Goal: Task Accomplishment & Management: Manage account settings

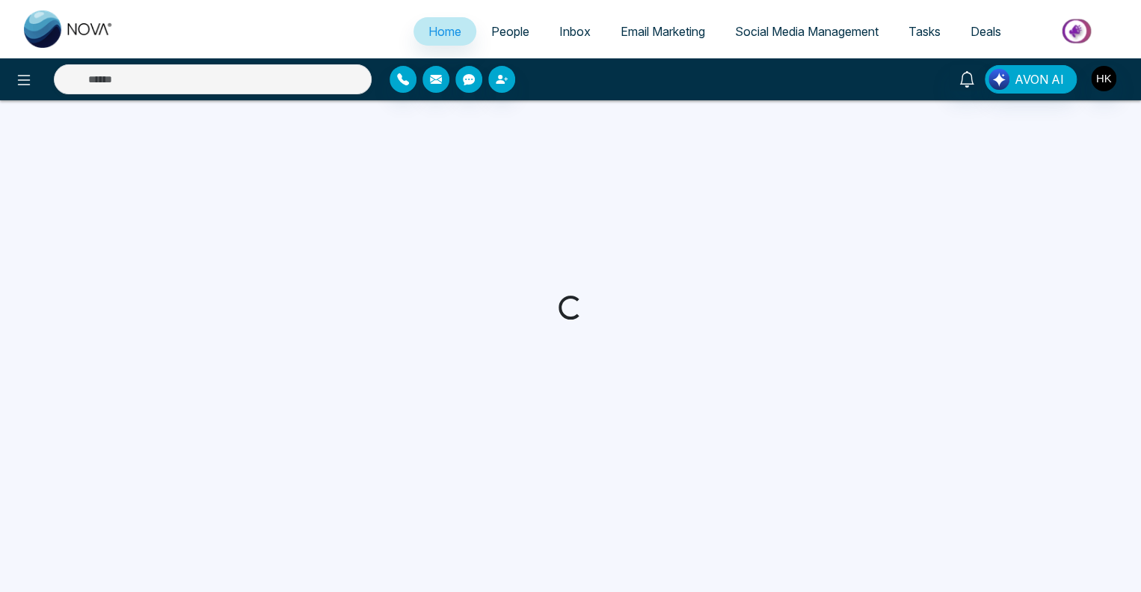
select select "*"
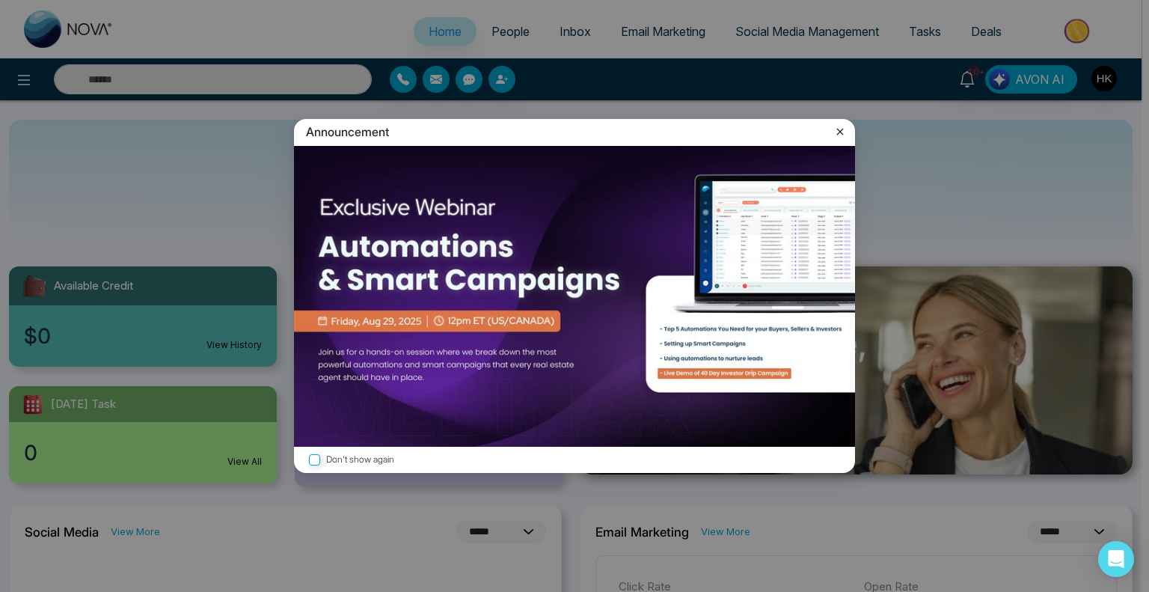
click at [838, 128] on icon at bounding box center [839, 131] width 15 height 15
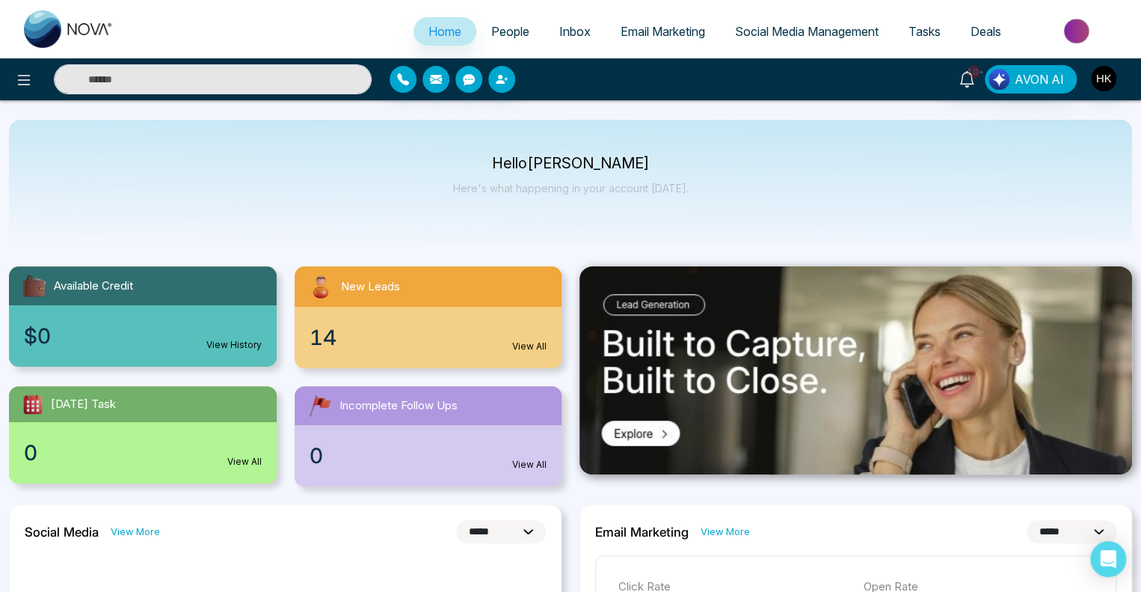
click at [565, 29] on span "Inbox" at bounding box center [574, 31] width 31 height 15
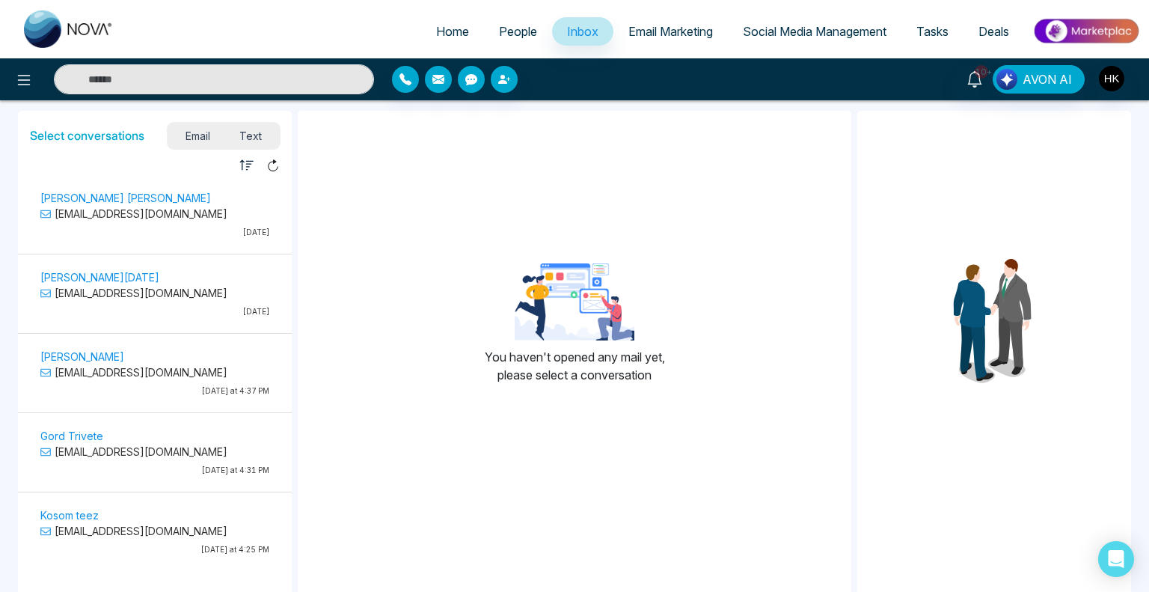
click at [103, 241] on div "[PERSON_NAME] [PERSON_NAME] [PERSON_NAME][EMAIL_ADDRESS][DOMAIN_NAME] [DATE]" at bounding box center [155, 216] width 244 height 56
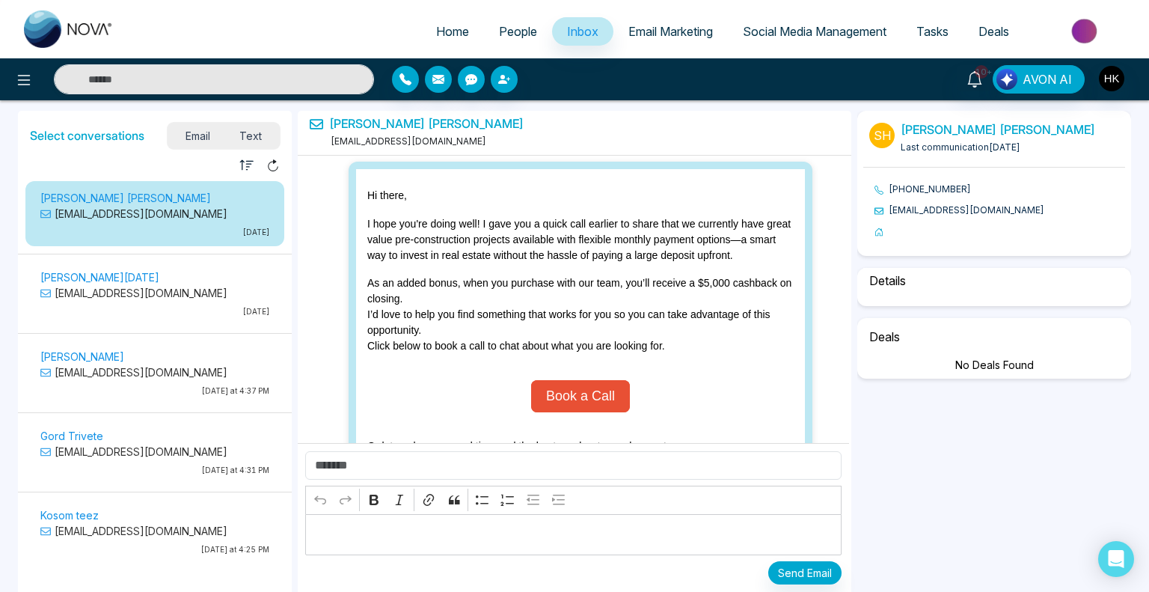
scroll to position [269, 0]
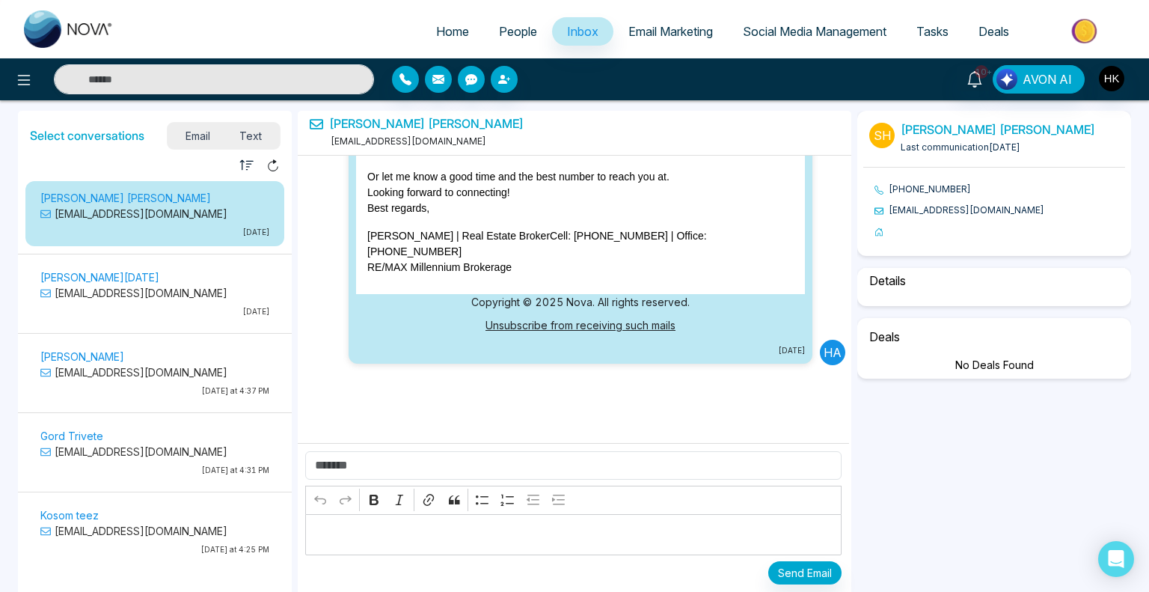
select select "****"
select select "**********"
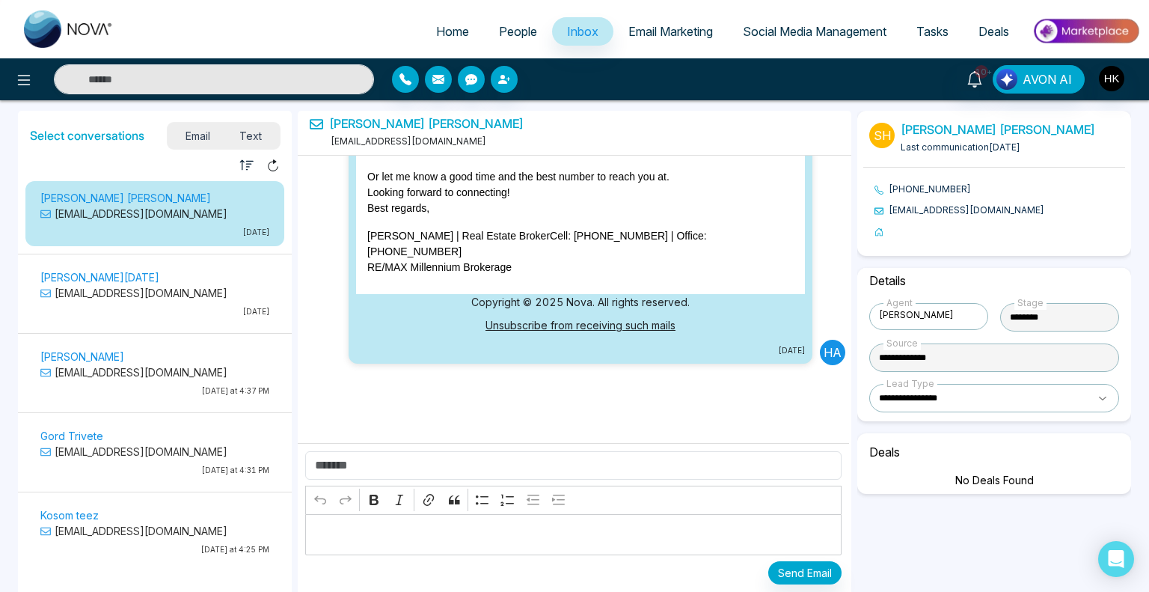
click at [156, 278] on p "[PERSON_NAME][DATE]" at bounding box center [154, 277] width 229 height 16
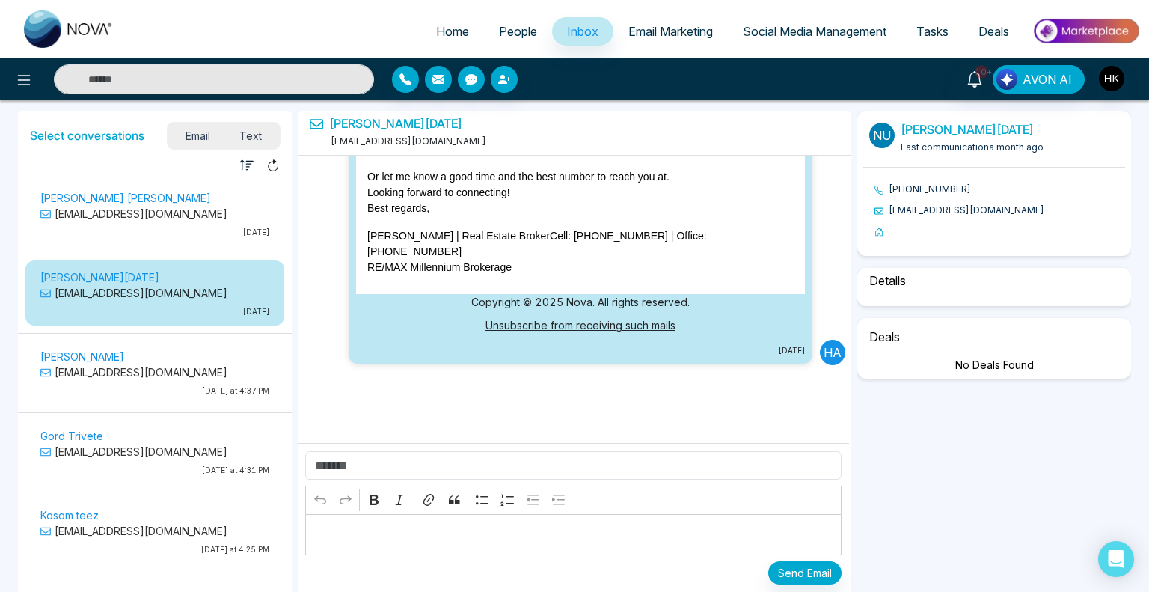
select select "****"
select select "**********"
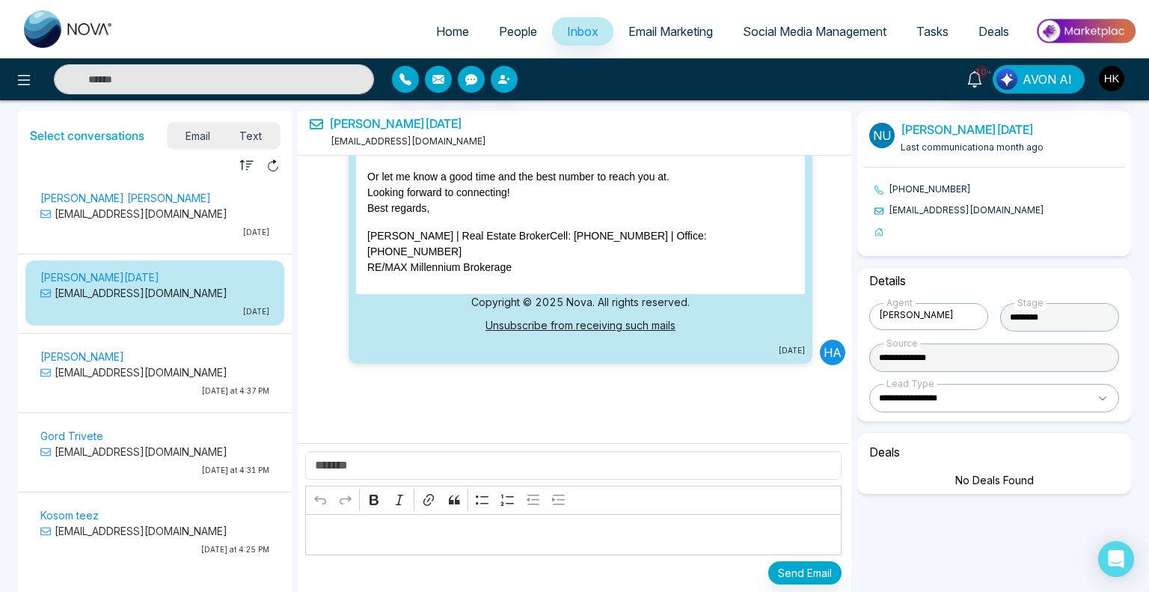
click at [206, 363] on p "[PERSON_NAME]" at bounding box center [154, 357] width 229 height 16
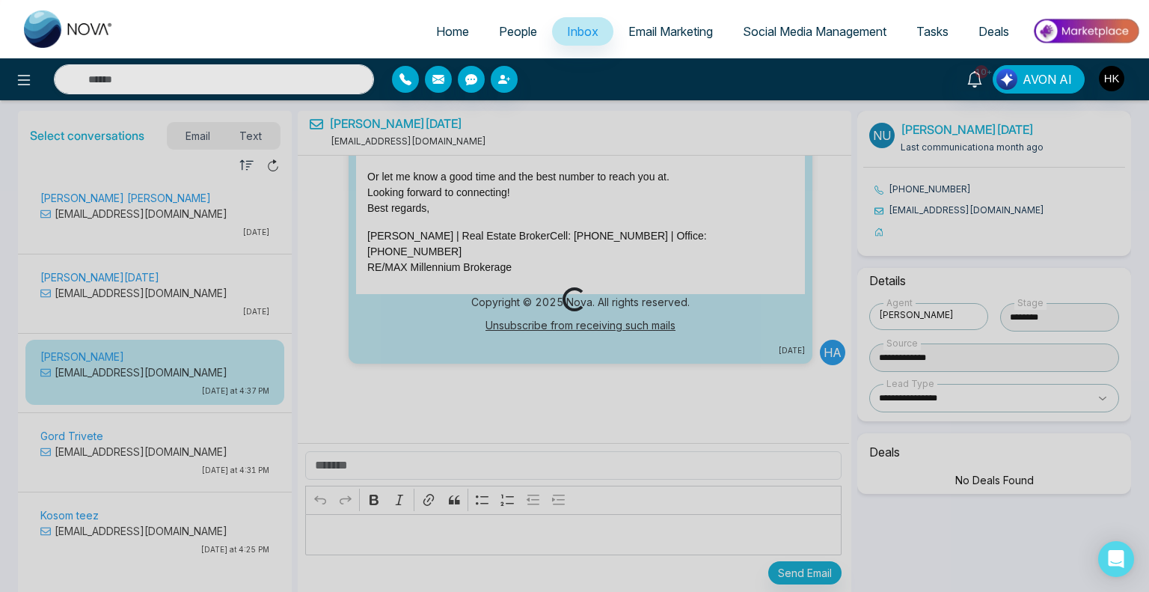
scroll to position [36, 0]
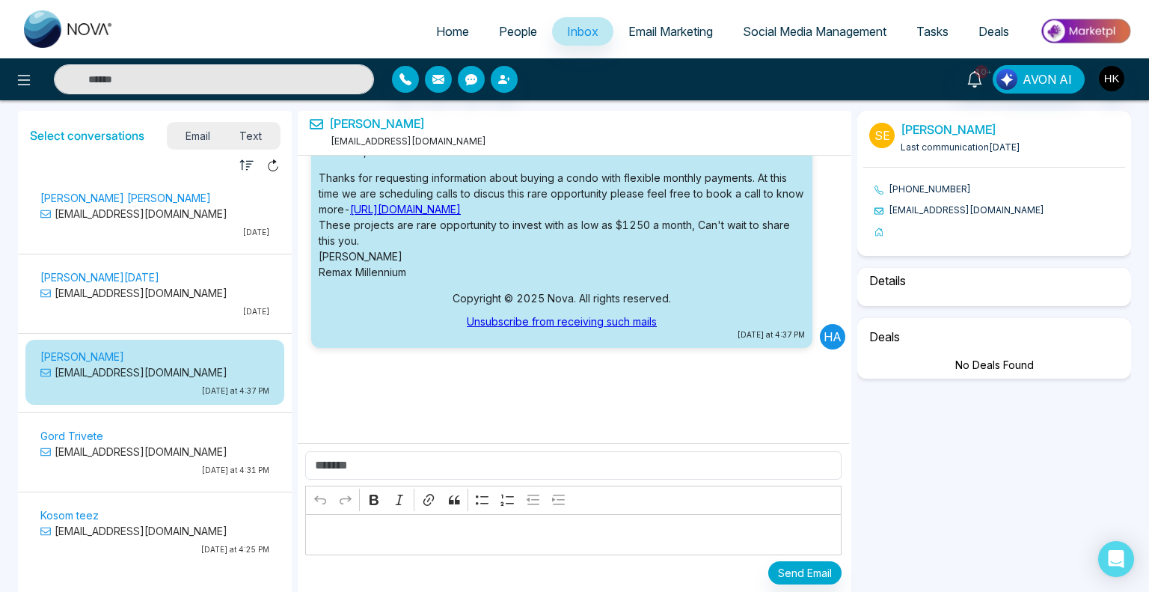
select select "*"
select select "**********"
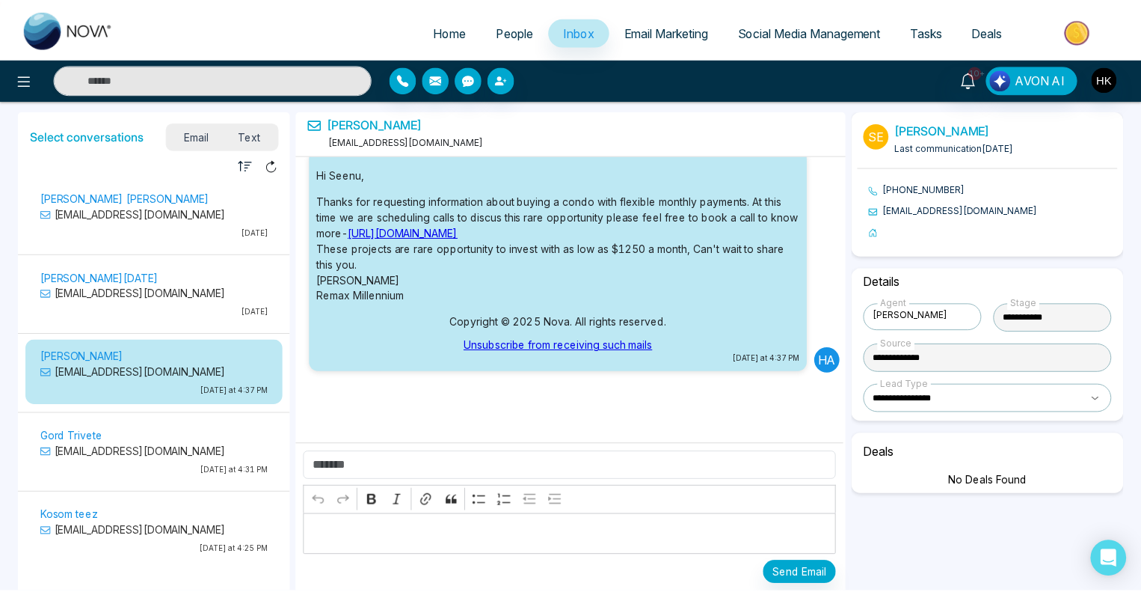
scroll to position [0, 0]
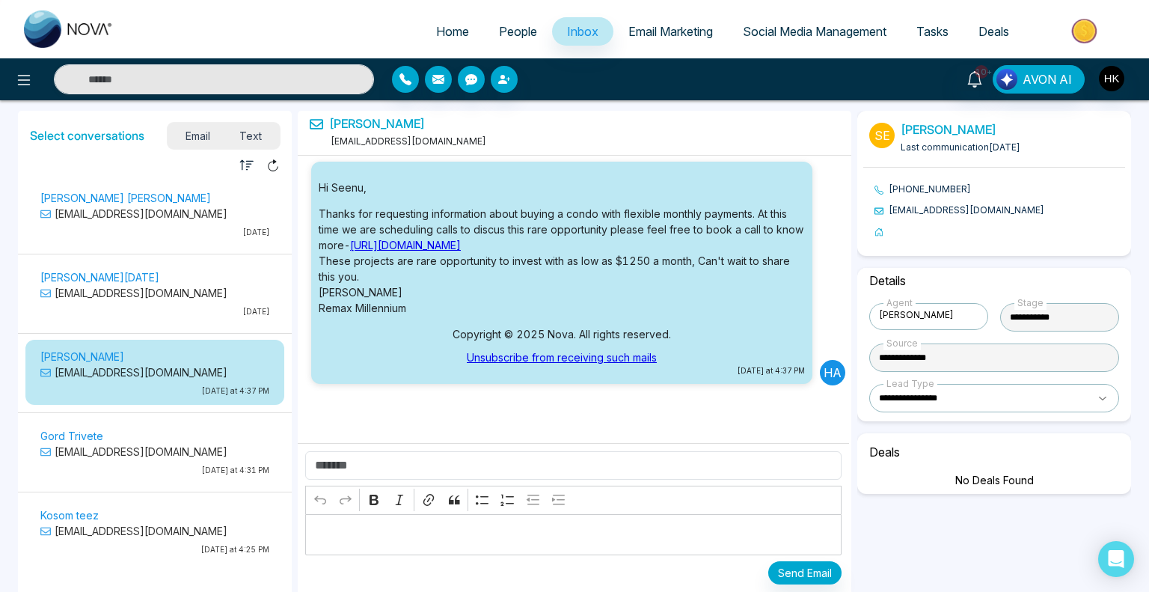
click at [503, 31] on span "People" at bounding box center [518, 31] width 38 height 15
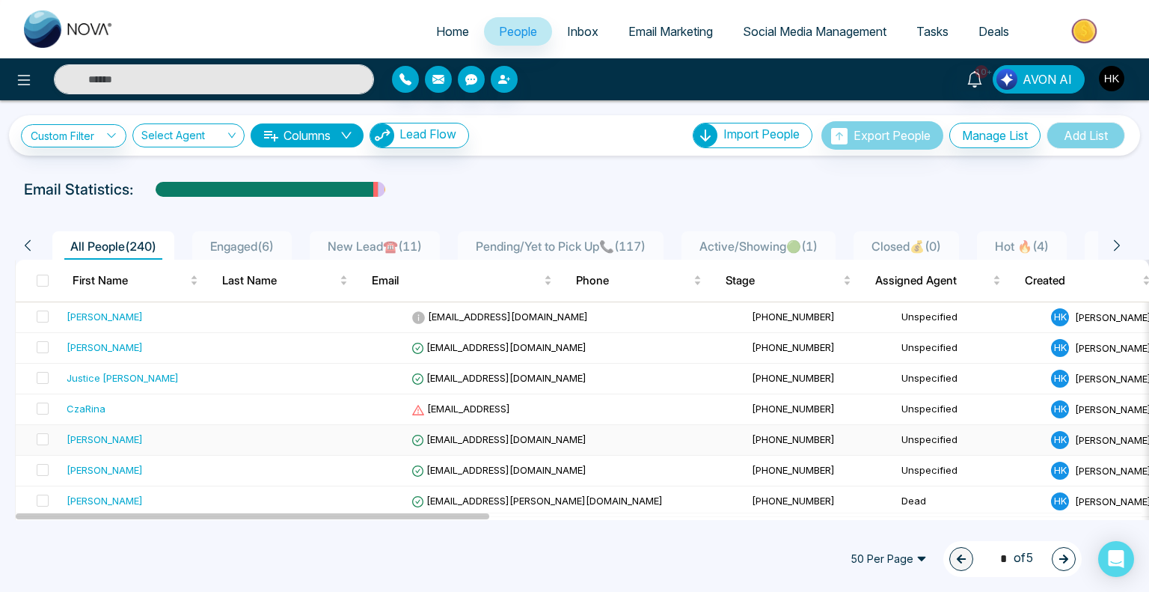
click at [103, 442] on div "[PERSON_NAME]" at bounding box center [105, 439] width 76 height 15
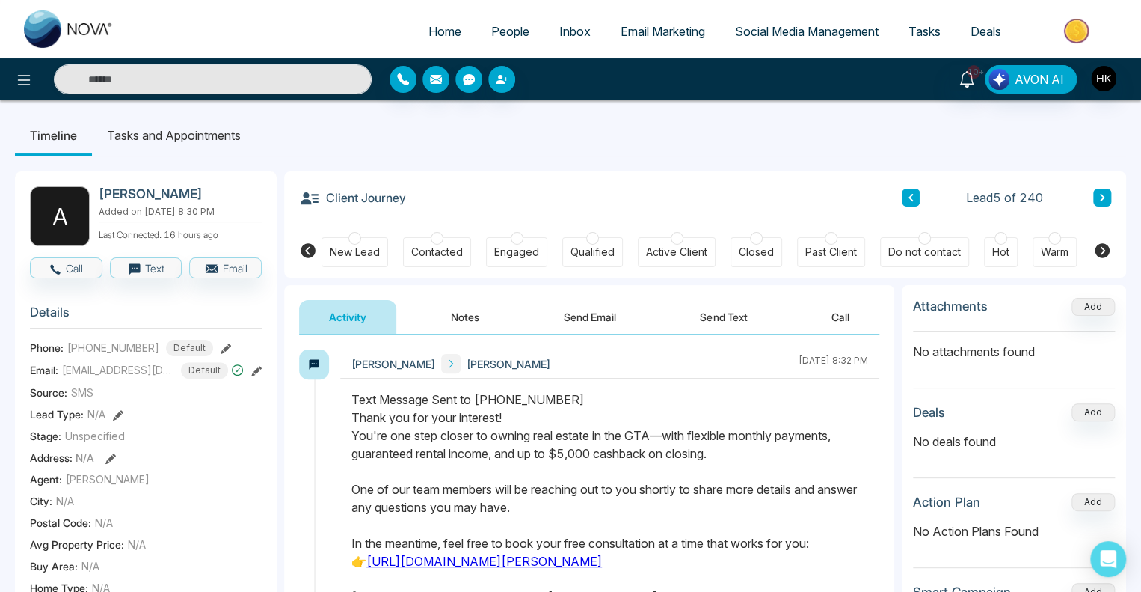
drag, startPoint x: 731, startPoint y: 454, endPoint x: 322, endPoint y: 413, distance: 411.2
click at [322, 413] on div "[PERSON_NAME] Amrit [PERSON_NAME] [DATE] 8:32 PM" at bounding box center [589, 502] width 580 height 307
click at [624, 490] on div "Text Message Sent to [PHONE_NUMBER] Thank you for your interest! You're one ste…" at bounding box center [610, 515] width 517 height 251
click at [86, 269] on button "Call" at bounding box center [66, 267] width 73 height 21
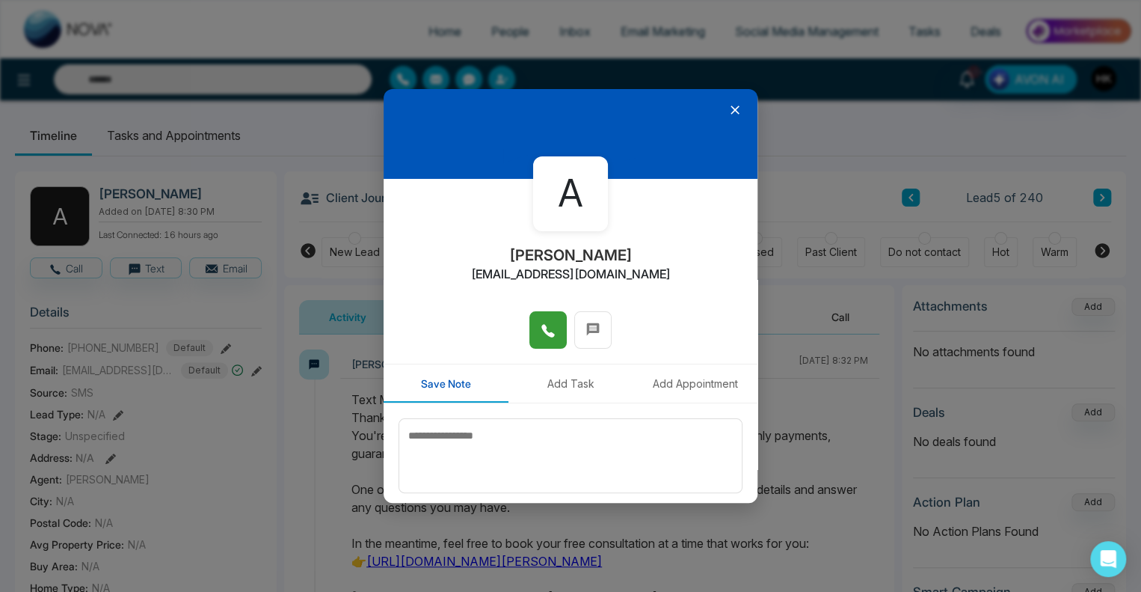
click at [542, 330] on icon at bounding box center [548, 331] width 13 height 13
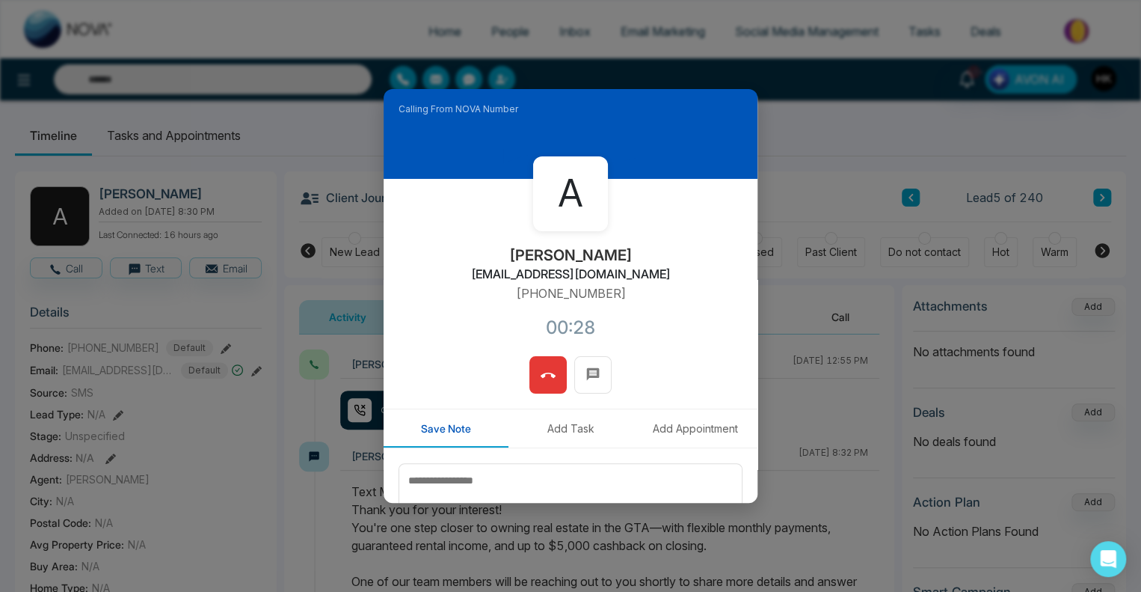
click at [542, 367] on span at bounding box center [548, 374] width 15 height 22
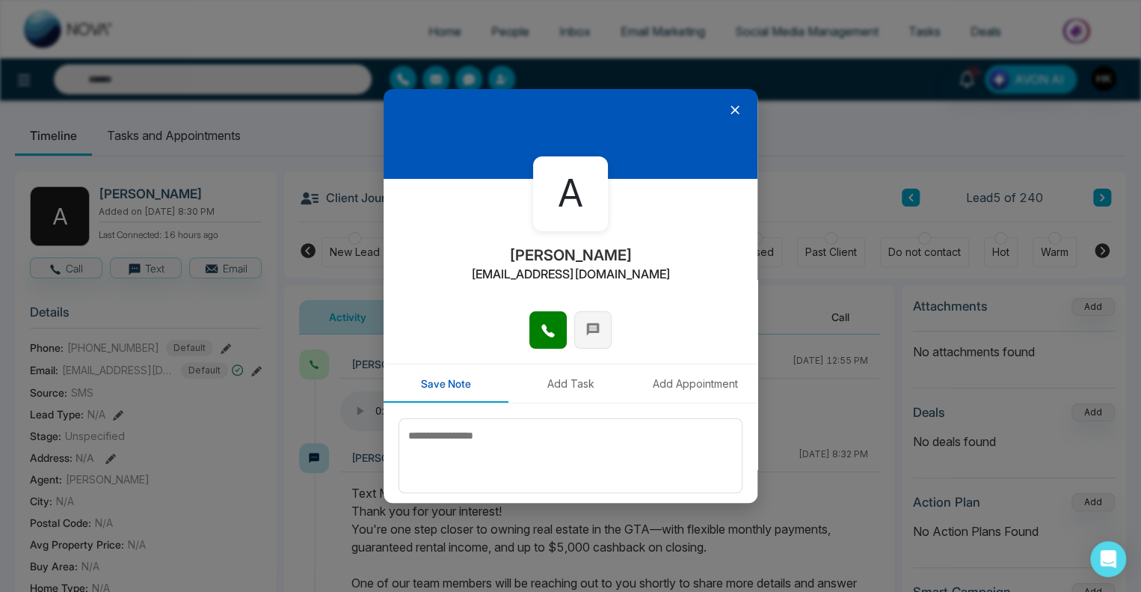
click at [592, 328] on icon at bounding box center [593, 329] width 13 height 13
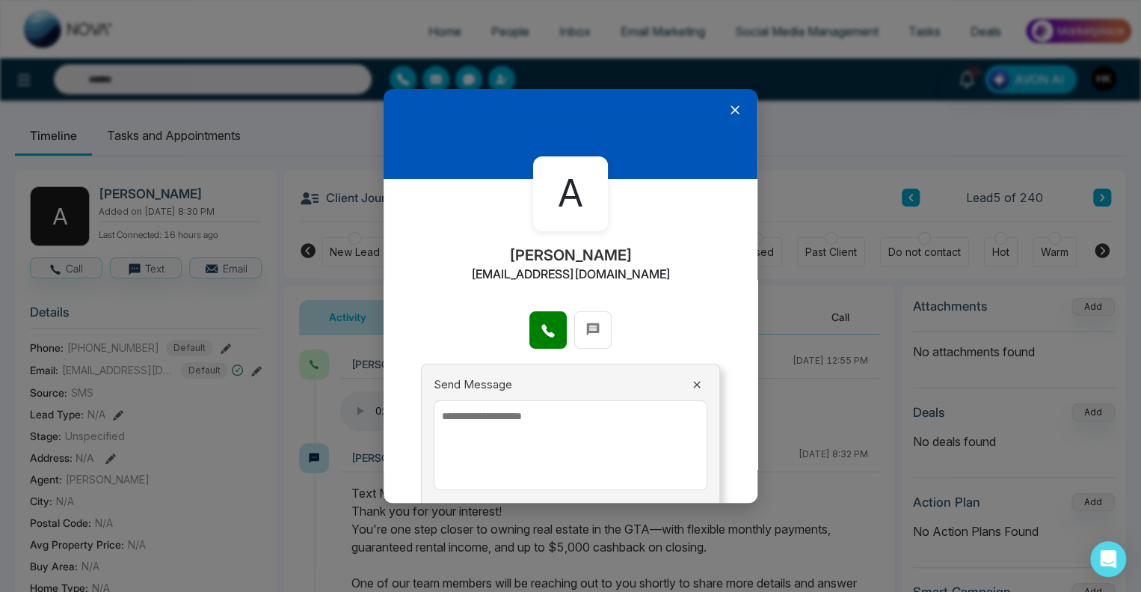
click at [728, 104] on icon at bounding box center [735, 109] width 15 height 15
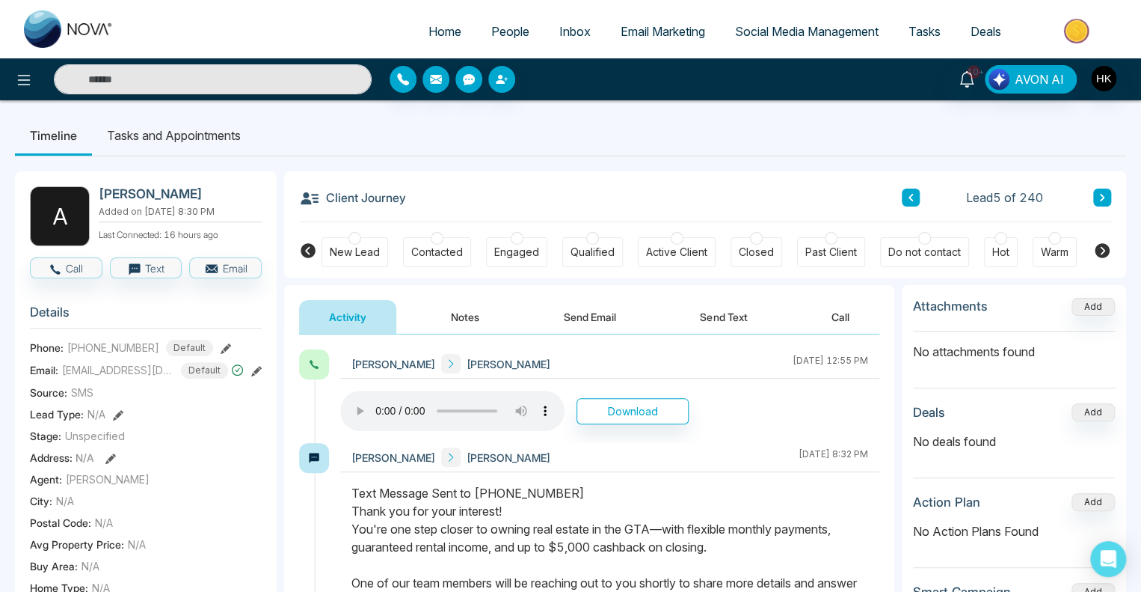
click at [728, 316] on button "Send Text" at bounding box center [723, 317] width 107 height 34
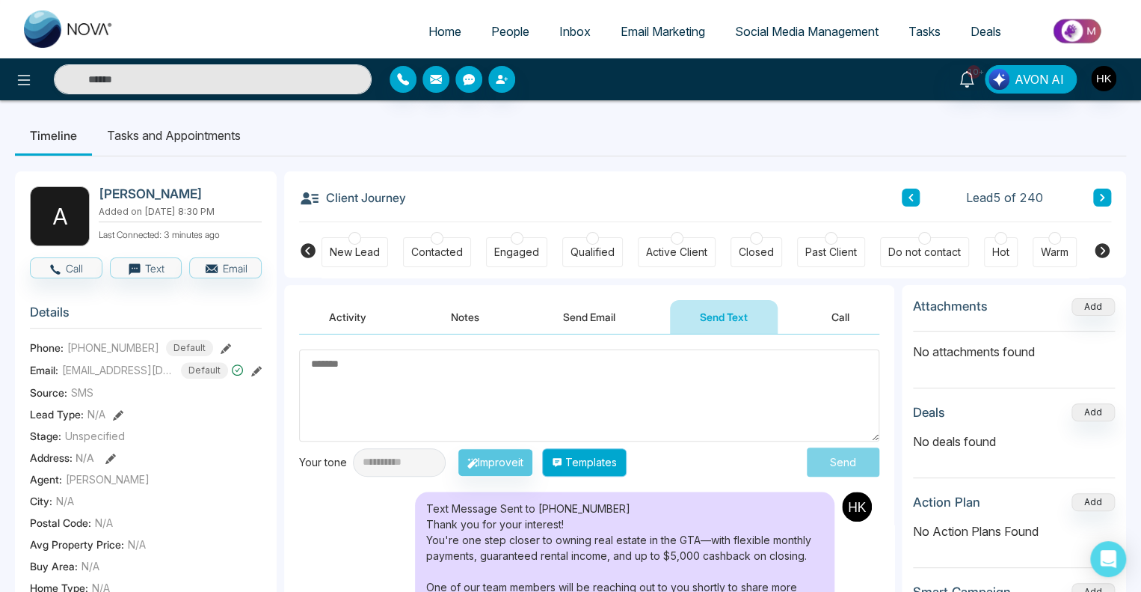
click at [601, 469] on button "Templates" at bounding box center [584, 462] width 85 height 28
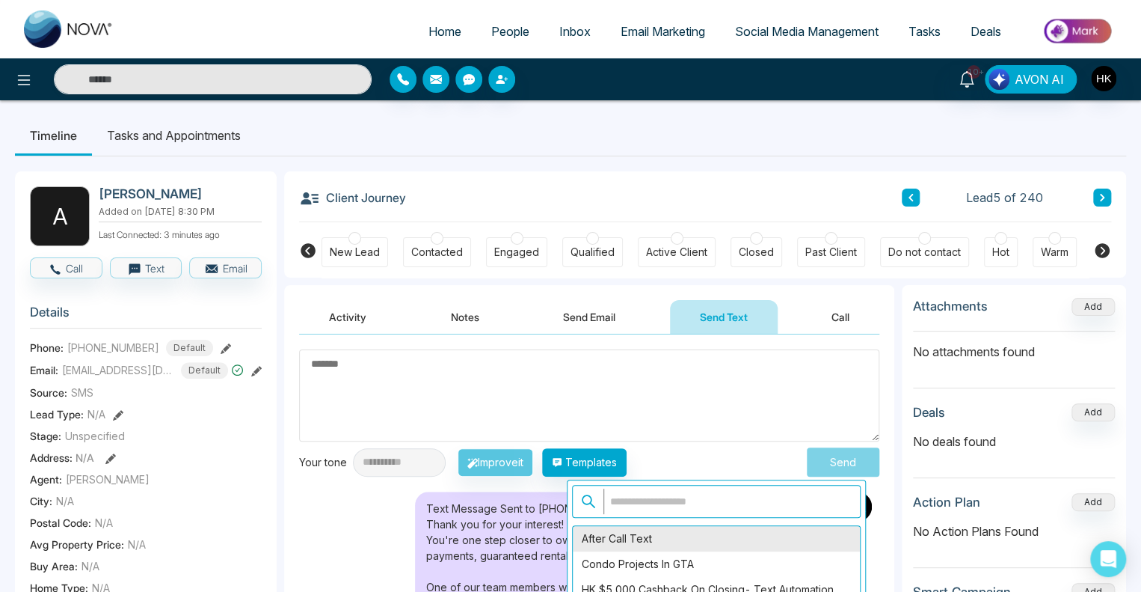
click at [640, 541] on div "After Call Text" at bounding box center [716, 538] width 287 height 25
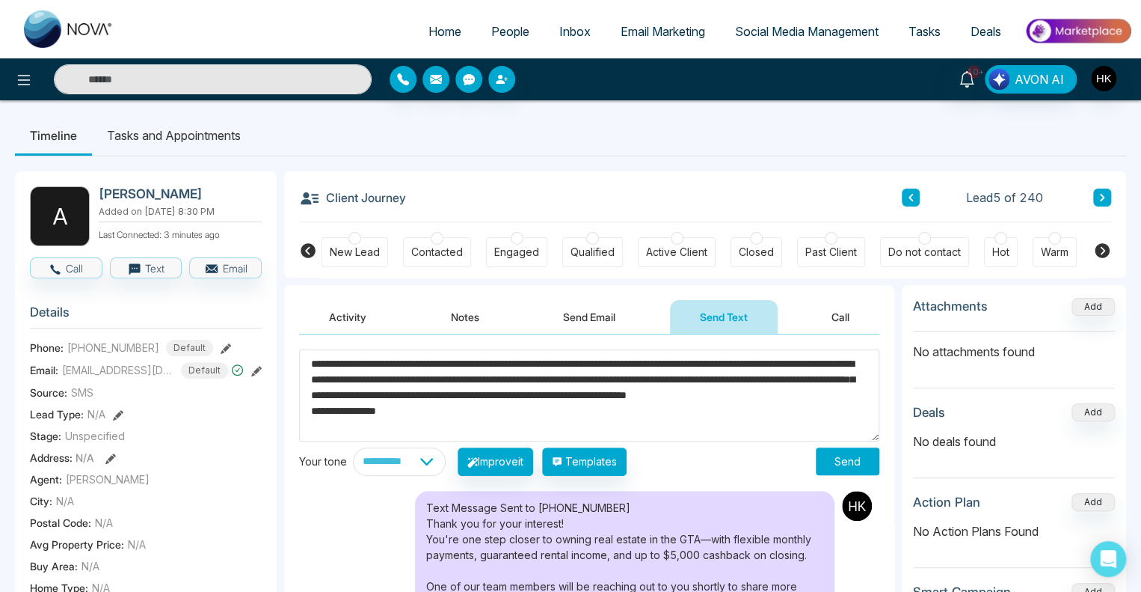
drag, startPoint x: 383, startPoint y: 361, endPoint x: 325, endPoint y: 365, distance: 58.5
click at [325, 365] on textarea "**********" at bounding box center [589, 395] width 580 height 92
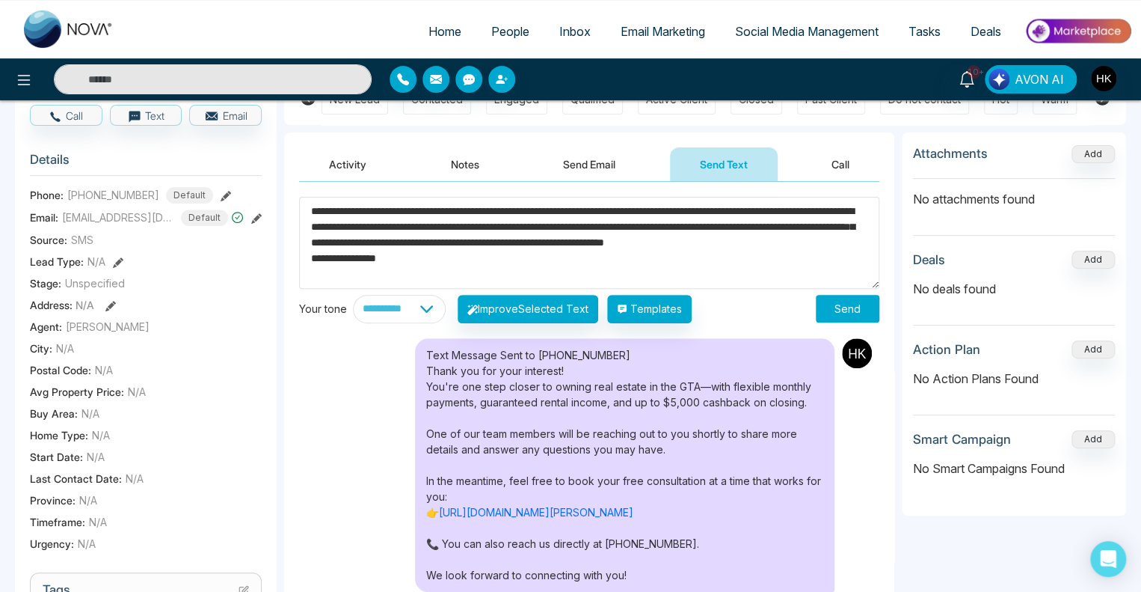
scroll to position [150, 0]
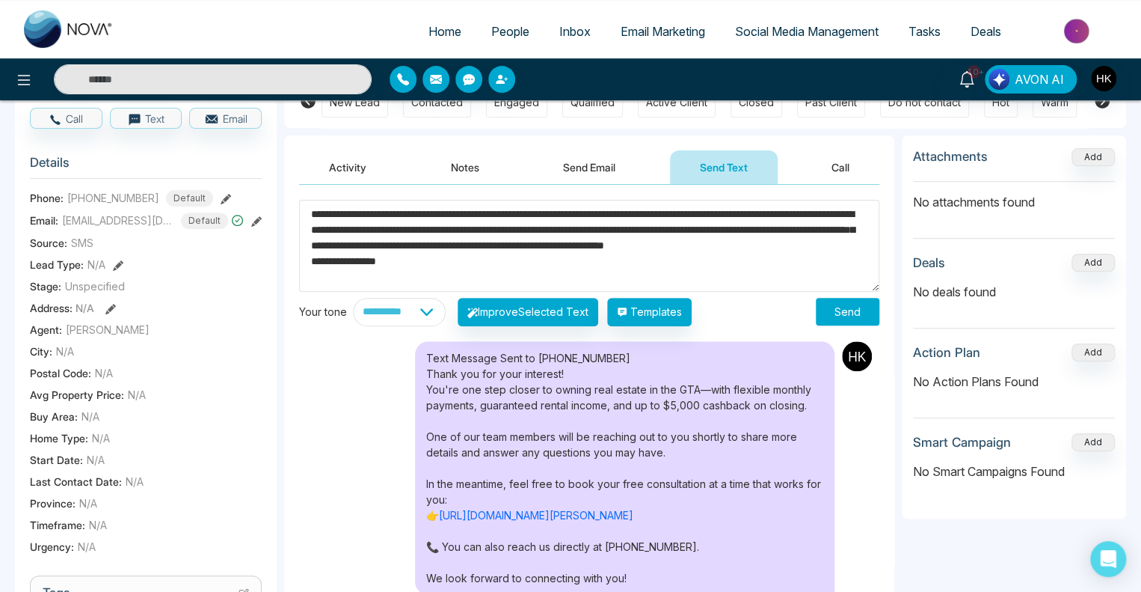
drag, startPoint x: 606, startPoint y: 218, endPoint x: 814, endPoint y: 254, distance: 211.7
click at [814, 254] on textarea "**********" at bounding box center [589, 246] width 580 height 92
type textarea "**********"
click at [853, 315] on button "Send" at bounding box center [848, 312] width 64 height 28
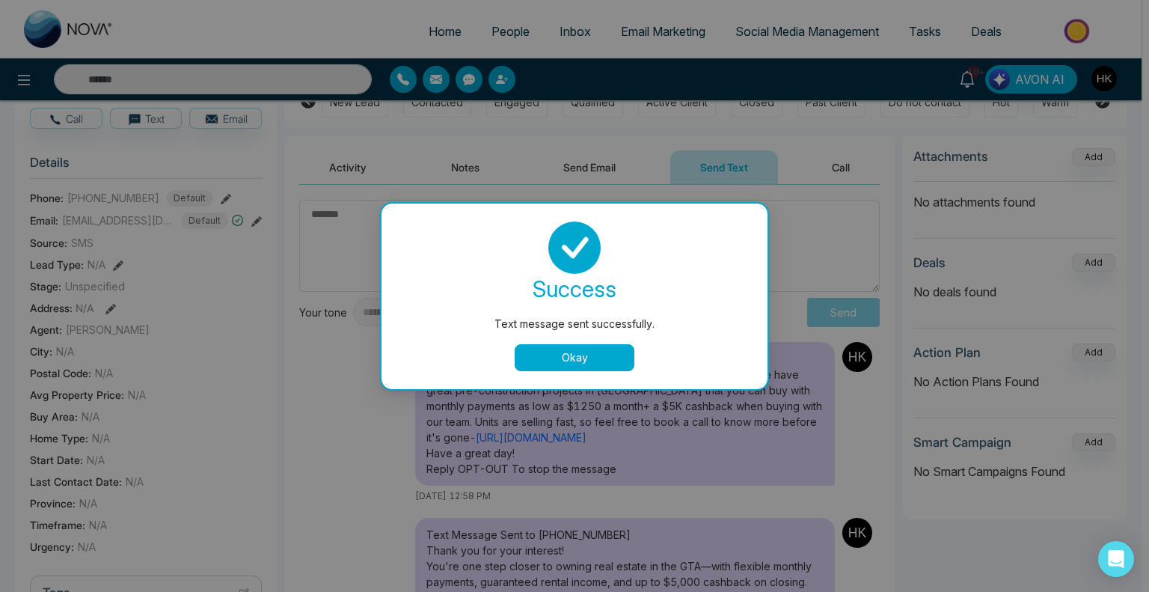
click at [589, 350] on button "Okay" at bounding box center [575, 357] width 120 height 27
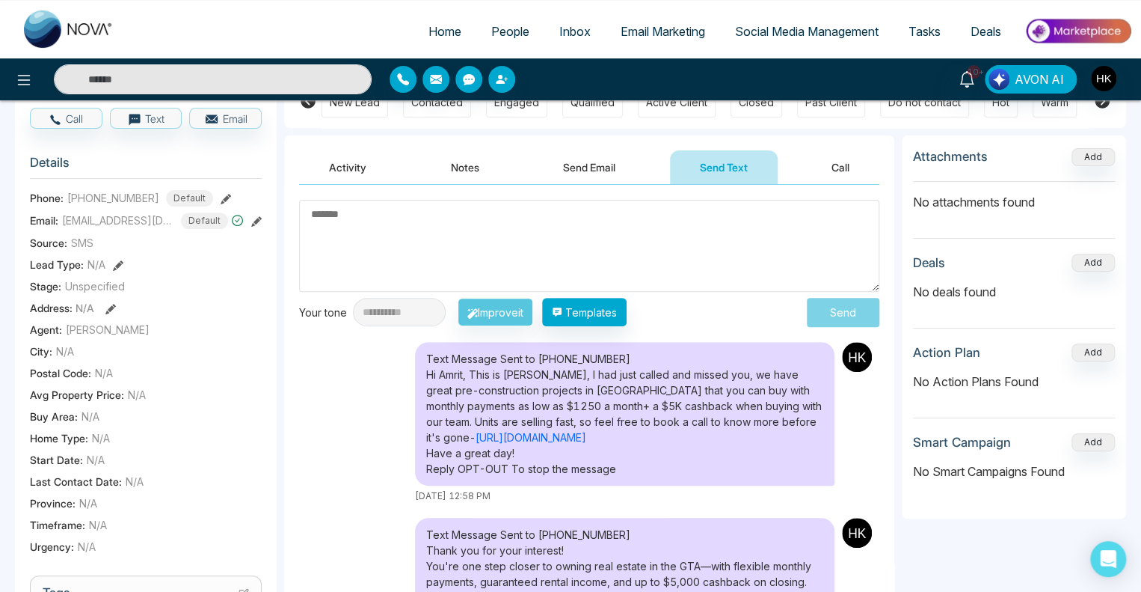
scroll to position [0, 0]
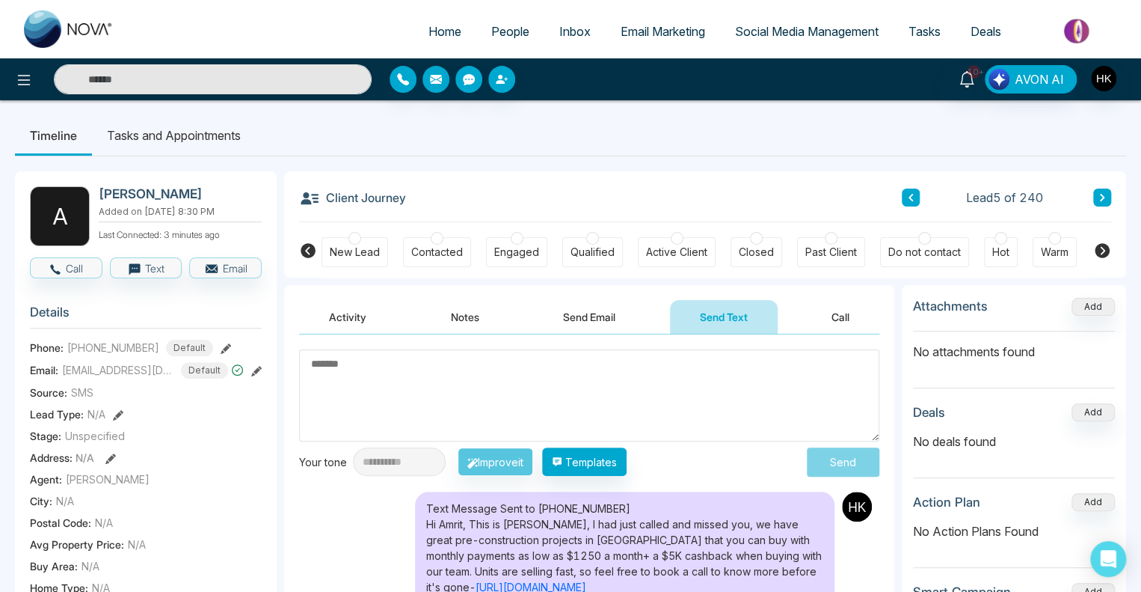
click at [913, 200] on icon at bounding box center [910, 197] width 7 height 9
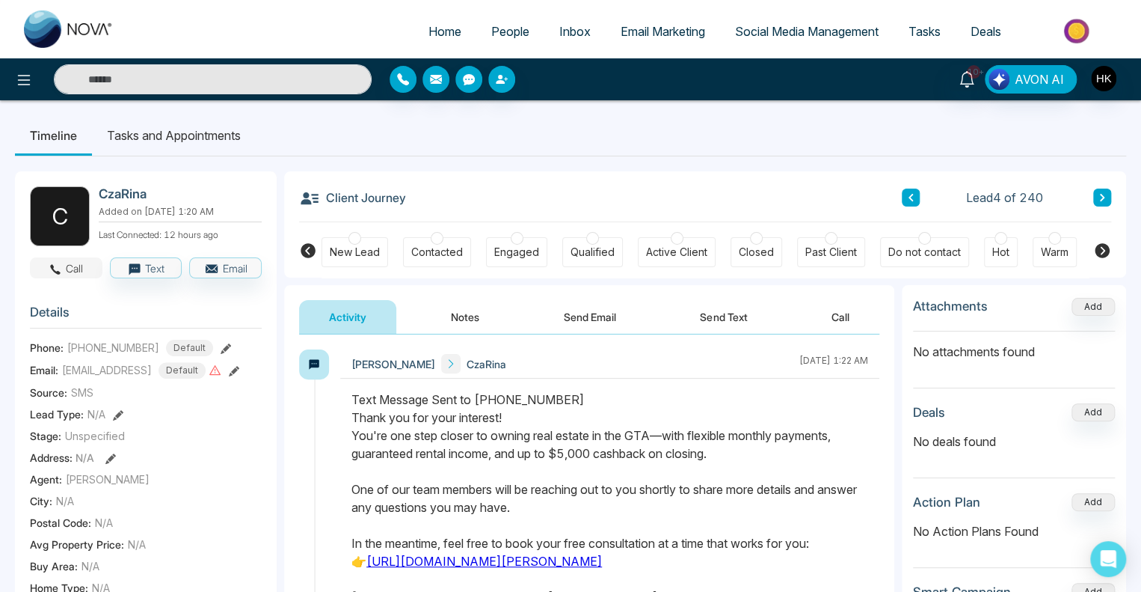
click at [56, 266] on icon "button" at bounding box center [55, 269] width 13 height 13
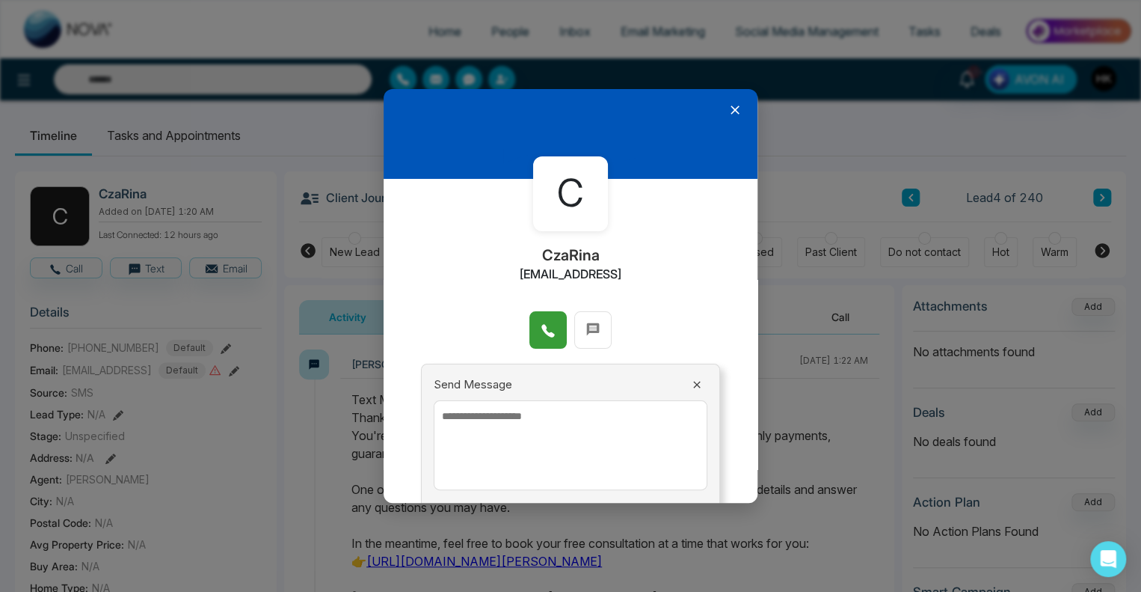
click at [544, 328] on icon at bounding box center [548, 330] width 15 height 15
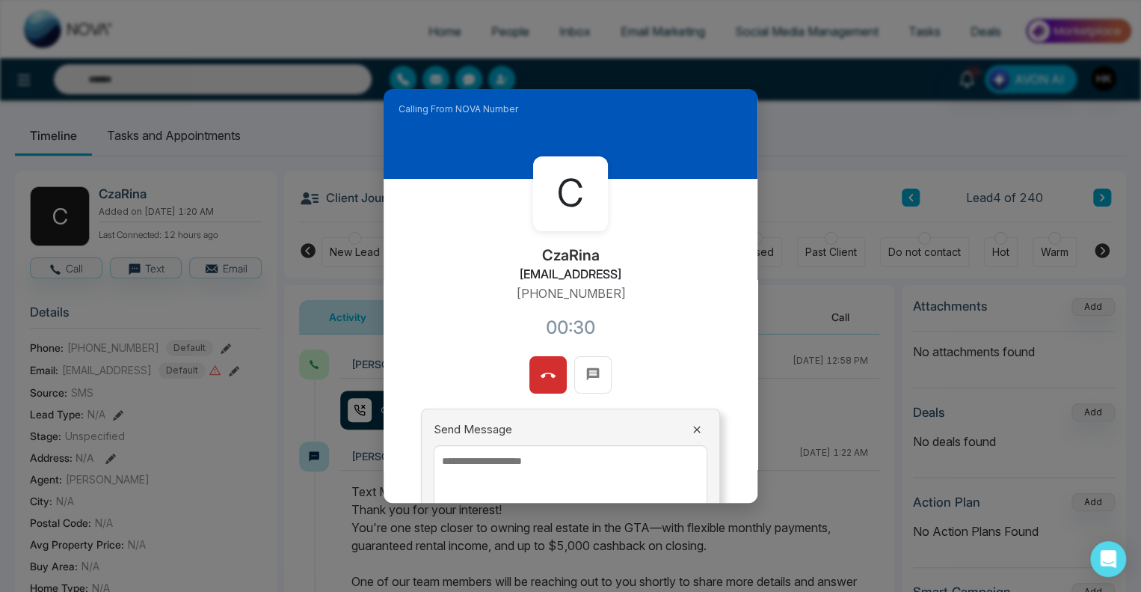
click at [548, 372] on icon at bounding box center [548, 375] width 15 height 15
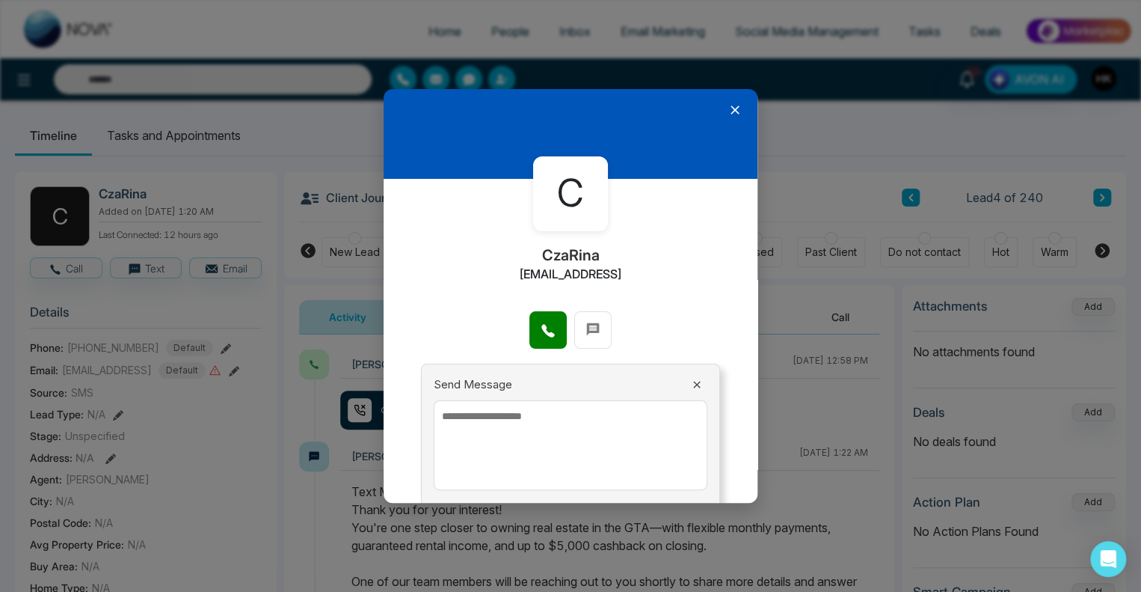
click at [731, 111] on icon at bounding box center [735, 109] width 15 height 15
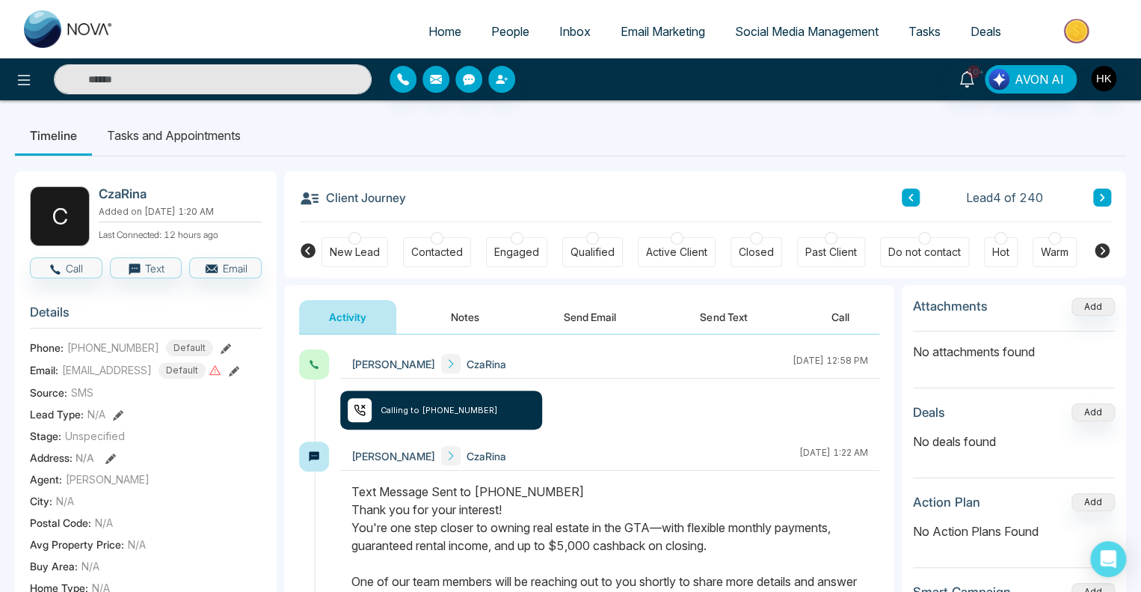
click at [741, 322] on button "Send Text" at bounding box center [723, 317] width 107 height 34
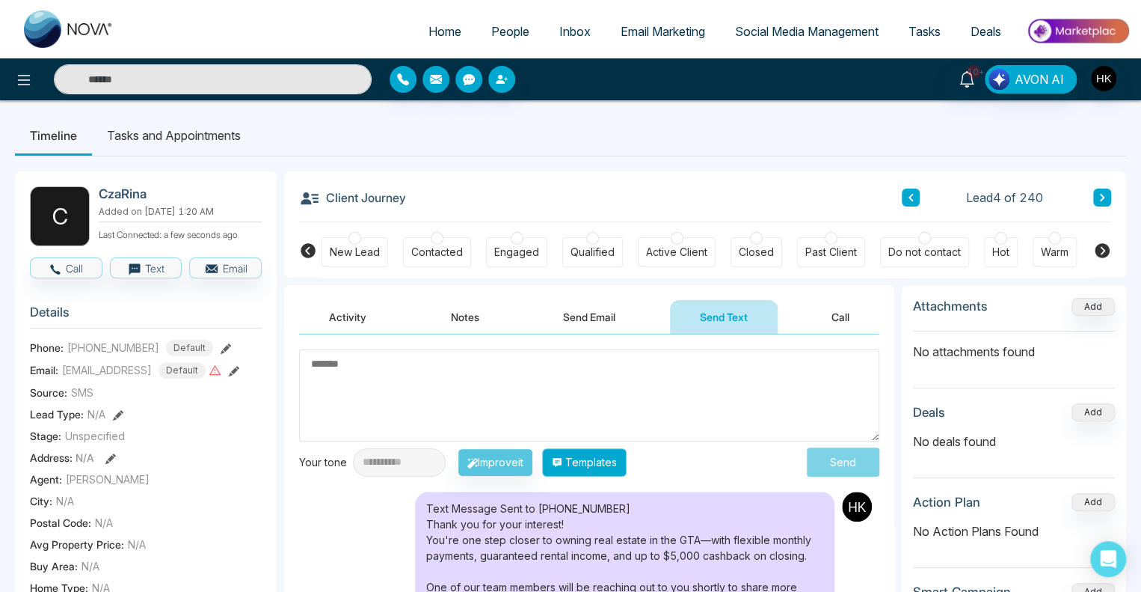
click at [622, 461] on button "Templates" at bounding box center [584, 462] width 85 height 28
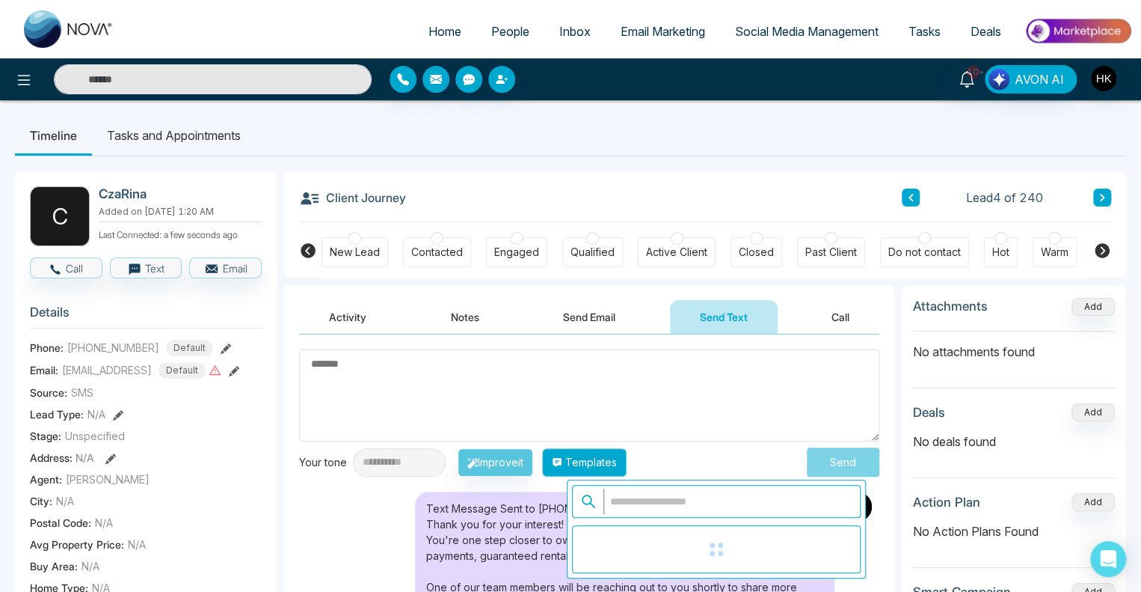
click at [622, 460] on button "Templates" at bounding box center [584, 462] width 85 height 28
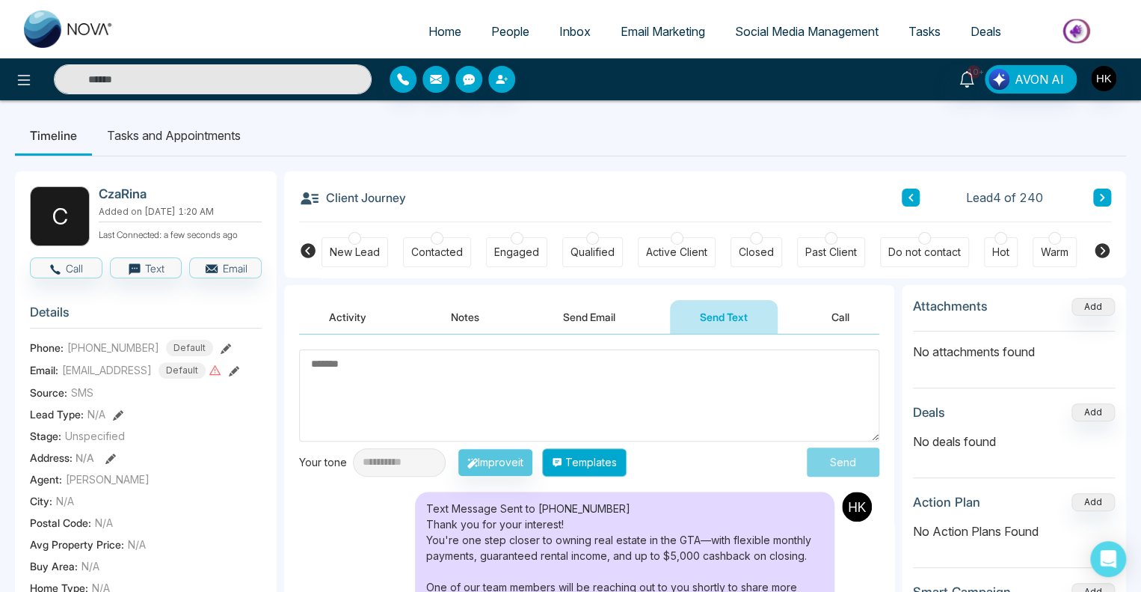
click at [619, 461] on button "Templates" at bounding box center [584, 462] width 85 height 28
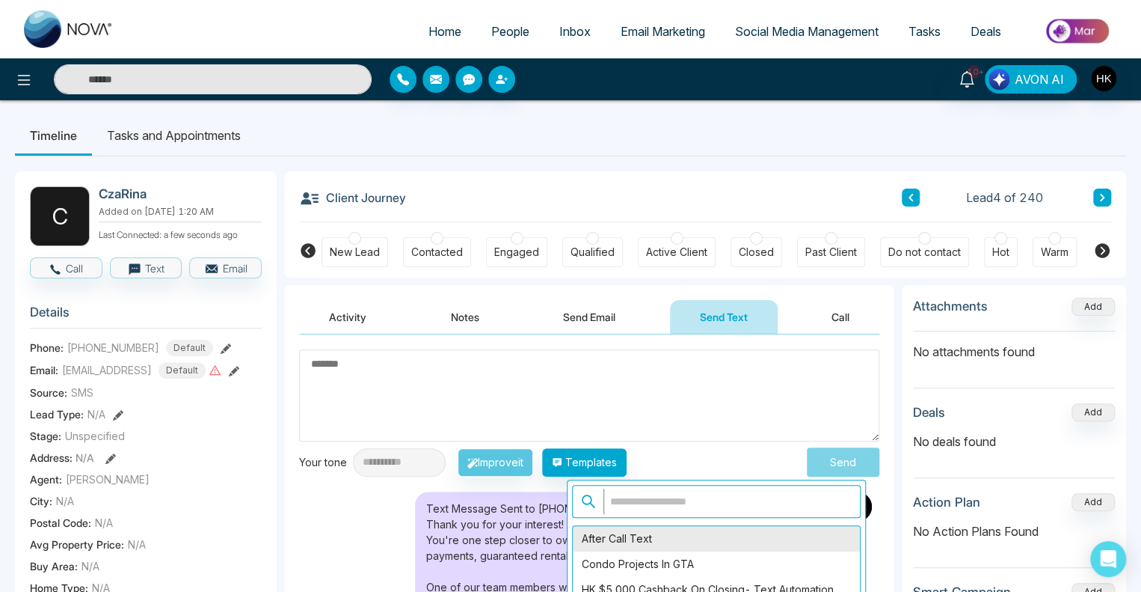
click at [612, 539] on div "After Call Text" at bounding box center [716, 538] width 287 height 25
type textarea "**********"
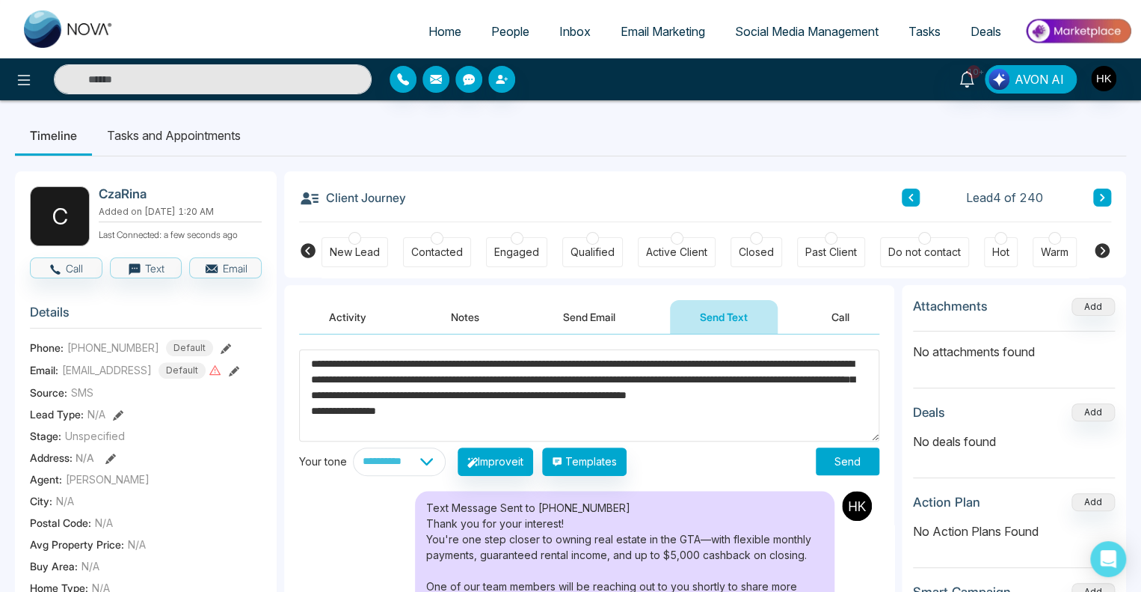
click at [820, 460] on button "Send" at bounding box center [848, 461] width 64 height 28
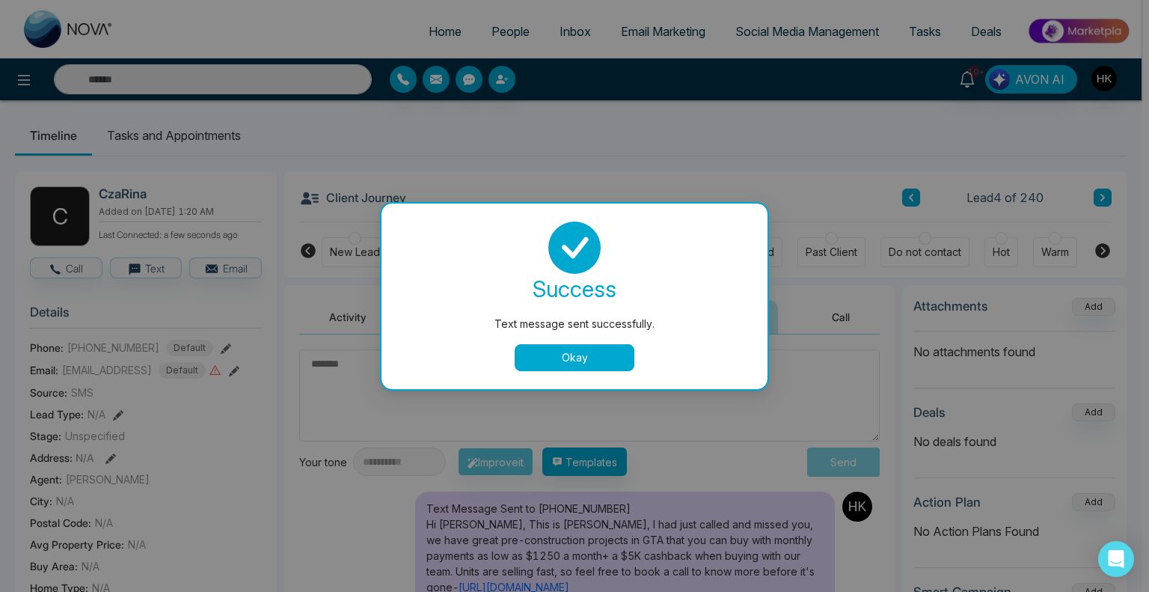
click at [557, 365] on button "Okay" at bounding box center [575, 357] width 120 height 27
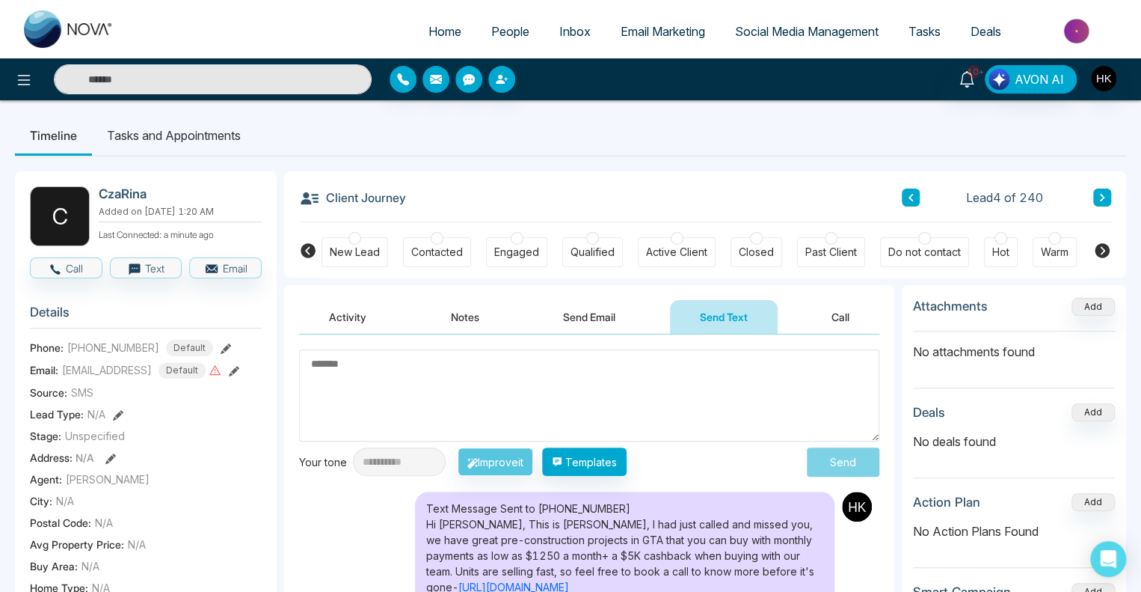
click at [914, 198] on icon at bounding box center [910, 197] width 7 height 9
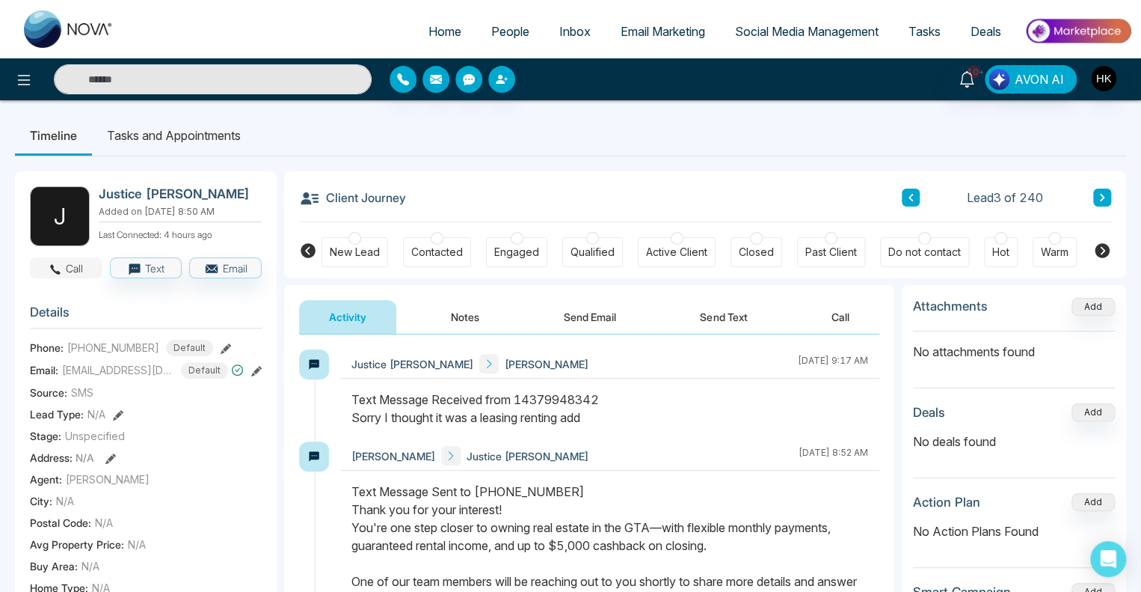
click at [74, 266] on button "Call" at bounding box center [66, 267] width 73 height 21
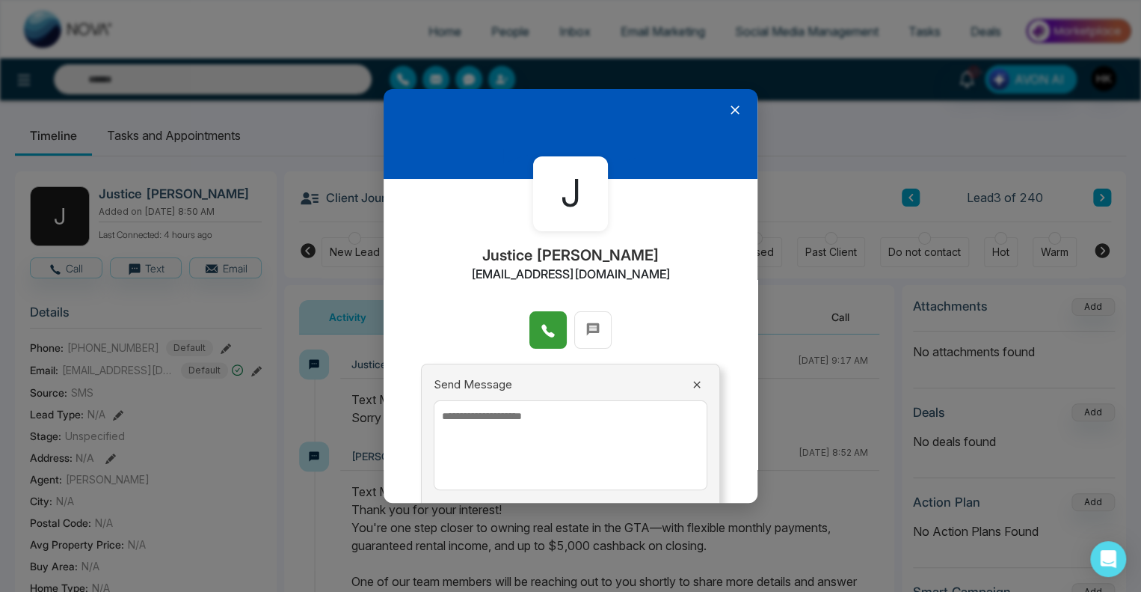
click at [559, 334] on button at bounding box center [548, 329] width 37 height 37
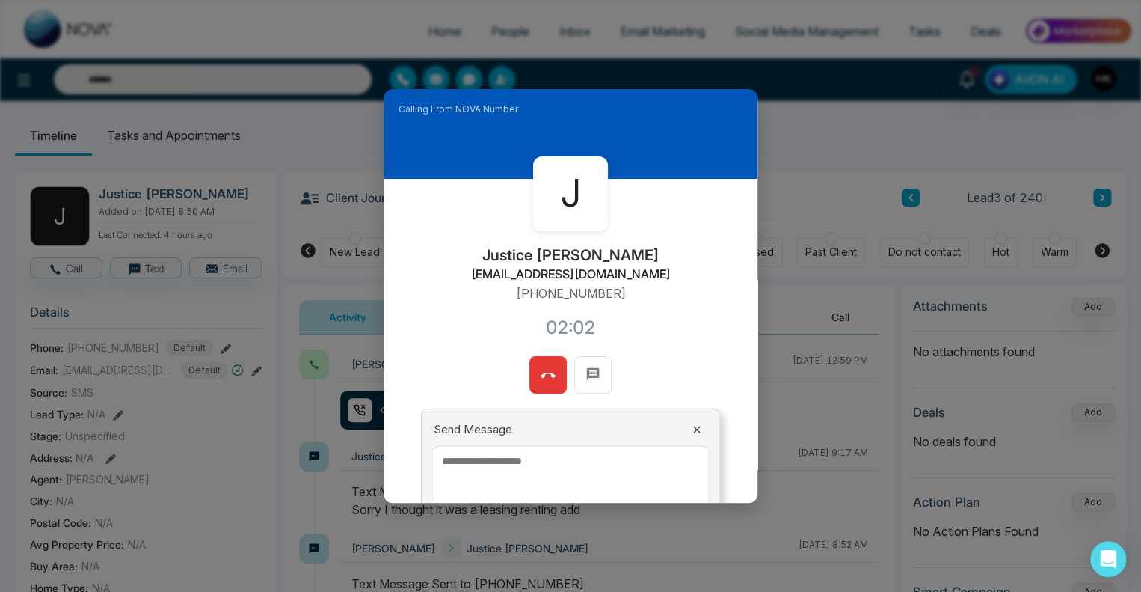
click at [545, 373] on icon at bounding box center [548, 374] width 15 height 5
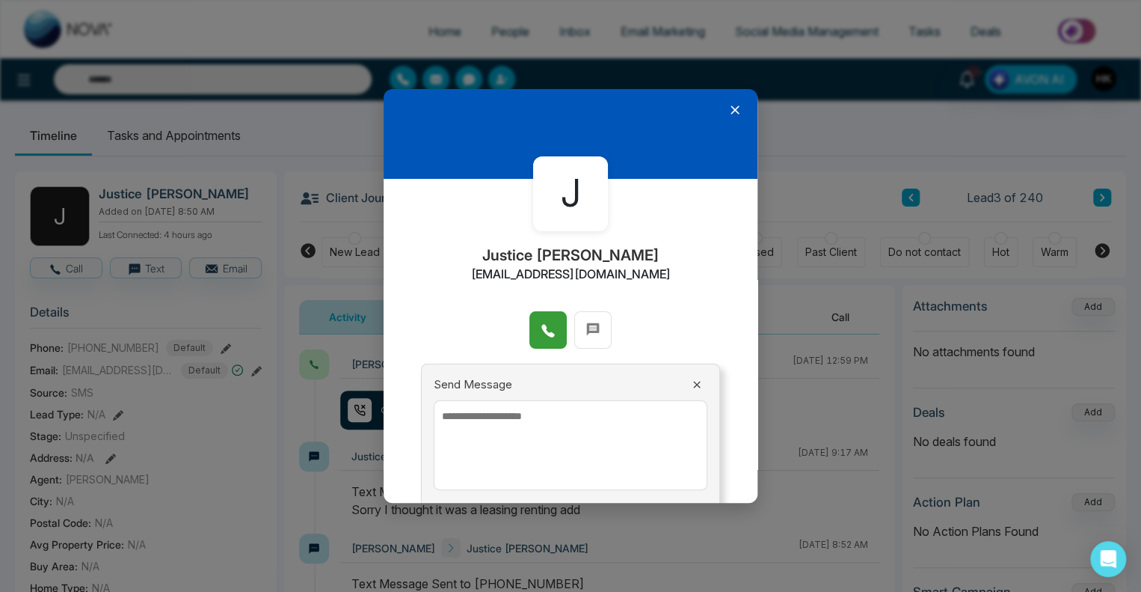
click at [731, 107] on icon at bounding box center [735, 109] width 9 height 9
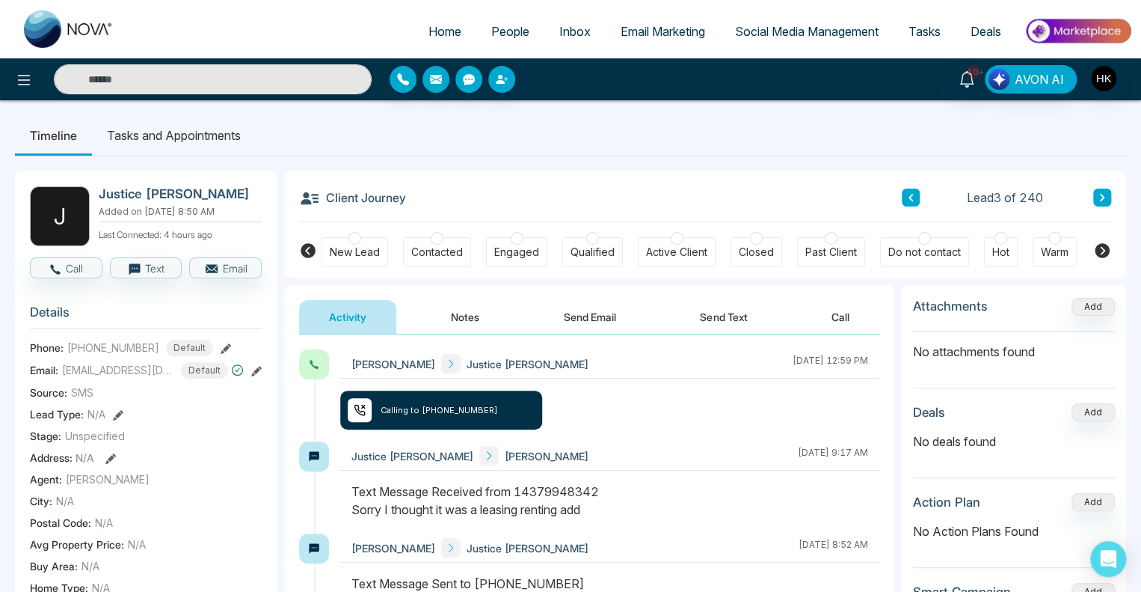
click at [700, 318] on button "Send Text" at bounding box center [723, 317] width 107 height 34
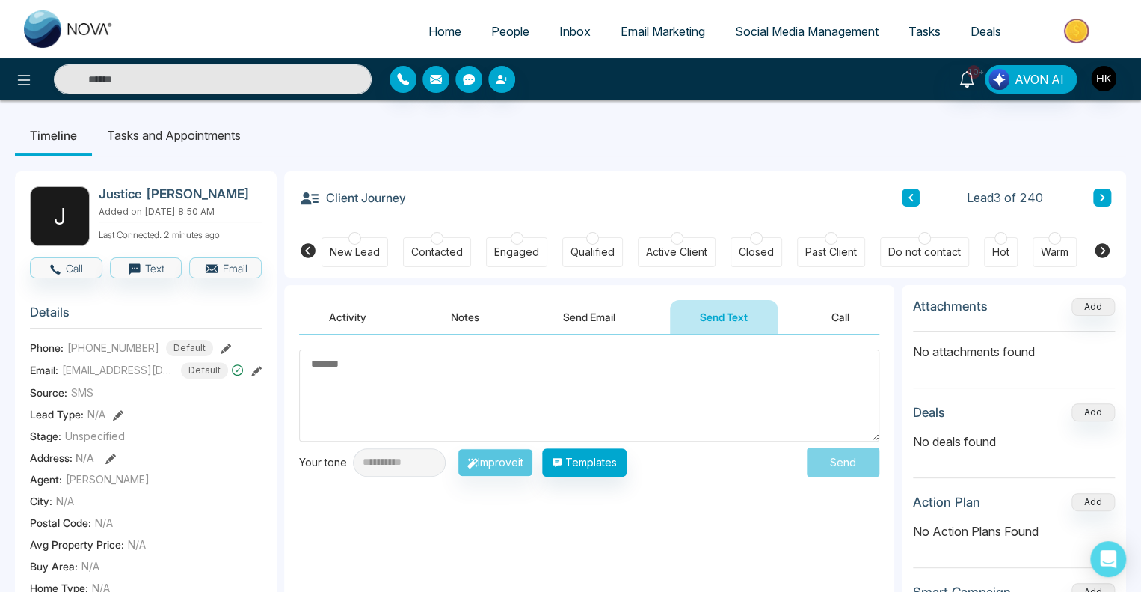
click at [500, 391] on textarea at bounding box center [589, 395] width 580 height 92
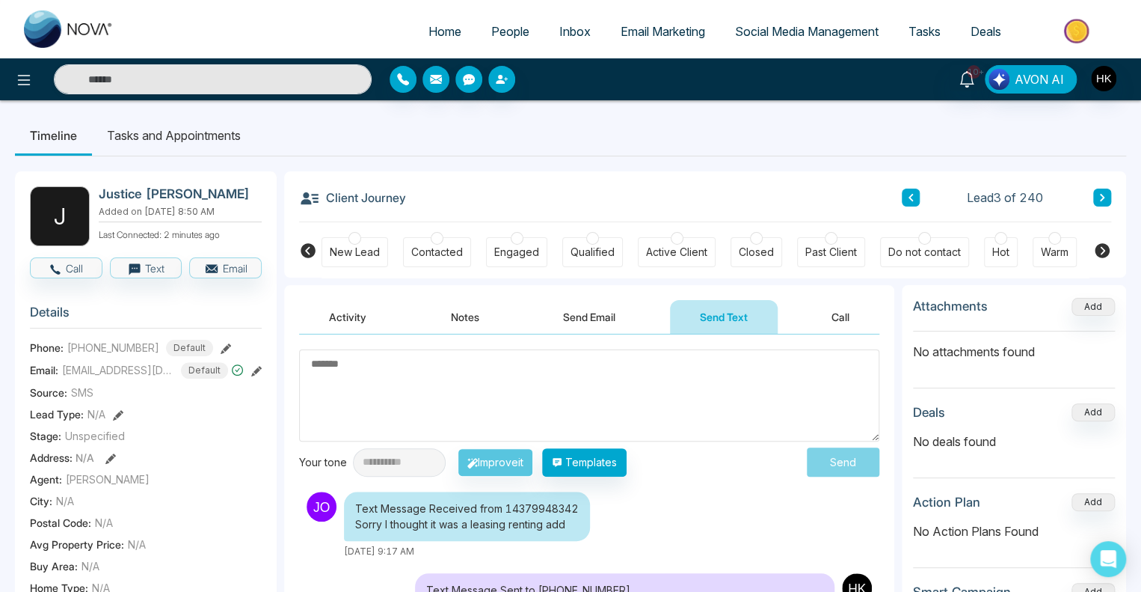
click at [464, 314] on button "Notes" at bounding box center [465, 317] width 88 height 34
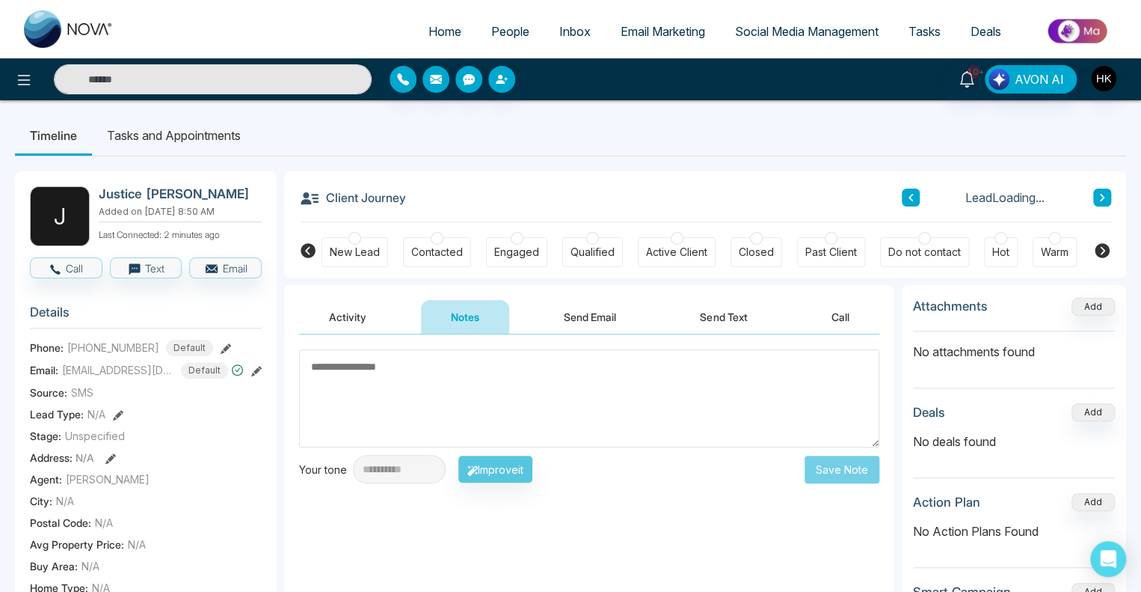
click at [407, 379] on textarea at bounding box center [589, 398] width 580 height 98
type textarea "*"
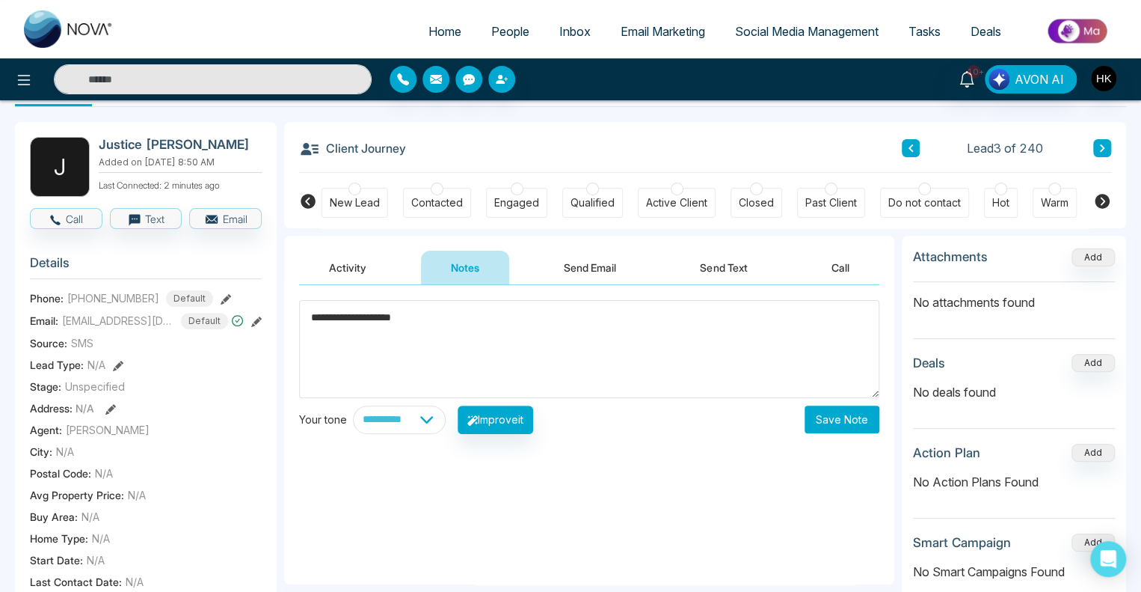
scroll to position [75, 0]
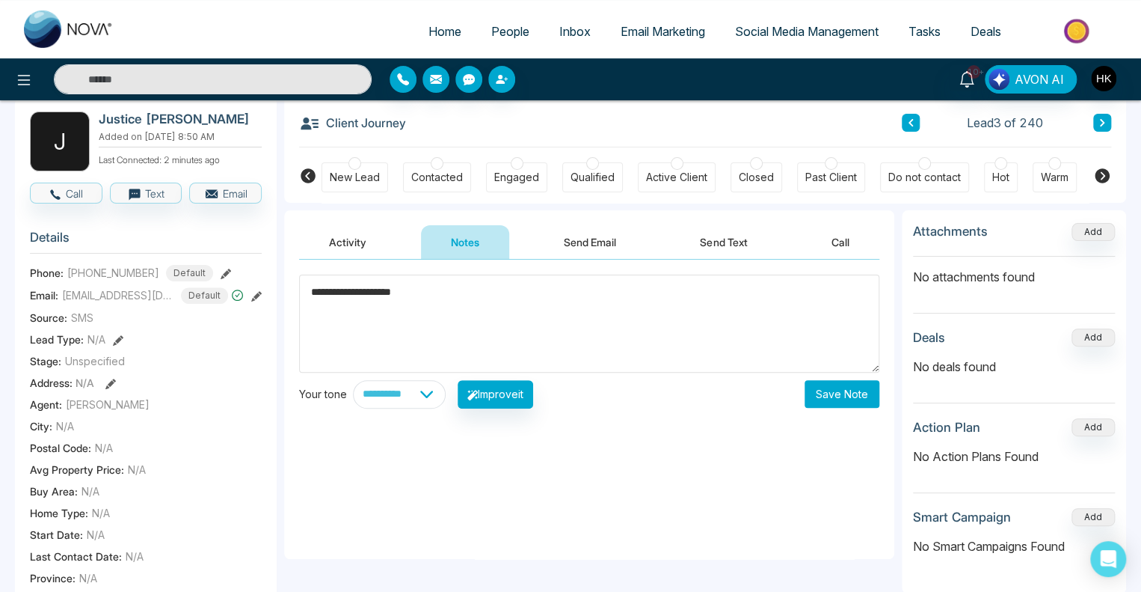
type textarea "**********"
click at [841, 393] on button "Save Note" at bounding box center [842, 394] width 75 height 28
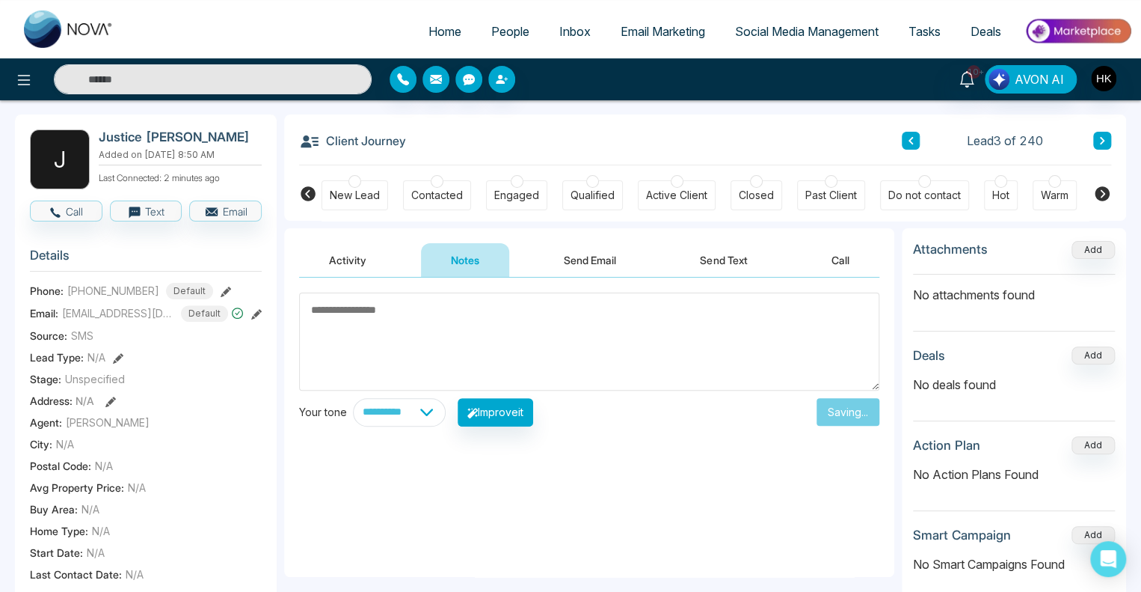
scroll to position [0, 0]
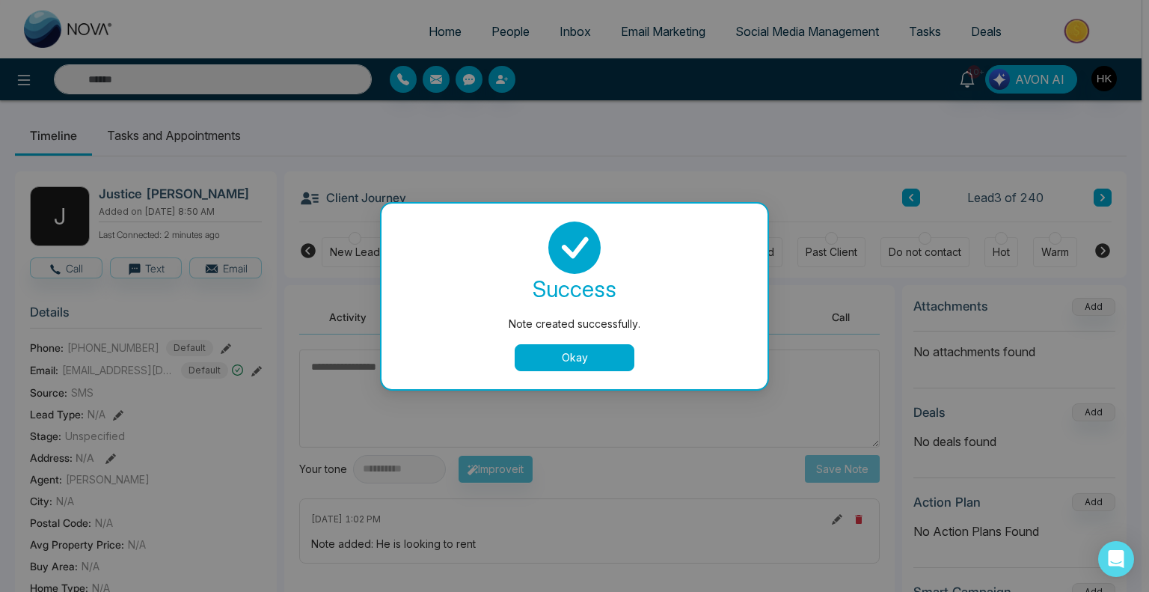
click at [614, 353] on button "Okay" at bounding box center [575, 357] width 120 height 27
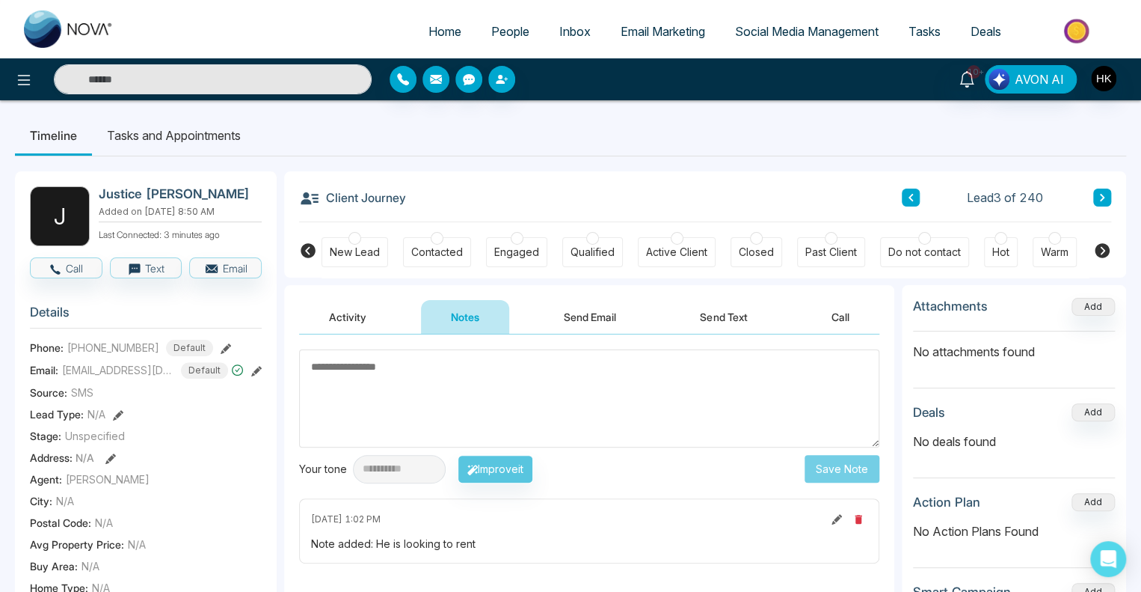
click at [913, 200] on icon at bounding box center [910, 197] width 7 height 9
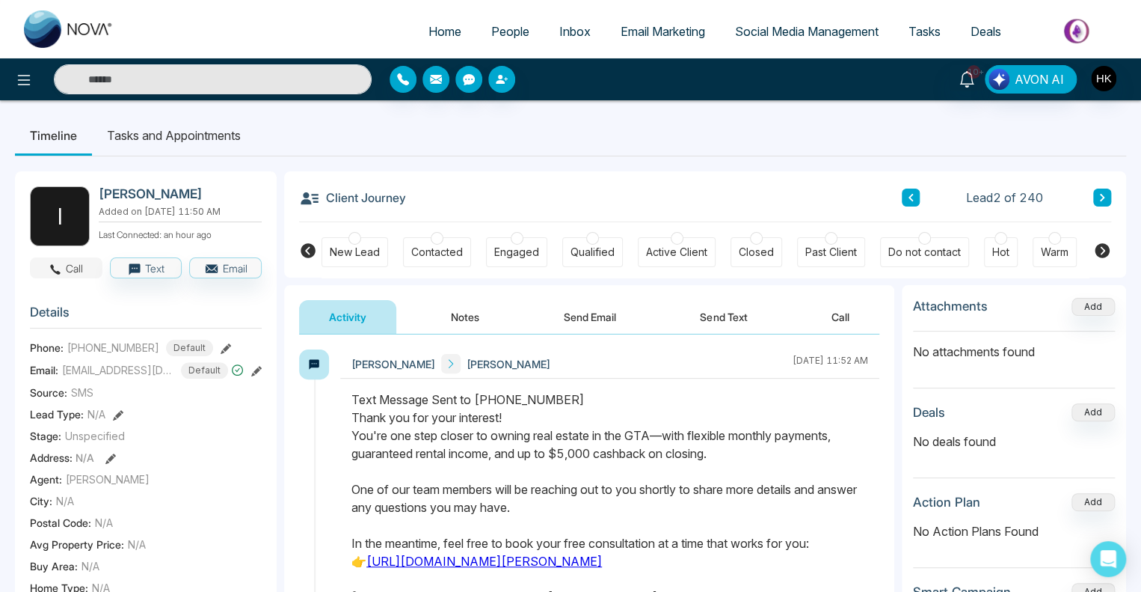
click at [66, 278] on button "Call" at bounding box center [66, 267] width 73 height 21
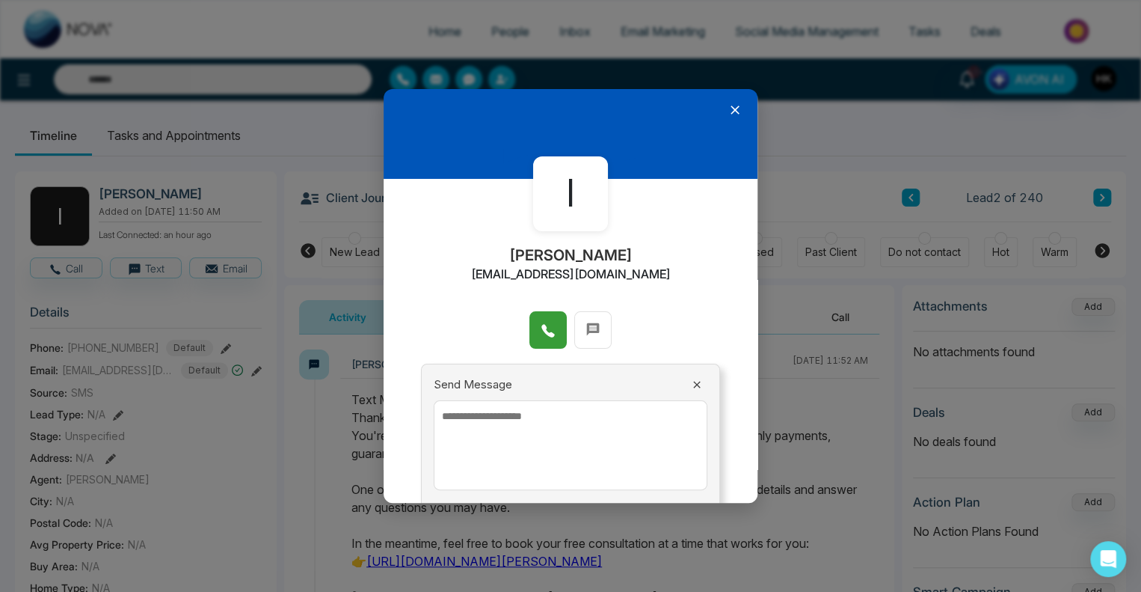
click at [547, 340] on span at bounding box center [548, 330] width 15 height 22
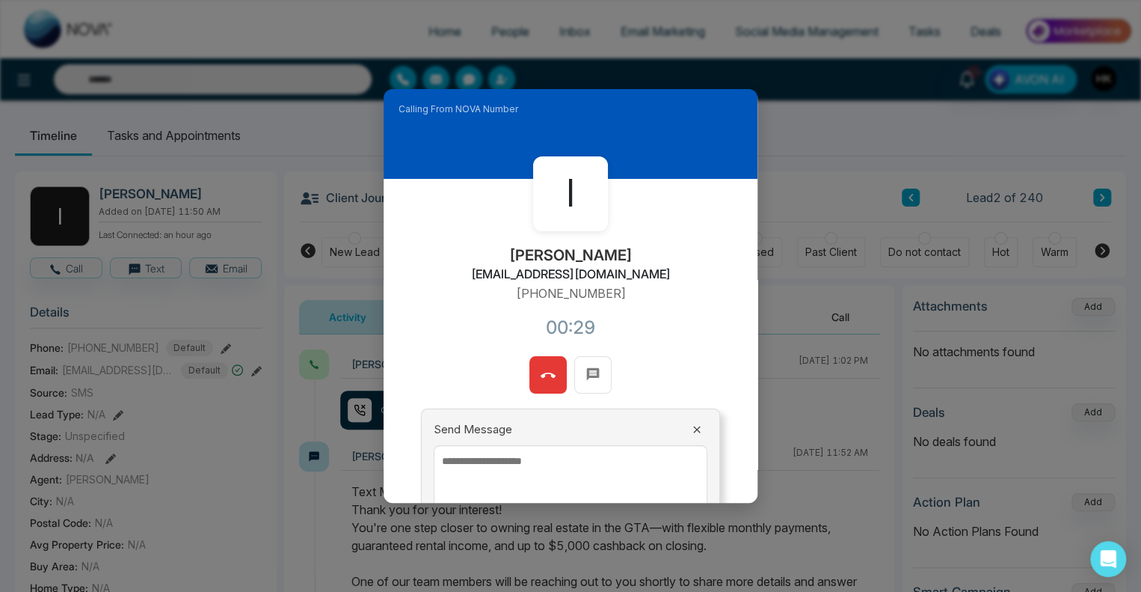
click at [533, 379] on button at bounding box center [548, 374] width 37 height 37
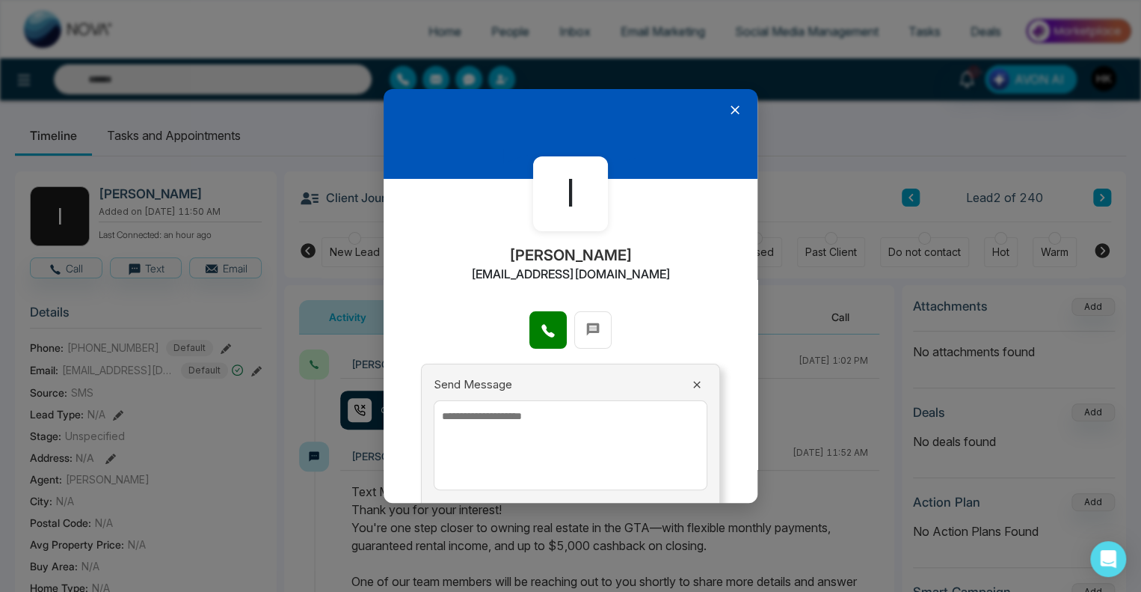
click at [733, 107] on icon at bounding box center [735, 109] width 15 height 15
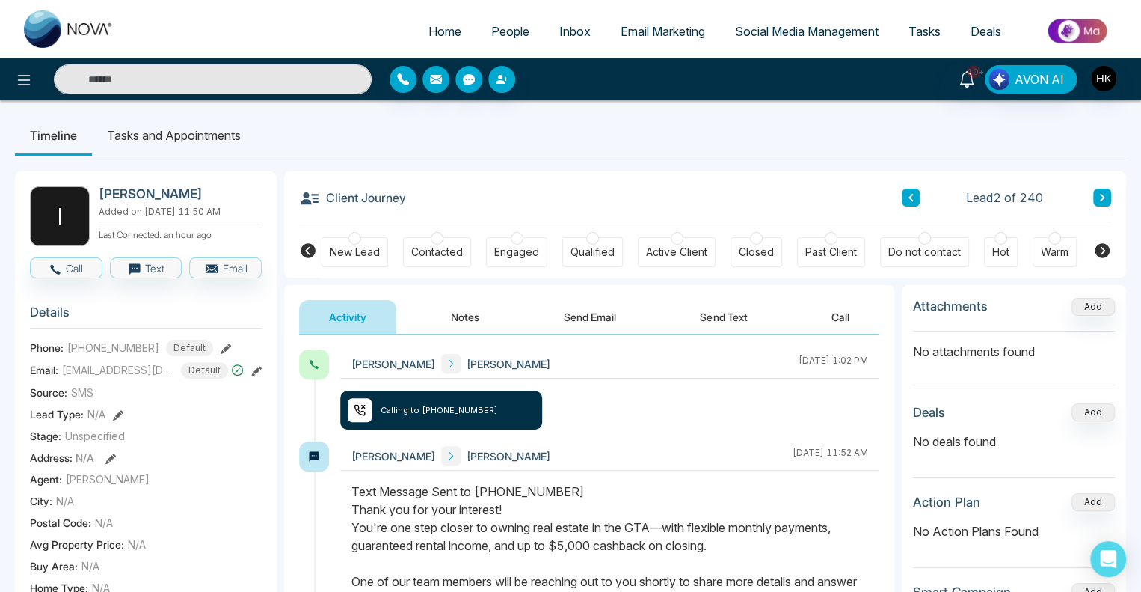
click at [717, 310] on button "Send Text" at bounding box center [723, 317] width 107 height 34
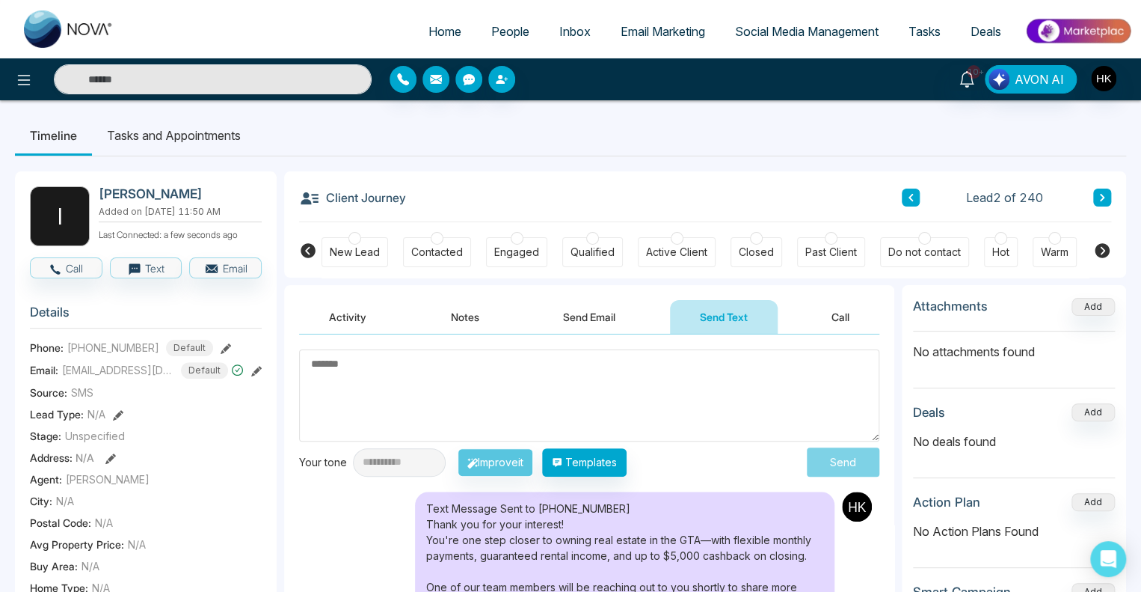
click at [347, 313] on button "Activity" at bounding box center [347, 317] width 97 height 34
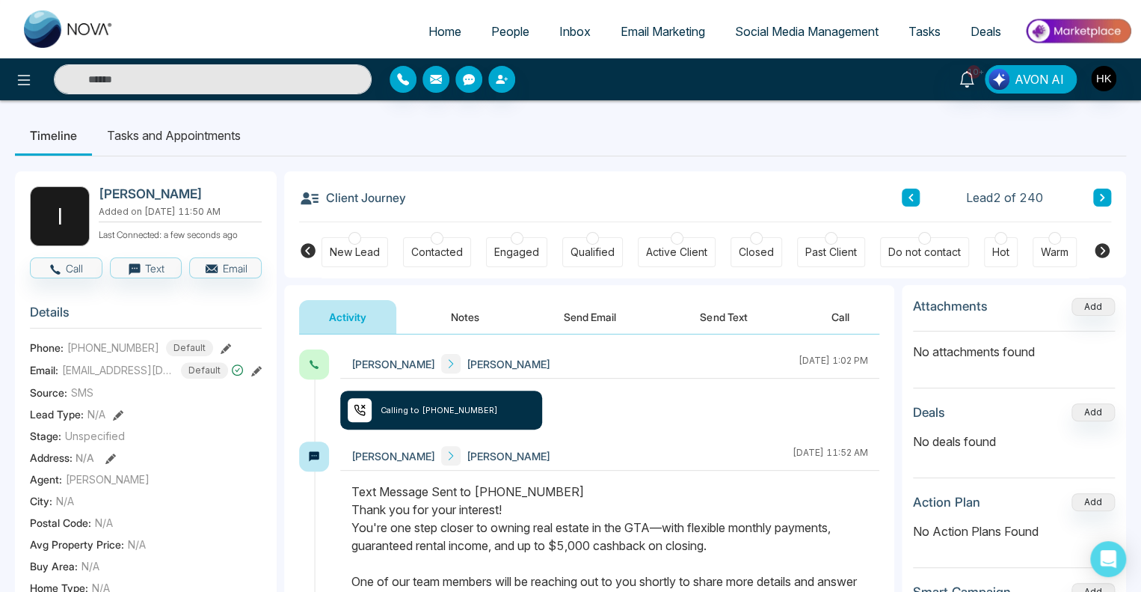
click at [726, 312] on button "Send Text" at bounding box center [723, 317] width 107 height 34
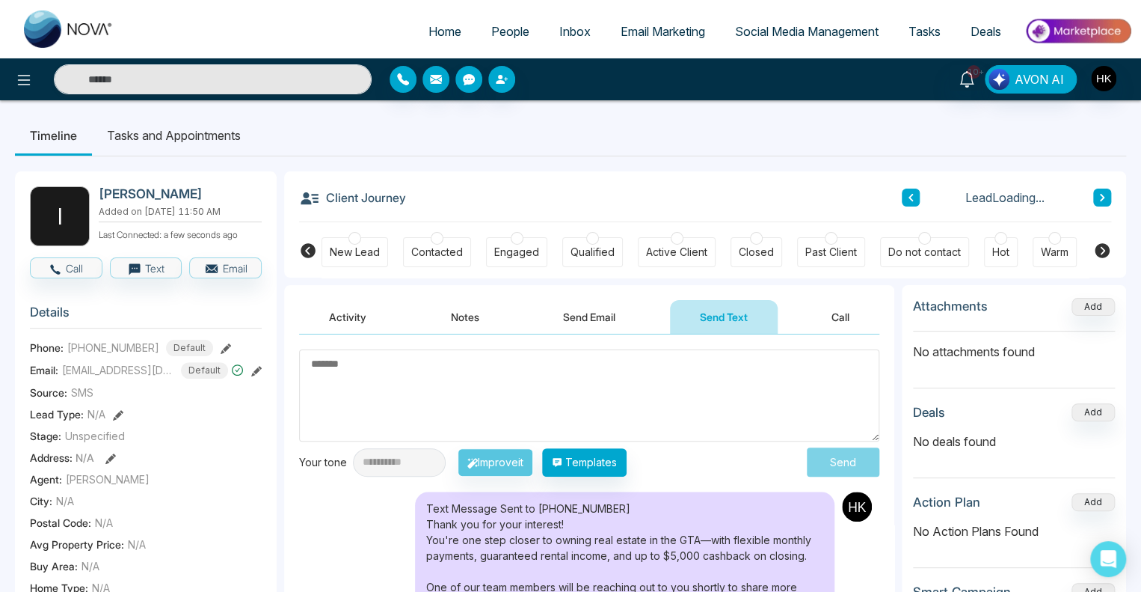
scroll to position [150, 0]
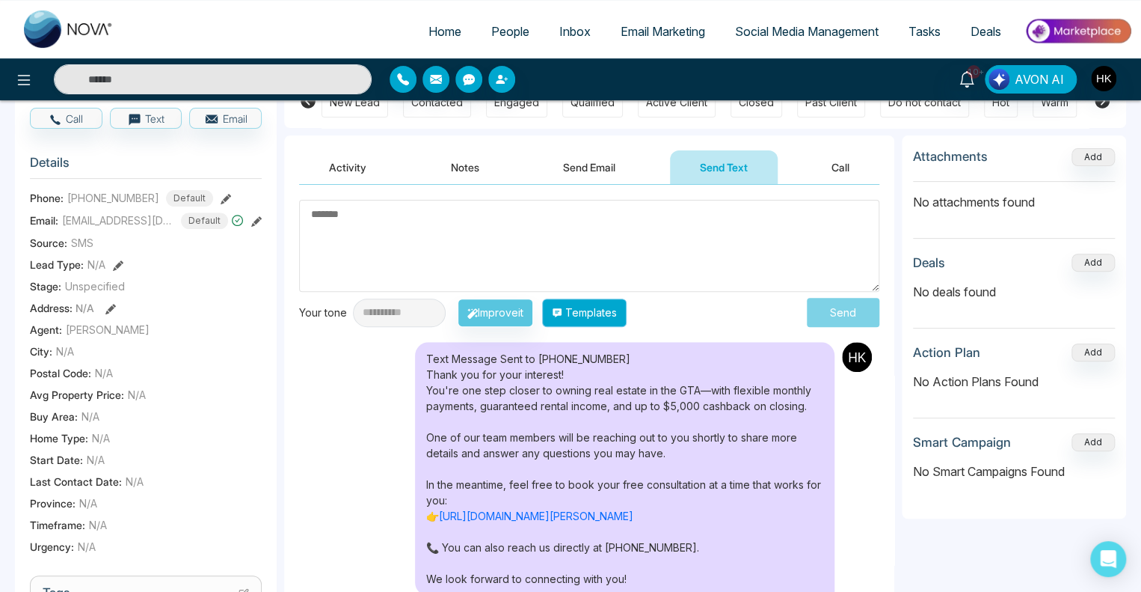
click at [593, 318] on button "Templates" at bounding box center [584, 312] width 85 height 28
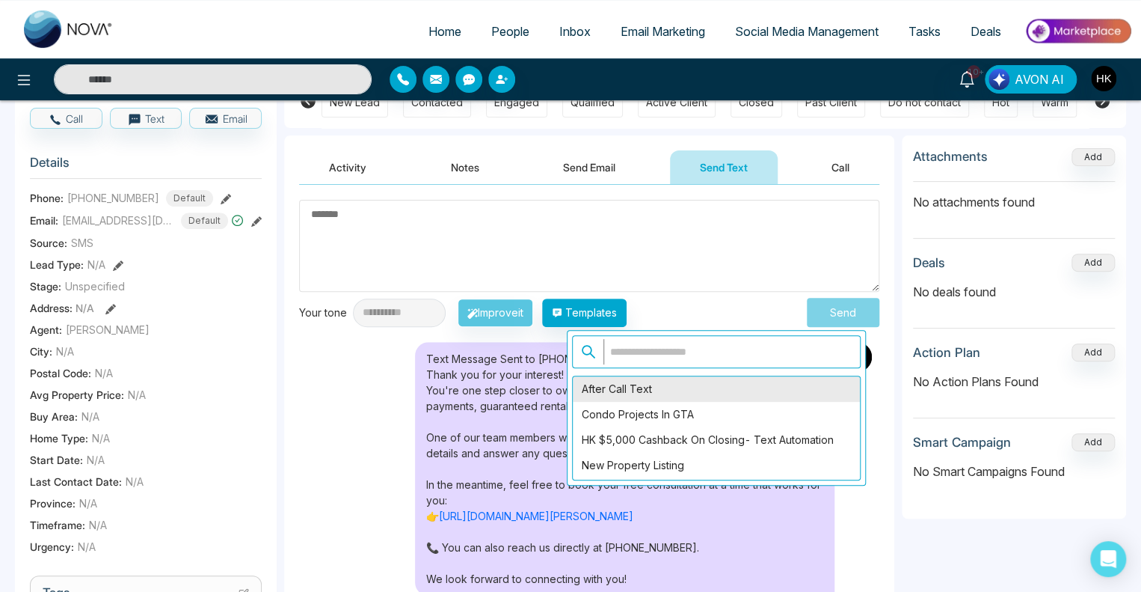
click at [614, 381] on div "After Call Text" at bounding box center [716, 388] width 287 height 25
type textarea "**********"
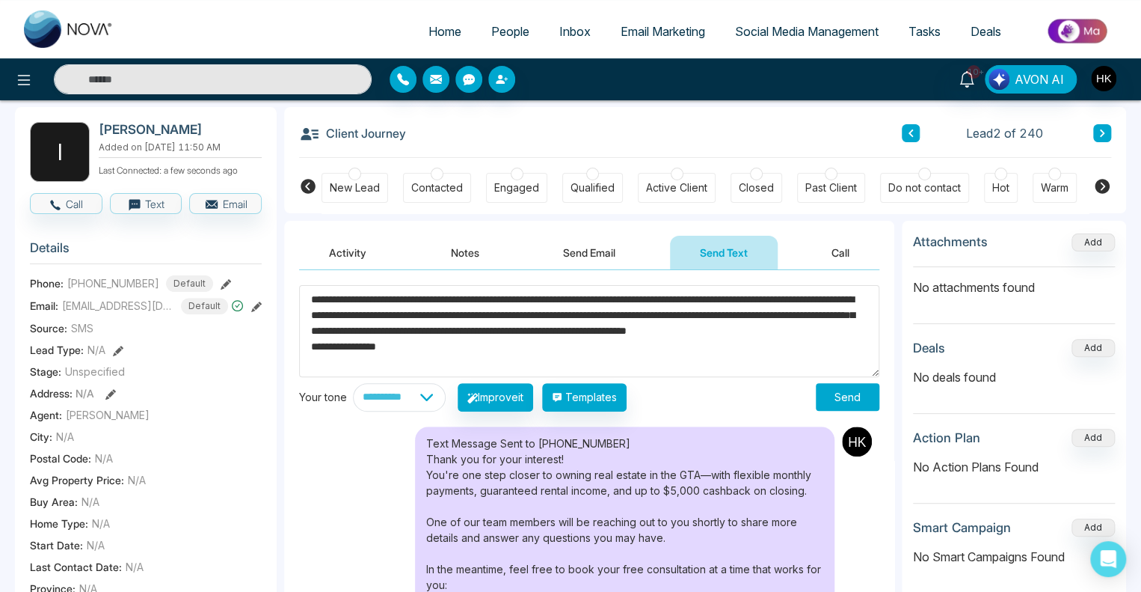
scroll to position [0, 0]
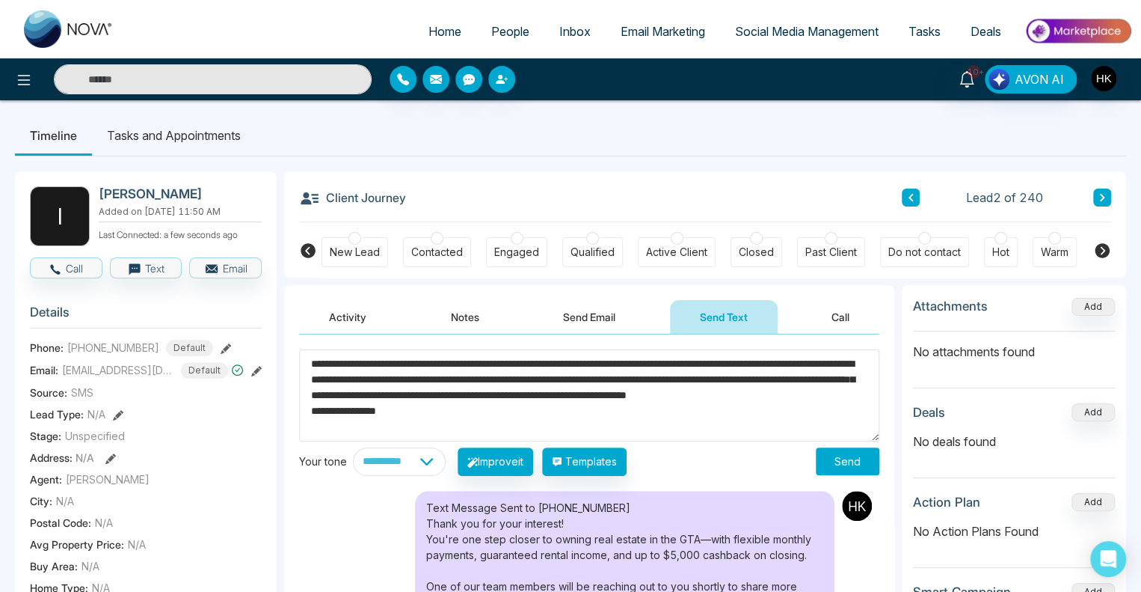
click at [834, 459] on button "Send" at bounding box center [848, 461] width 64 height 28
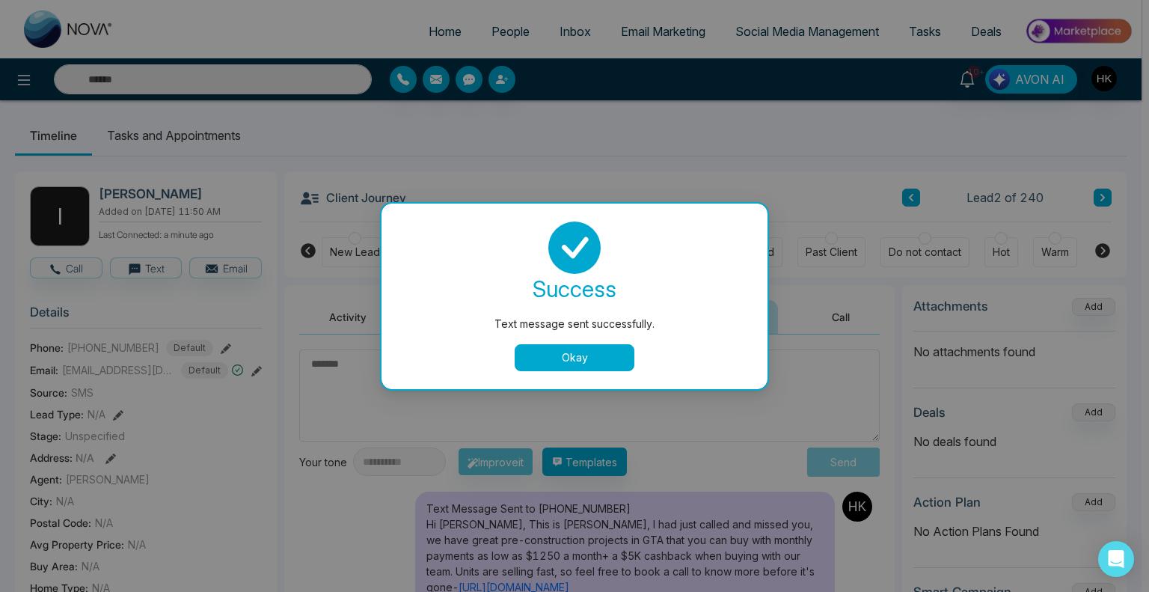
click at [571, 359] on button "Okay" at bounding box center [575, 357] width 120 height 27
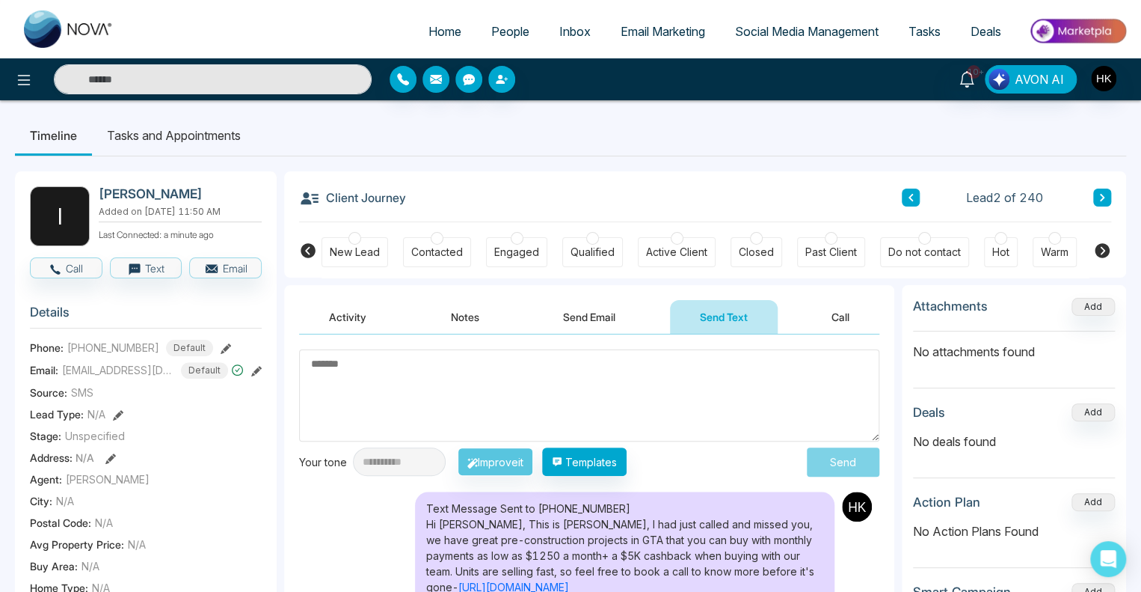
click at [915, 197] on button at bounding box center [911, 197] width 18 height 18
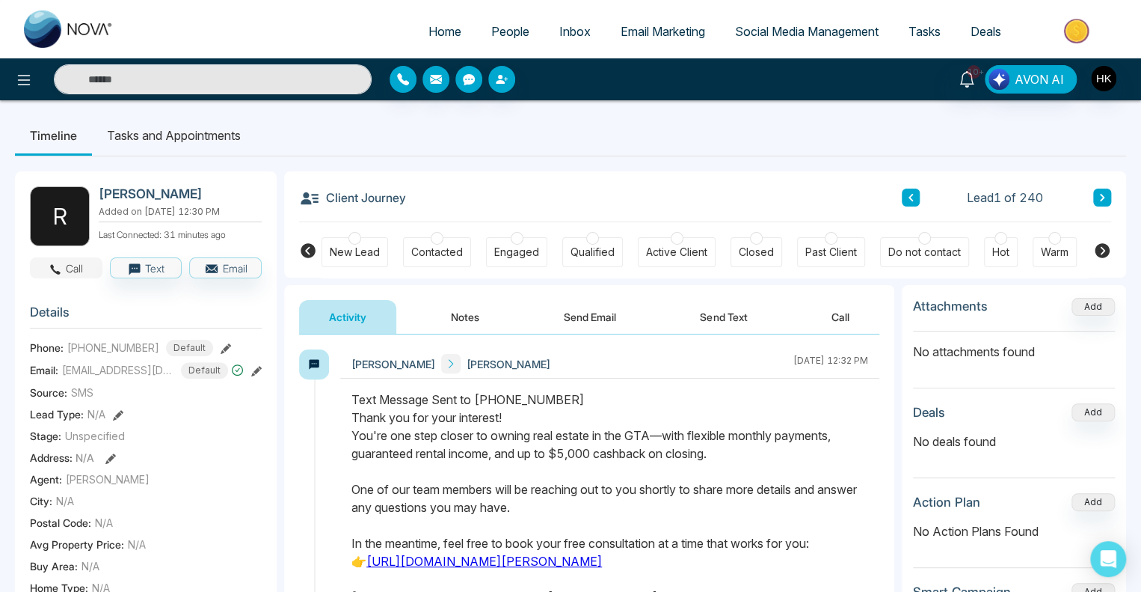
click at [72, 272] on button "Call" at bounding box center [66, 267] width 73 height 21
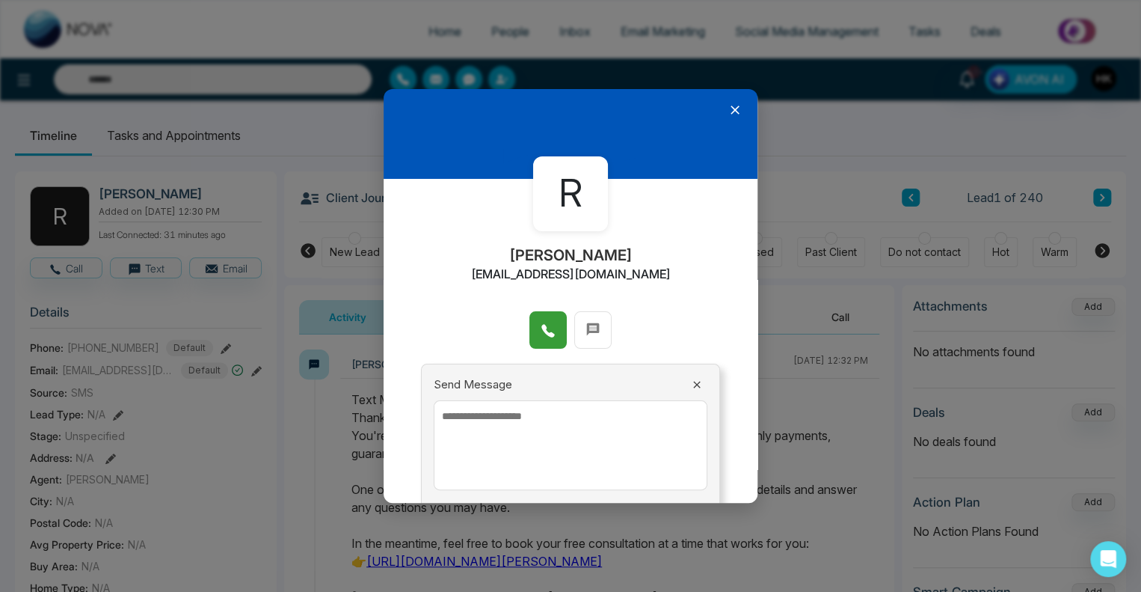
click at [544, 330] on icon at bounding box center [548, 330] width 15 height 15
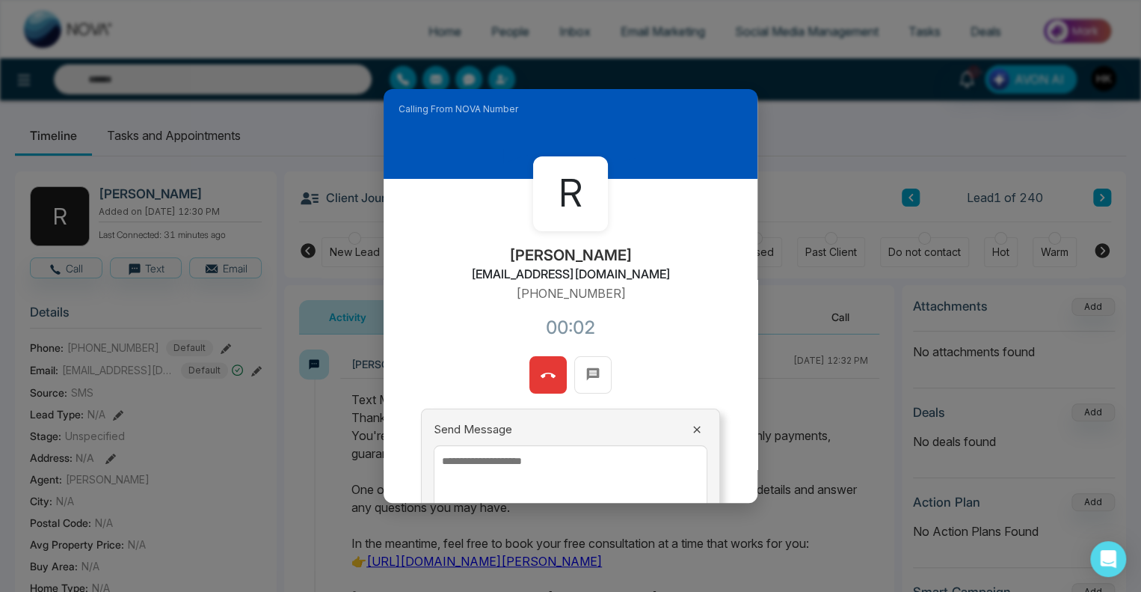
click at [544, 381] on icon at bounding box center [548, 375] width 15 height 15
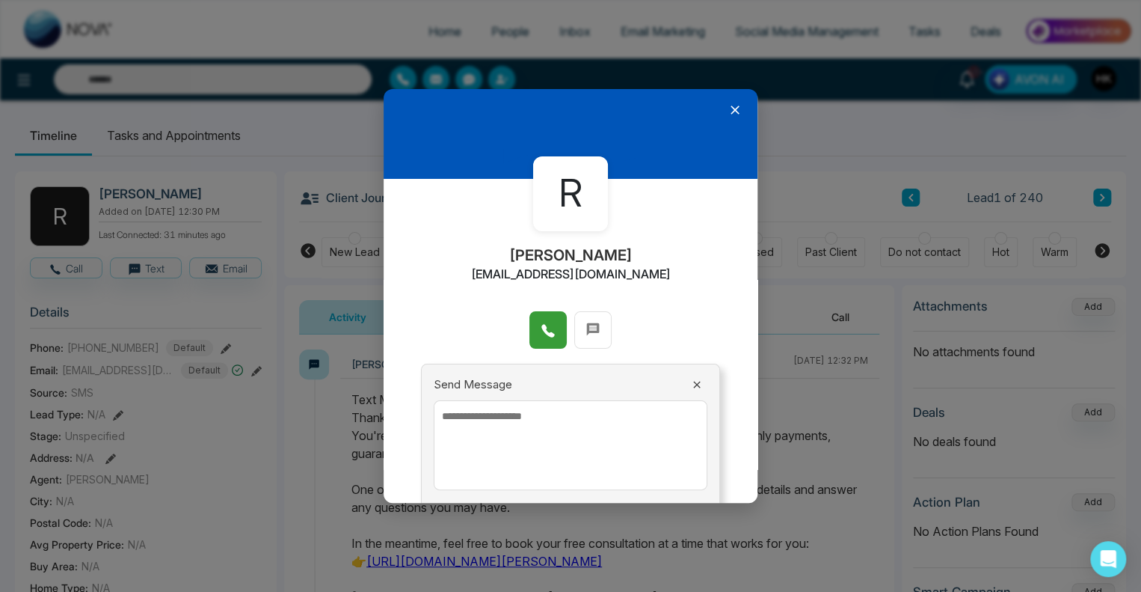
click at [550, 332] on icon at bounding box center [548, 330] width 15 height 15
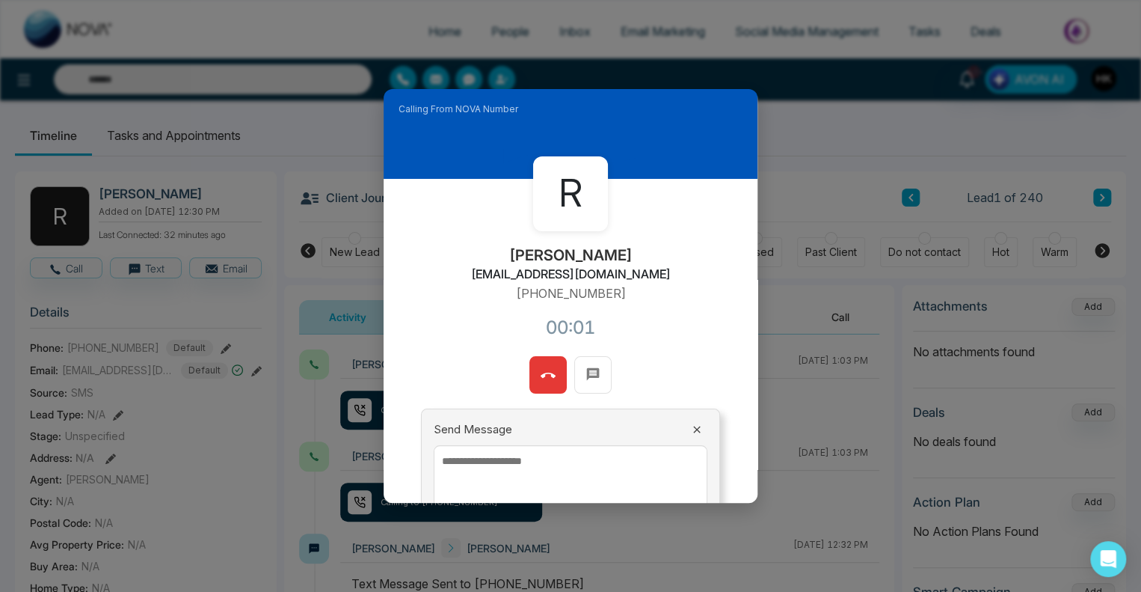
click at [536, 372] on button at bounding box center [548, 374] width 37 height 37
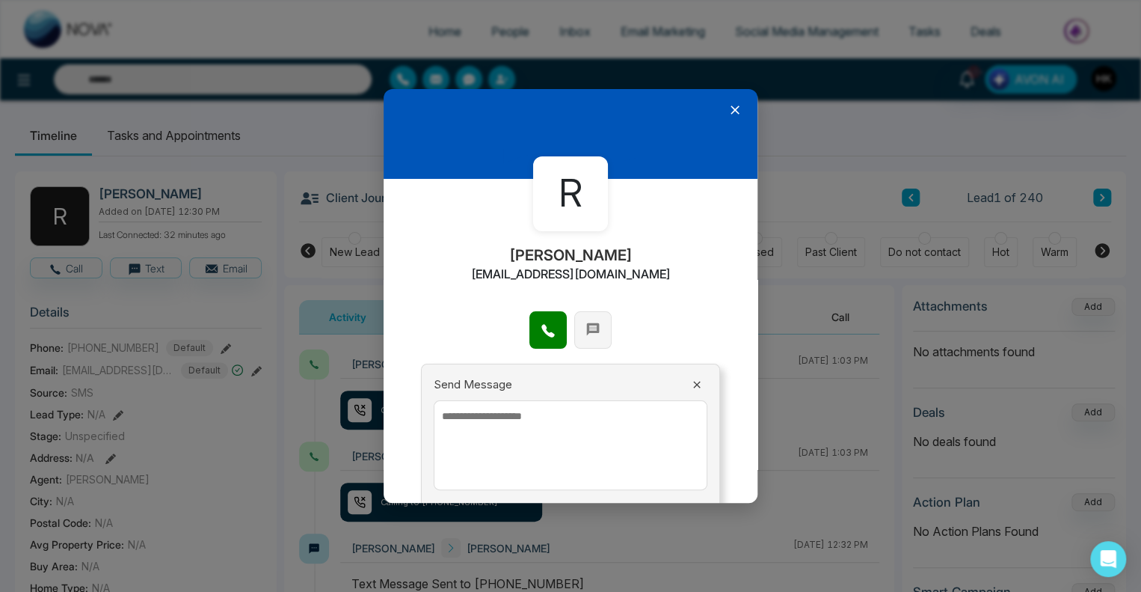
click at [599, 322] on button at bounding box center [592, 329] width 37 height 37
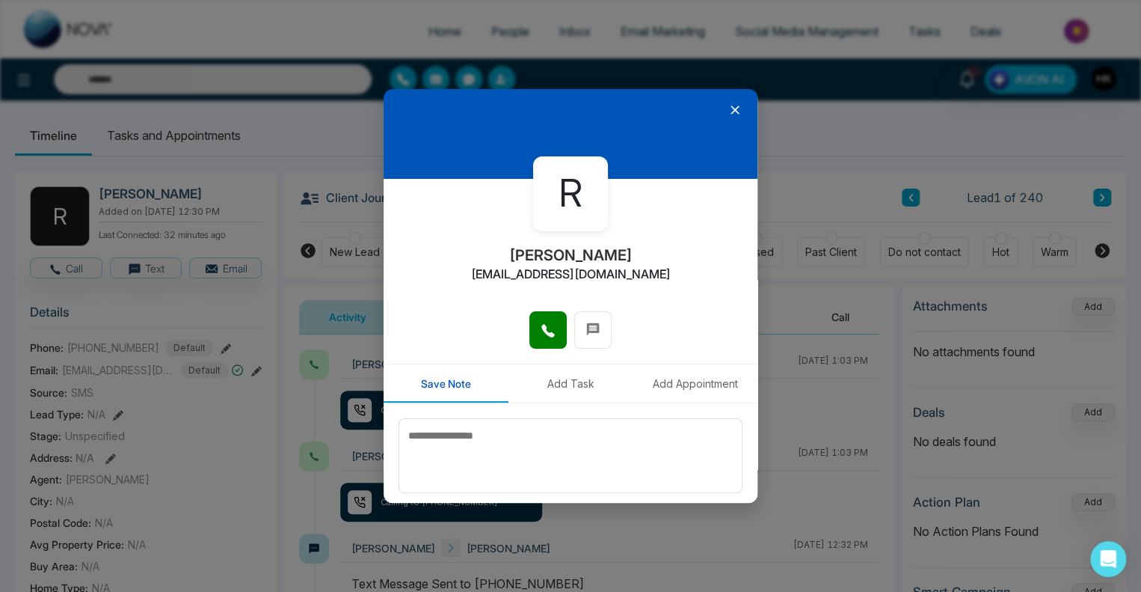
click at [728, 112] on icon at bounding box center [735, 109] width 15 height 15
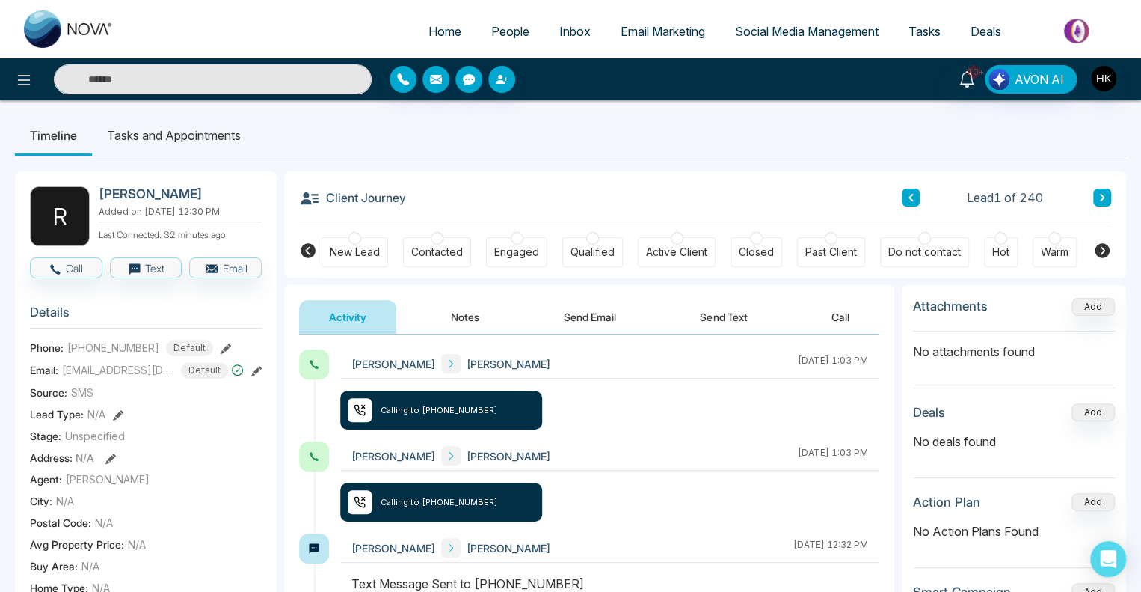
click at [725, 310] on button "Send Text" at bounding box center [723, 317] width 107 height 34
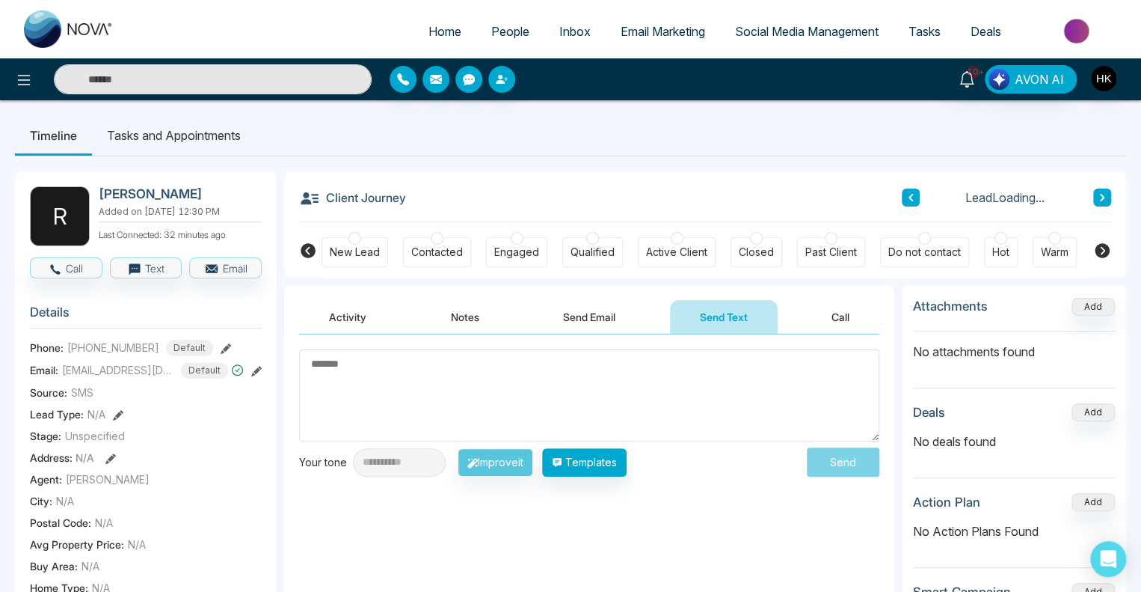
scroll to position [224, 0]
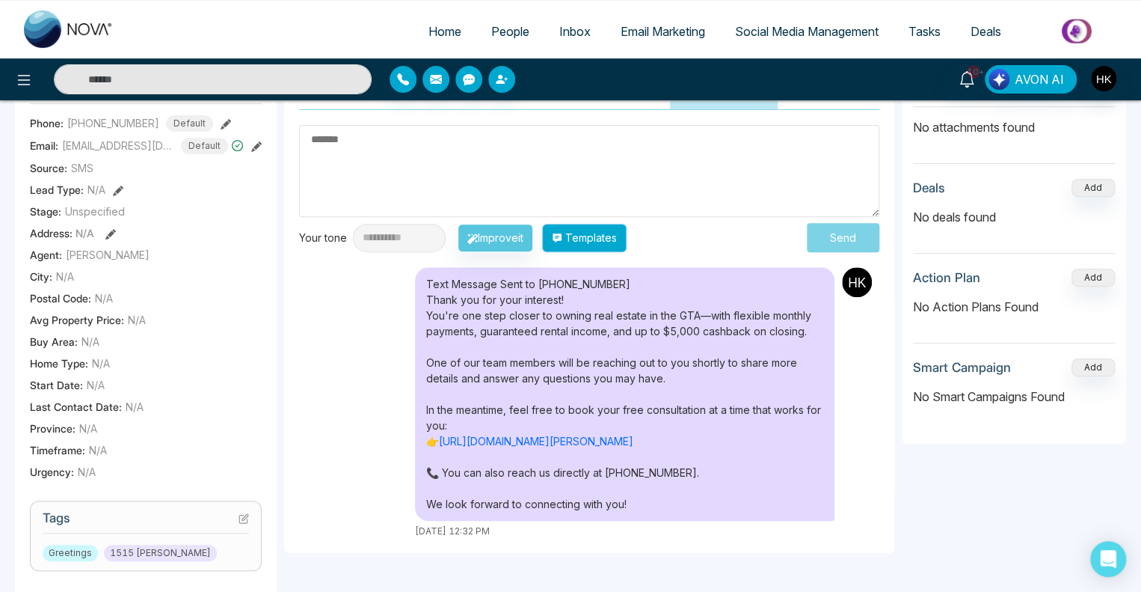
click at [618, 231] on button "Templates" at bounding box center [584, 238] width 85 height 28
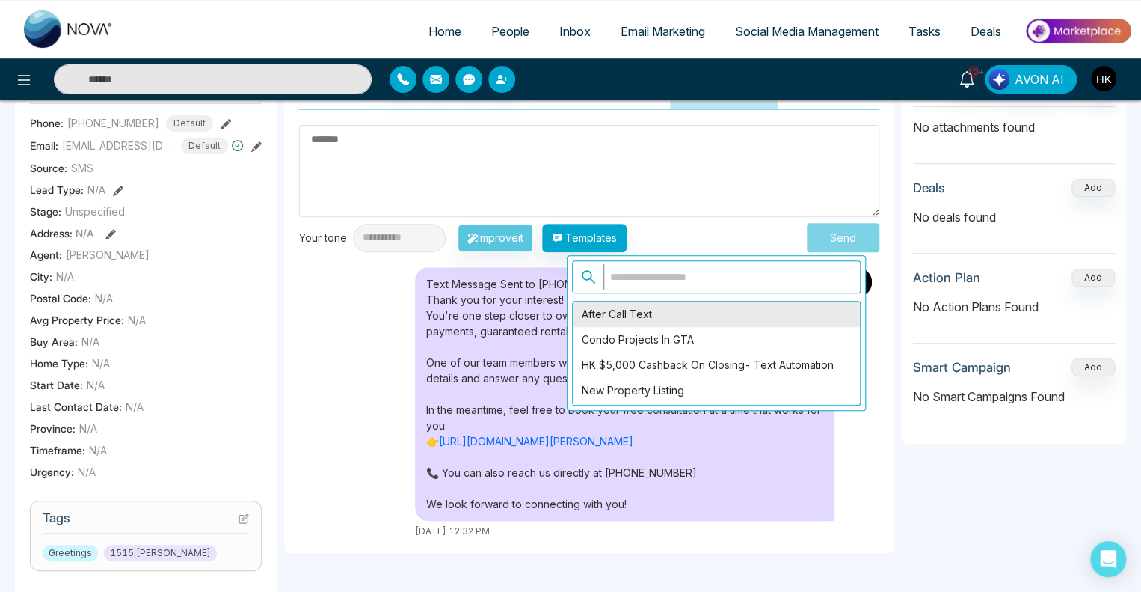
click at [607, 311] on div "After Call Text" at bounding box center [716, 313] width 287 height 25
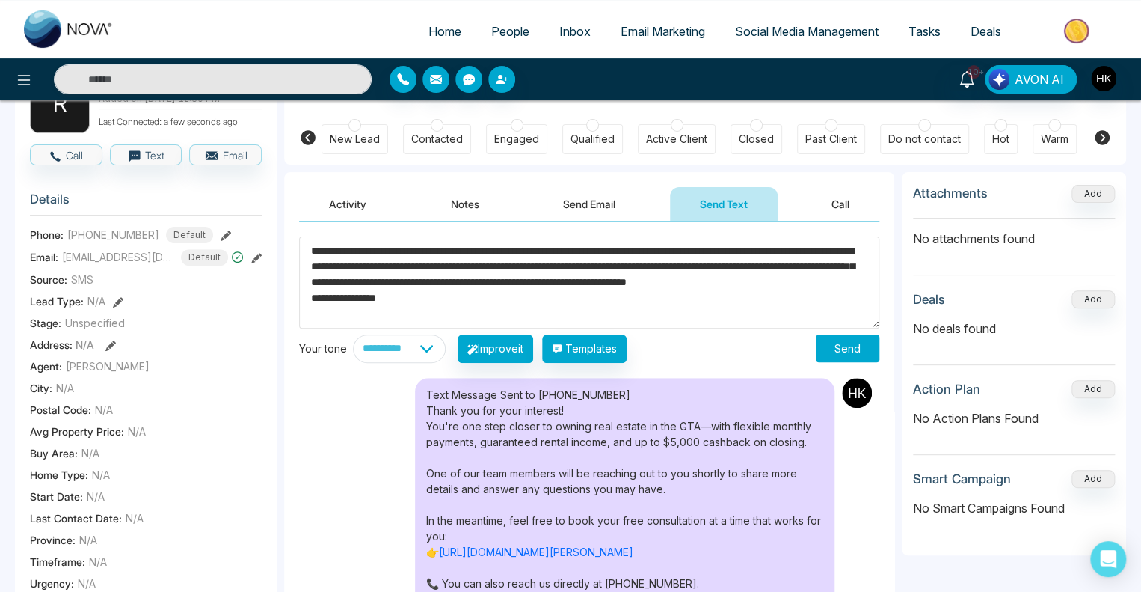
scroll to position [0, 0]
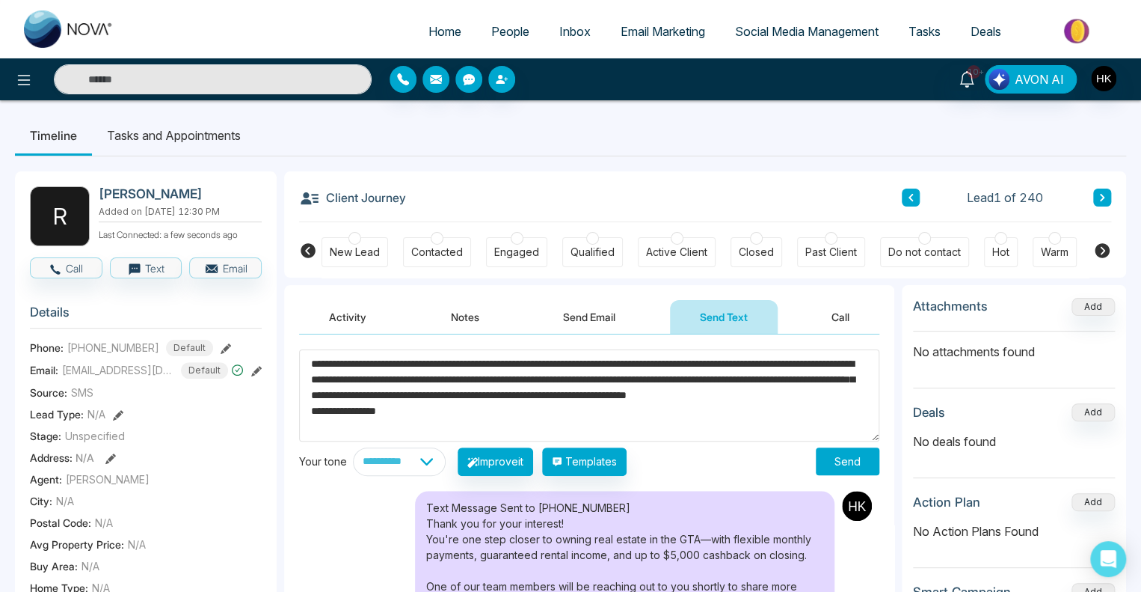
drag, startPoint x: 383, startPoint y: 363, endPoint x: 329, endPoint y: 366, distance: 53.9
click at [329, 366] on textarea "**********" at bounding box center [589, 395] width 580 height 92
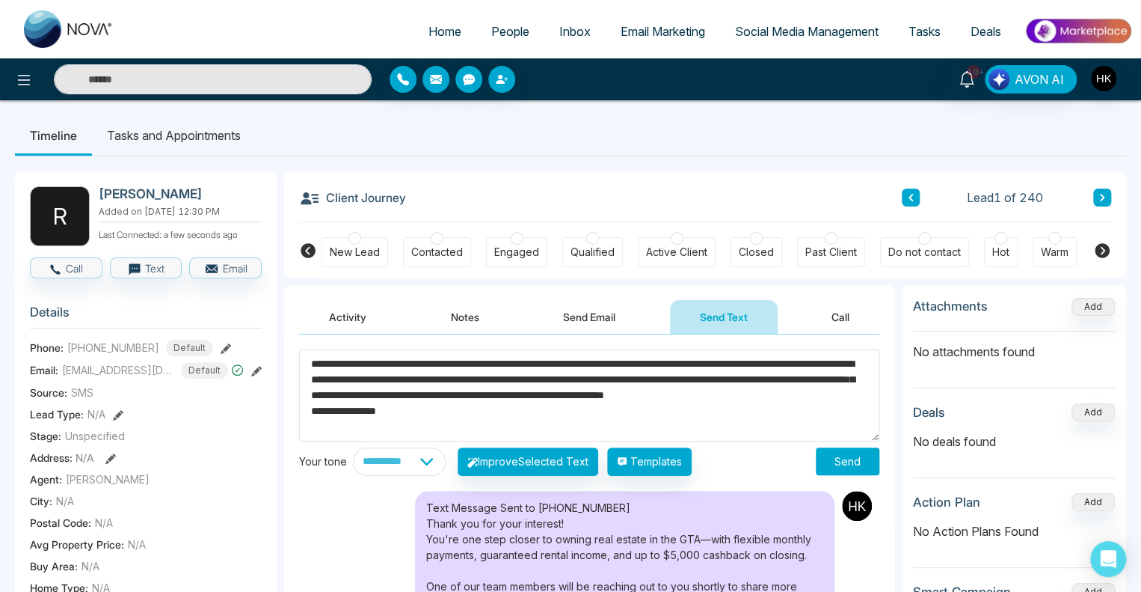
type textarea "**********"
click at [841, 460] on button "Send" at bounding box center [848, 461] width 64 height 28
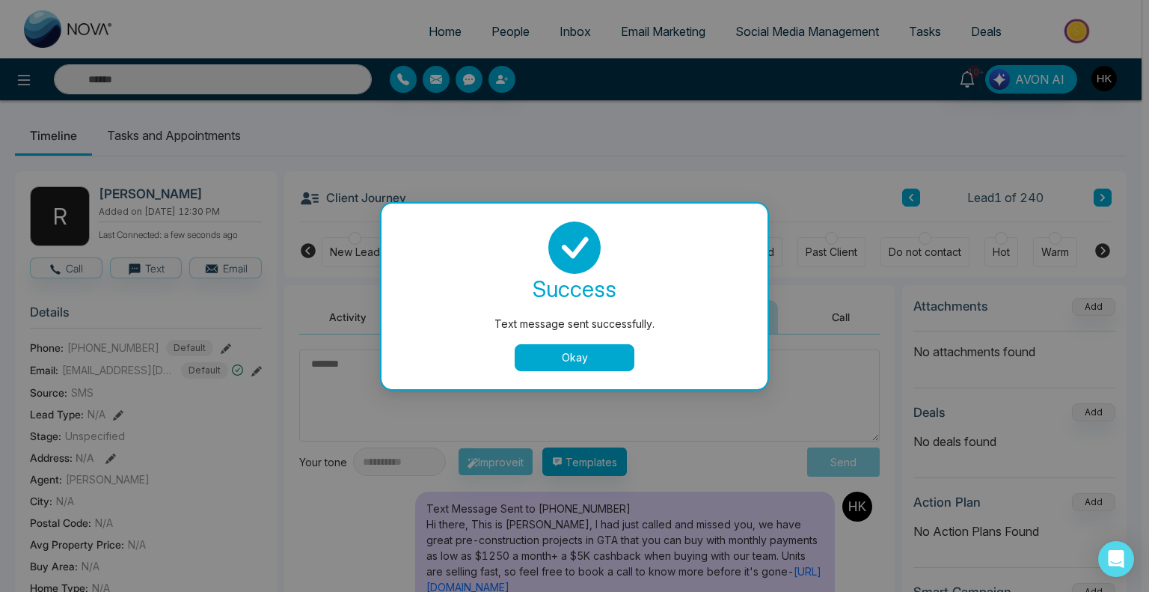
click at [608, 357] on button "Okay" at bounding box center [575, 357] width 120 height 27
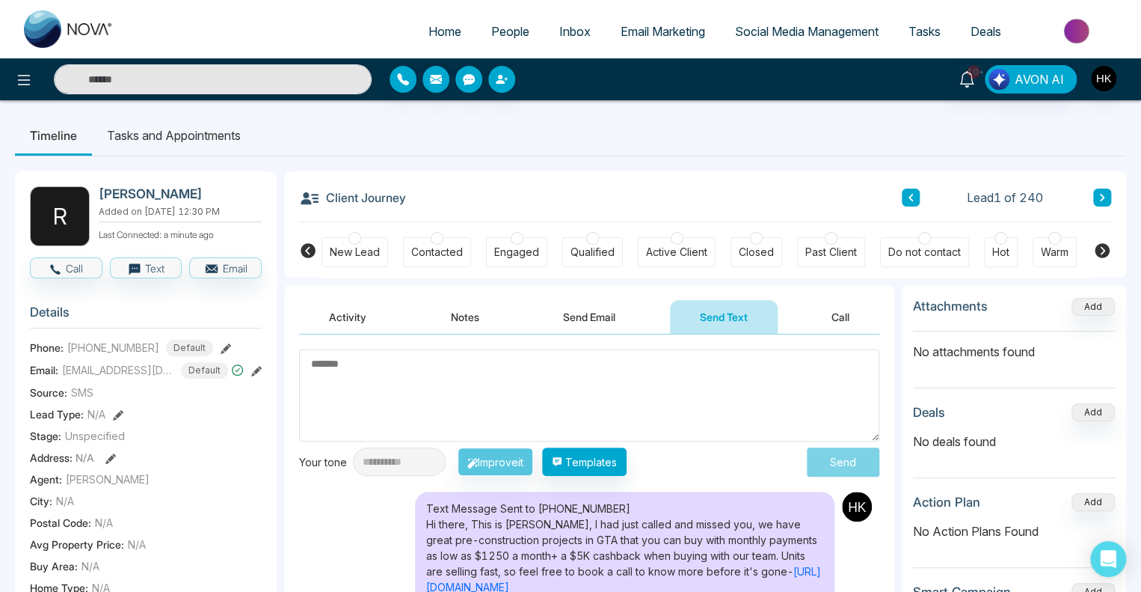
click at [429, 38] on span "Home" at bounding box center [445, 31] width 33 height 15
select select "*"
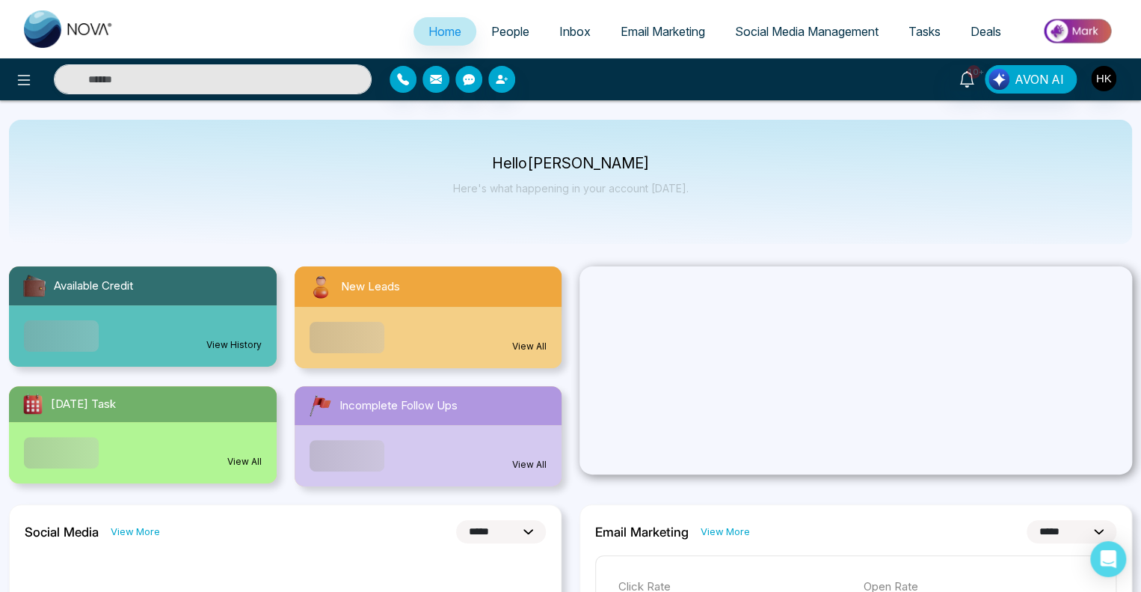
click at [497, 25] on span "People" at bounding box center [510, 31] width 38 height 15
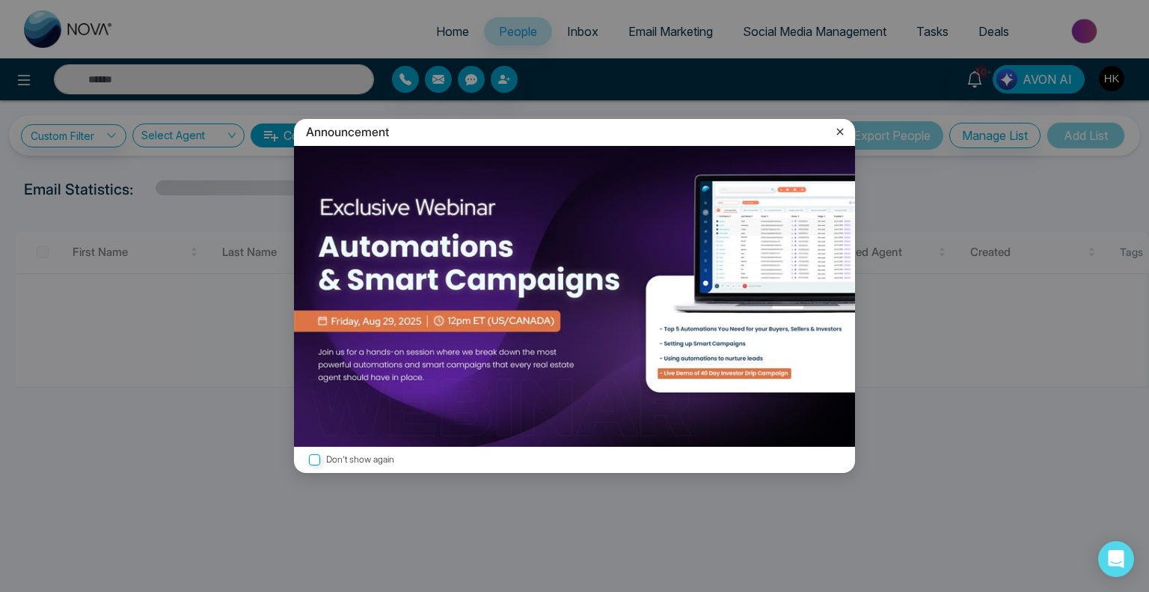
click at [838, 131] on icon at bounding box center [839, 131] width 15 height 15
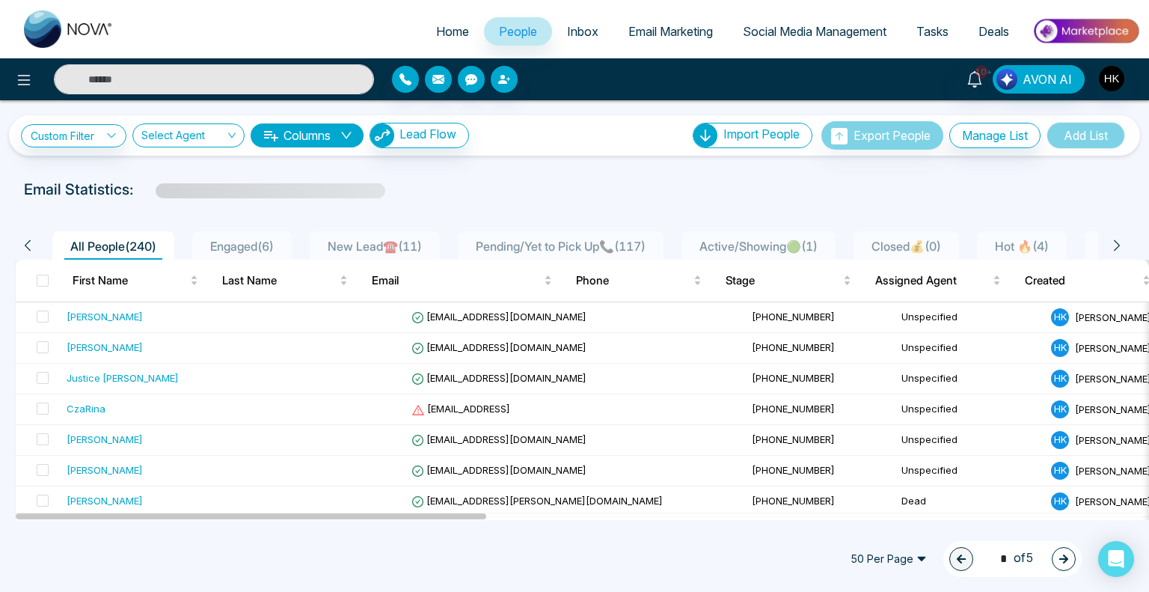
click at [258, 244] on span "Engaged ( 6 )" at bounding box center [242, 246] width 76 height 15
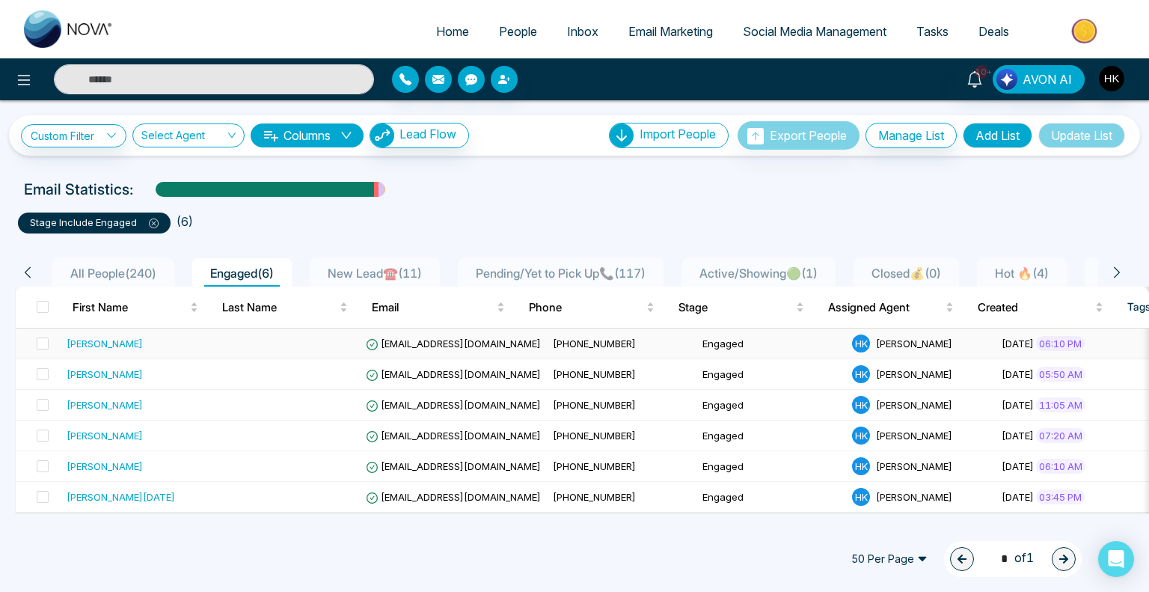
click at [103, 343] on div "[PERSON_NAME]" at bounding box center [105, 343] width 76 height 15
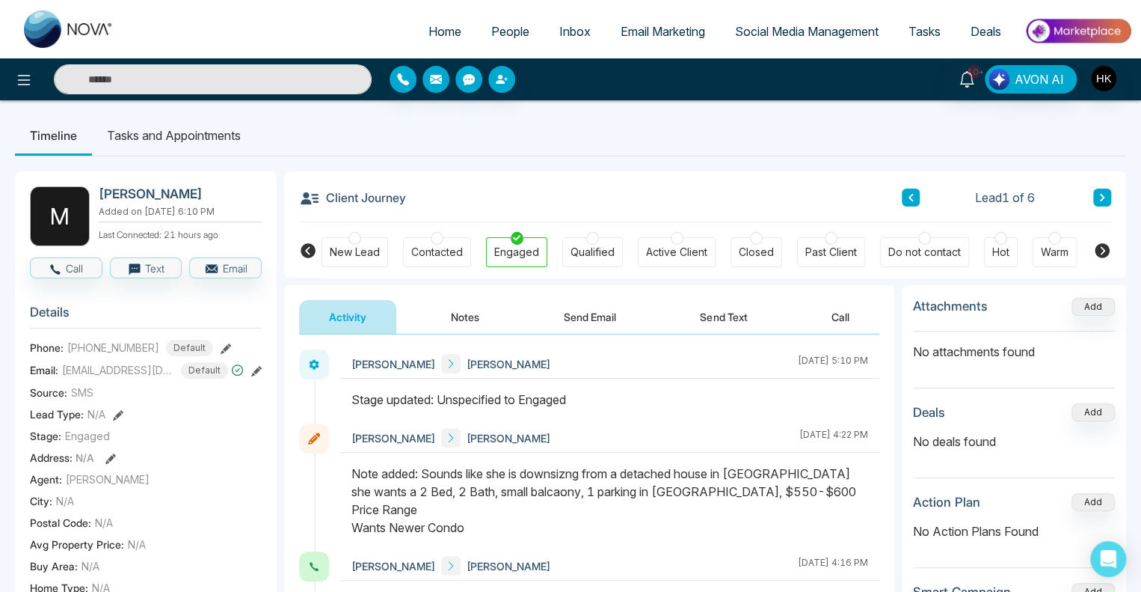
drag, startPoint x: 451, startPoint y: 398, endPoint x: 618, endPoint y: 400, distance: 166.8
click at [618, 400] on div "Stage updated: Unspecified to Engaged" at bounding box center [610, 399] width 517 height 18
drag, startPoint x: 502, startPoint y: 530, endPoint x: 353, endPoint y: 473, distance: 159.1
click at [353, 473] on div "Note added: Sounds like she is downsizng from a detached house in [GEOGRAPHIC_D…" at bounding box center [610, 500] width 517 height 72
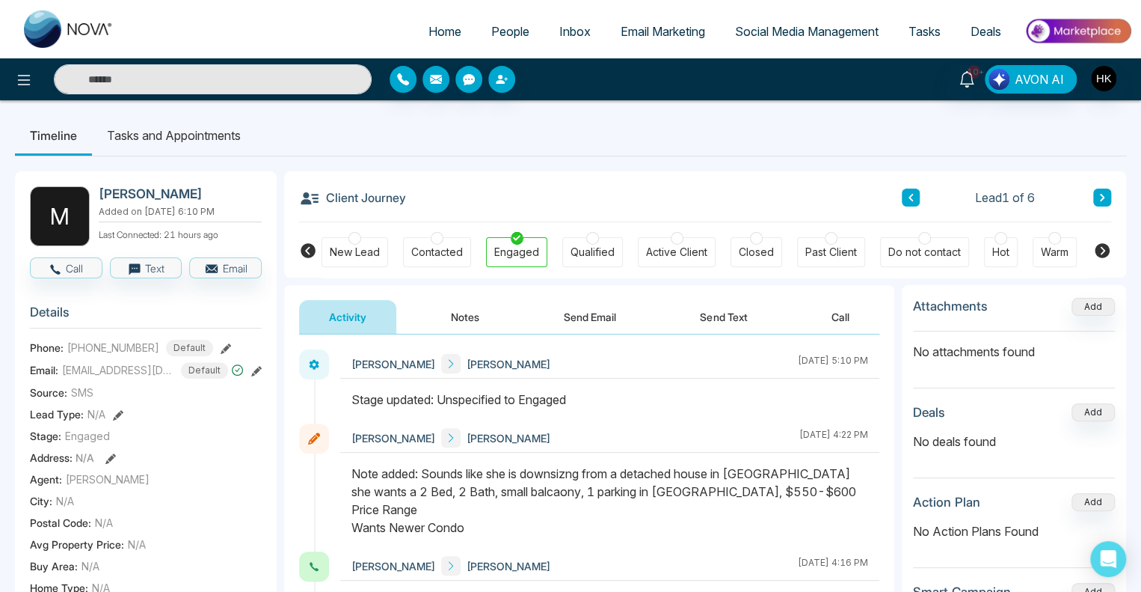
click at [691, 494] on div "Note added: Sounds like she is downsizng from a detached house in [GEOGRAPHIC_D…" at bounding box center [610, 500] width 517 height 72
click at [65, 265] on button "Call" at bounding box center [66, 267] width 73 height 21
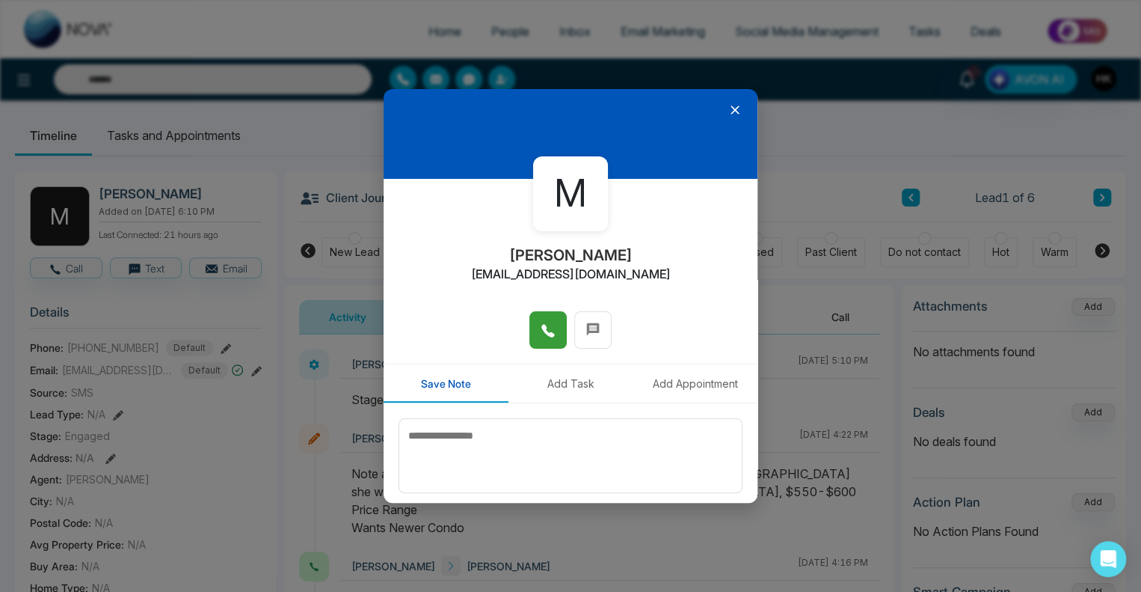
click at [547, 329] on icon at bounding box center [548, 330] width 15 height 15
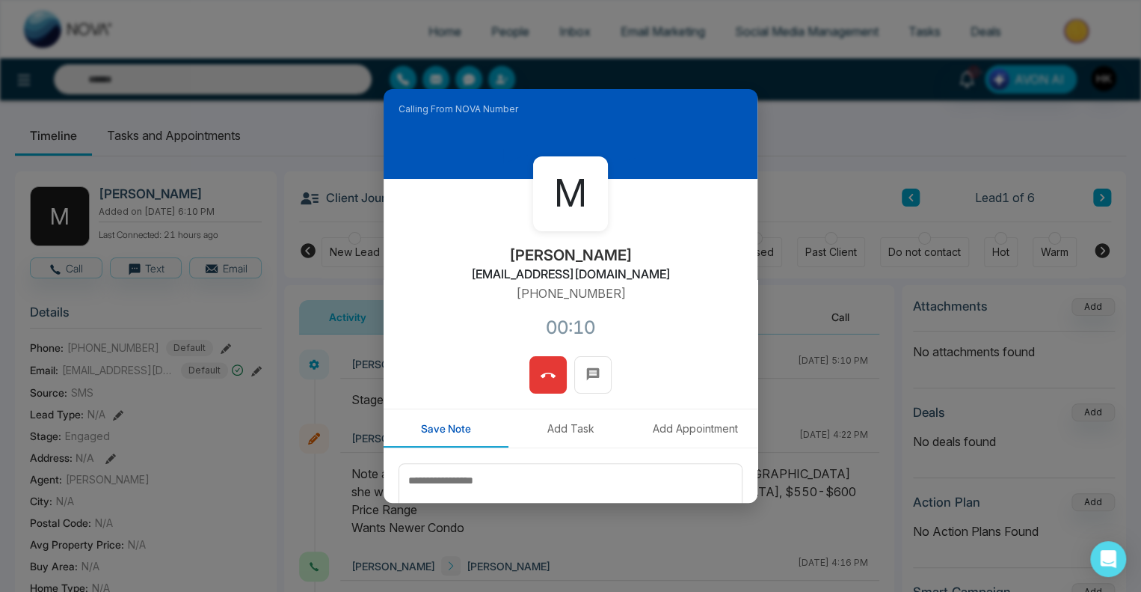
click at [662, 311] on div "M [PERSON_NAME] [PERSON_NAME][EMAIL_ADDRESS][DOMAIN_NAME] [PHONE_NUMBER]:10" at bounding box center [571, 267] width 374 height 177
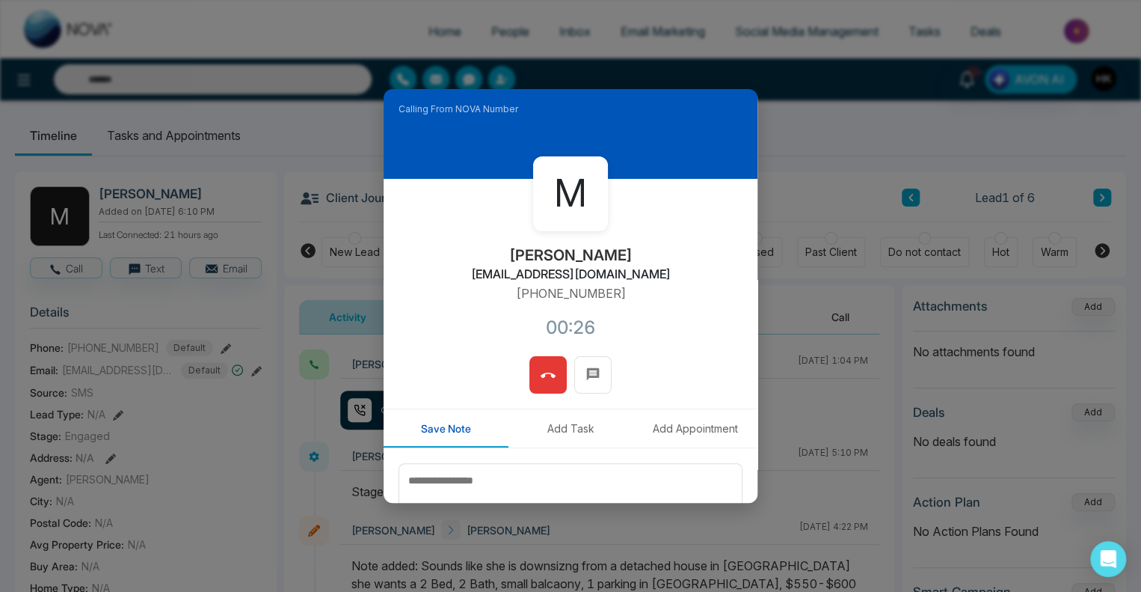
click at [552, 372] on button at bounding box center [548, 374] width 37 height 37
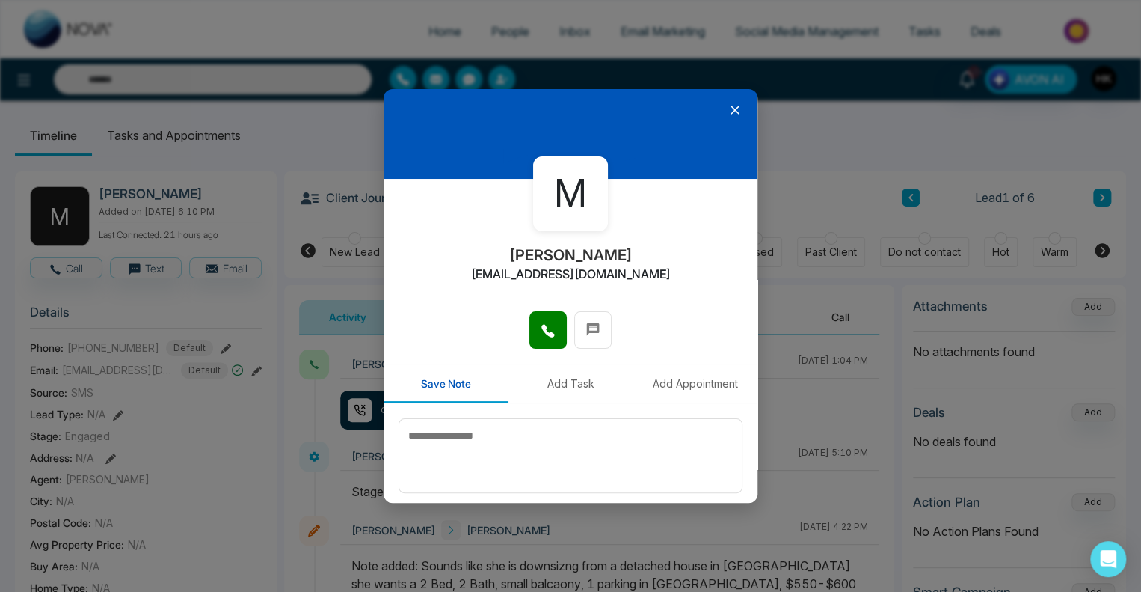
click at [728, 107] on icon at bounding box center [735, 109] width 15 height 15
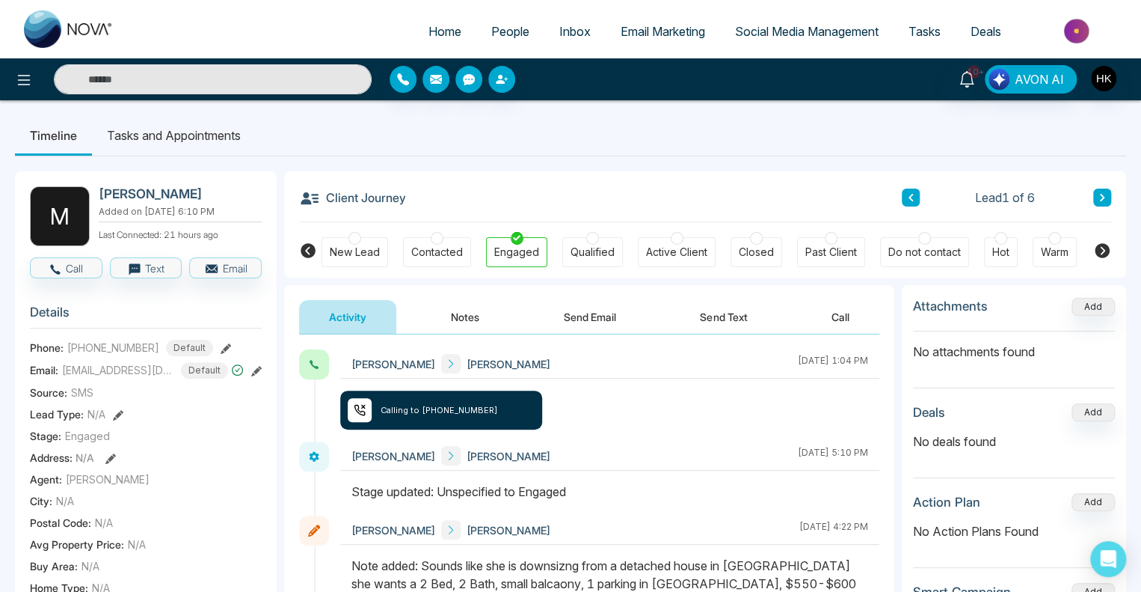
click at [1108, 192] on button at bounding box center [1102, 197] width 18 height 18
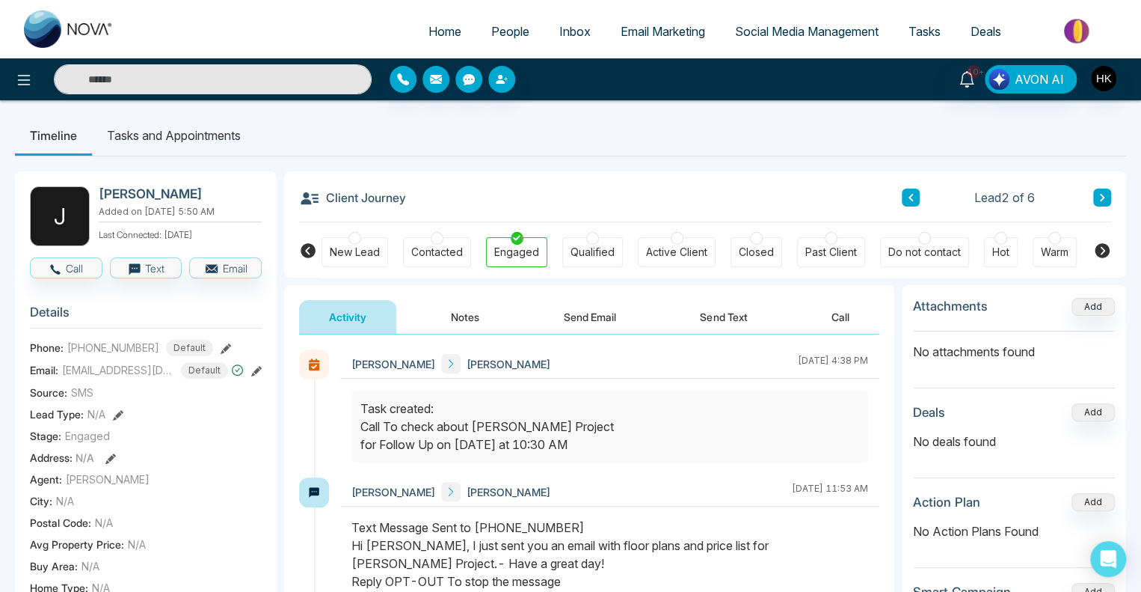
drag, startPoint x: 443, startPoint y: 448, endPoint x: 681, endPoint y: 447, distance: 238.6
click at [681, 447] on div "Task created: Call To check about [PERSON_NAME] Project for Follow Up on [DATE]…" at bounding box center [610, 426] width 499 height 54
click at [509, 33] on span "People" at bounding box center [510, 31] width 38 height 15
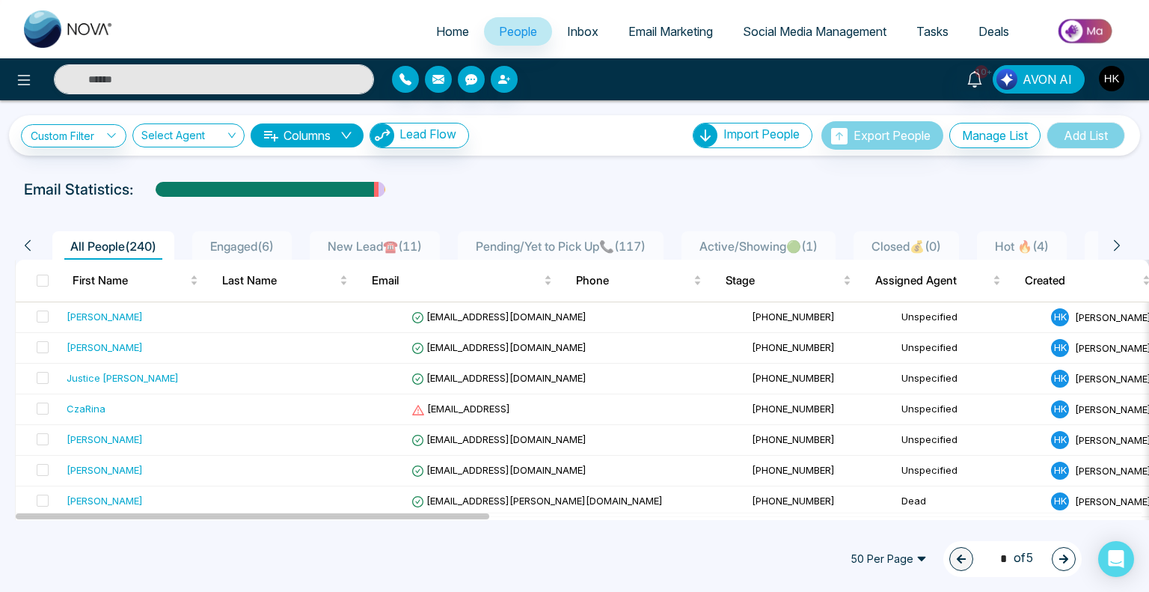
click at [933, 32] on span "Tasks" at bounding box center [932, 31] width 32 height 15
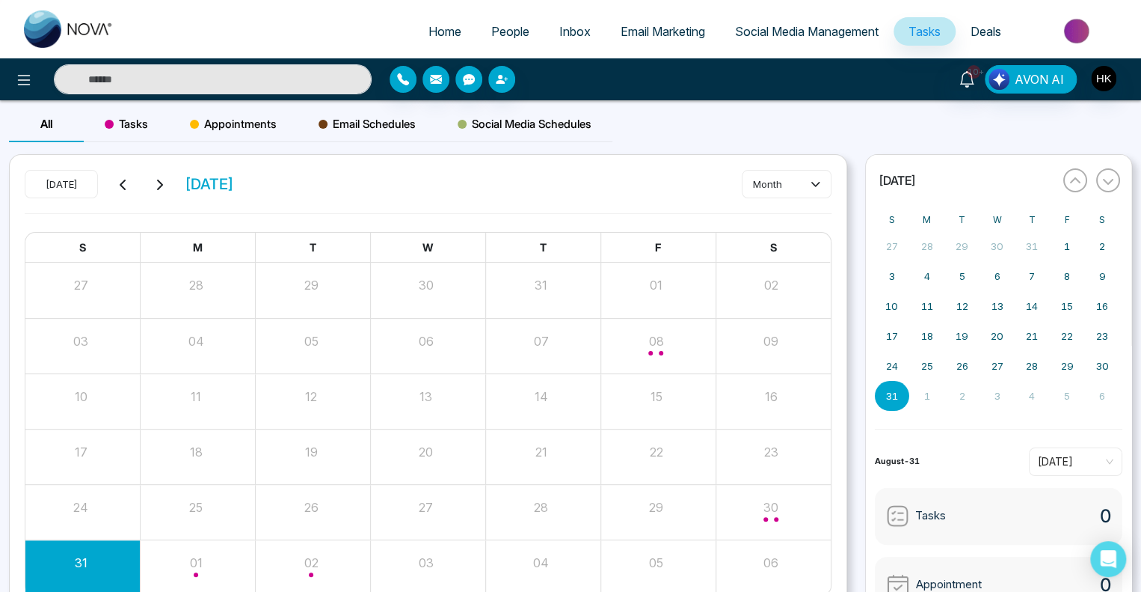
scroll to position [82, 0]
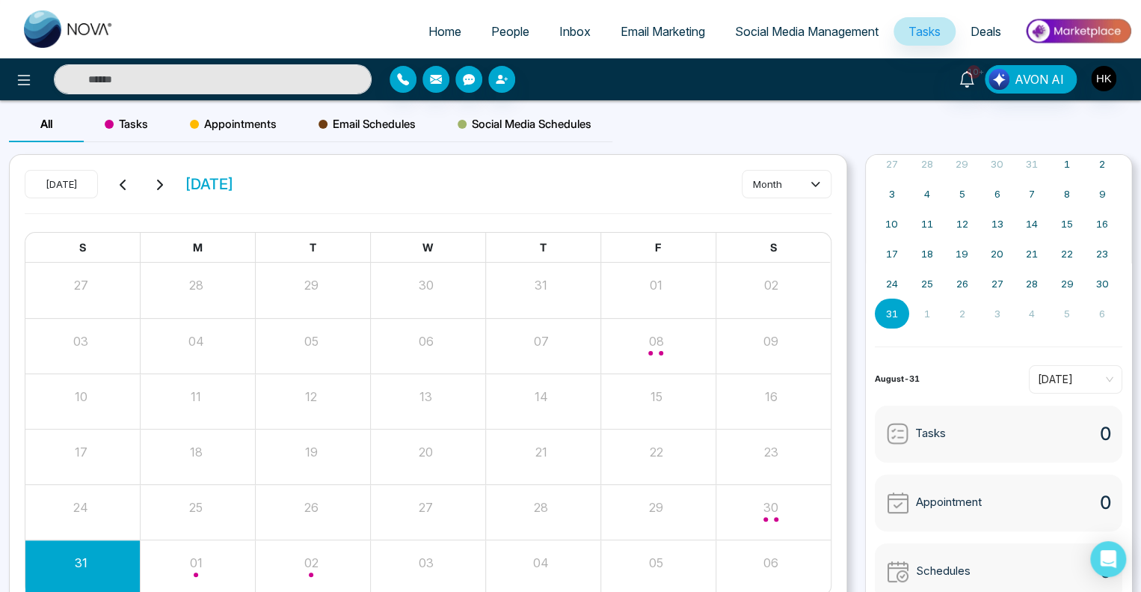
click at [950, 417] on div "Tasks 0" at bounding box center [999, 433] width 248 height 57
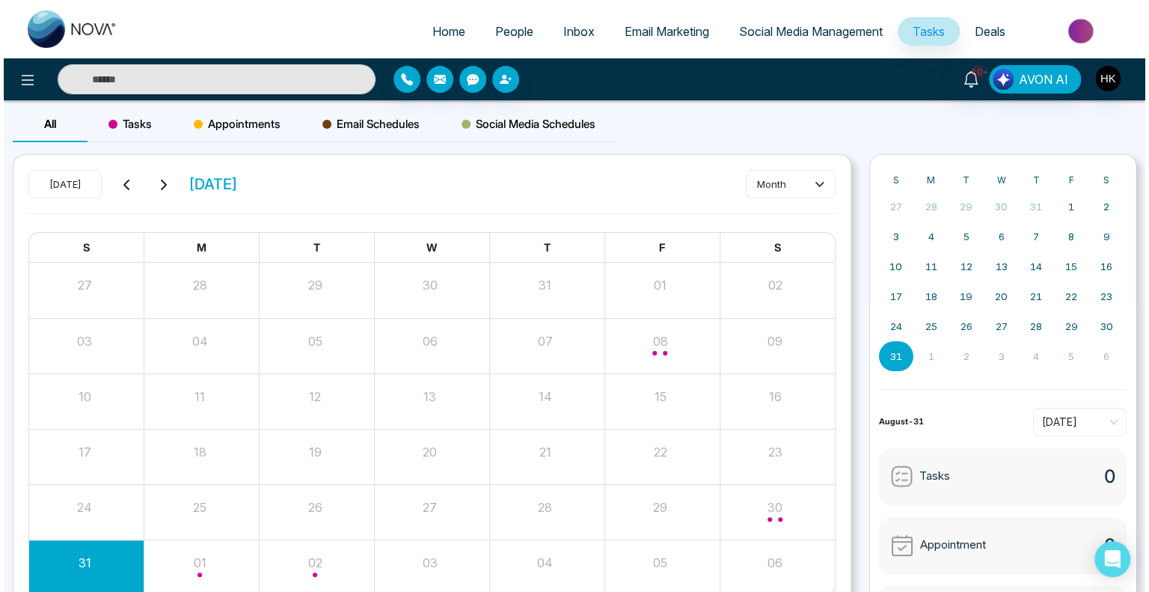
scroll to position [0, 0]
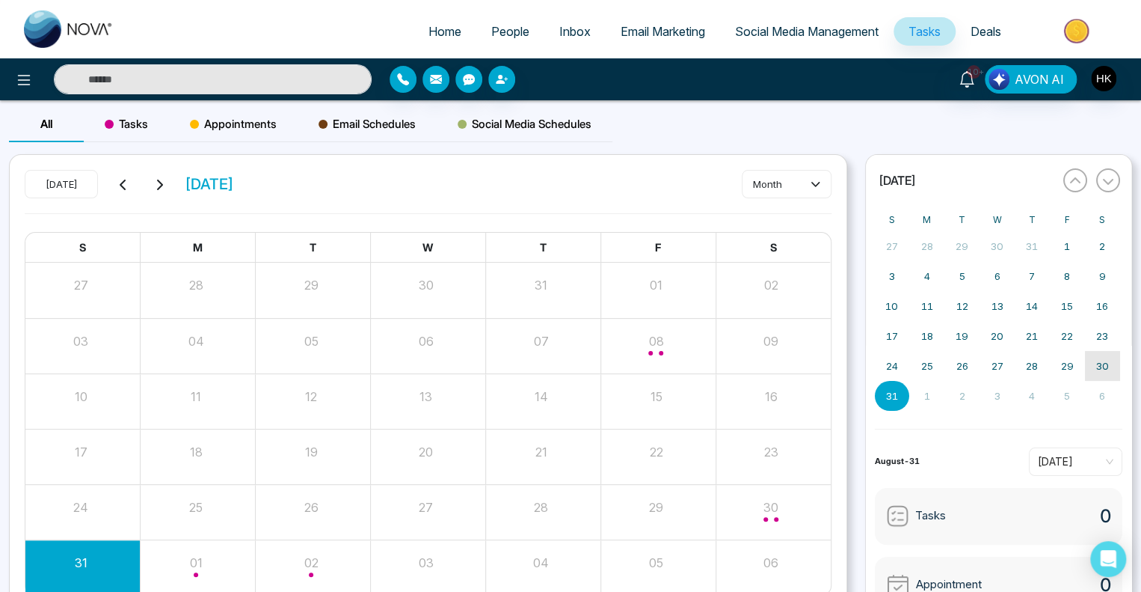
click at [1096, 361] on abbr "30" at bounding box center [1102, 366] width 13 height 12
click at [809, 495] on div "Month View" at bounding box center [773, 512] width 115 height 36
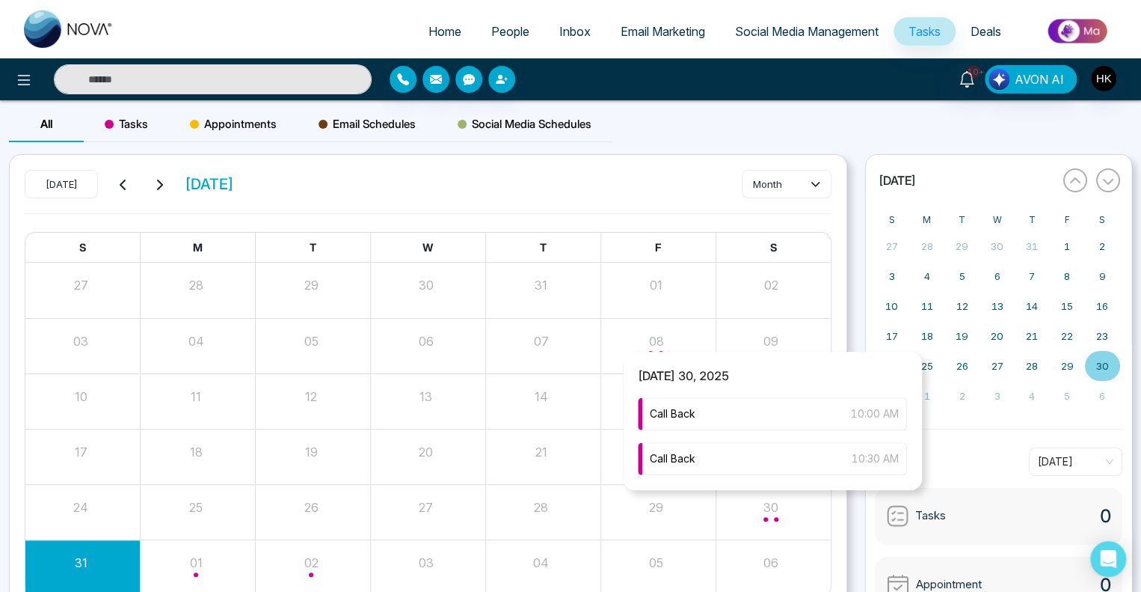
click at [722, 521] on div "Month View" at bounding box center [773, 512] width 115 height 36
click at [736, 405] on div "Call Back 10:00 AM" at bounding box center [772, 413] width 269 height 33
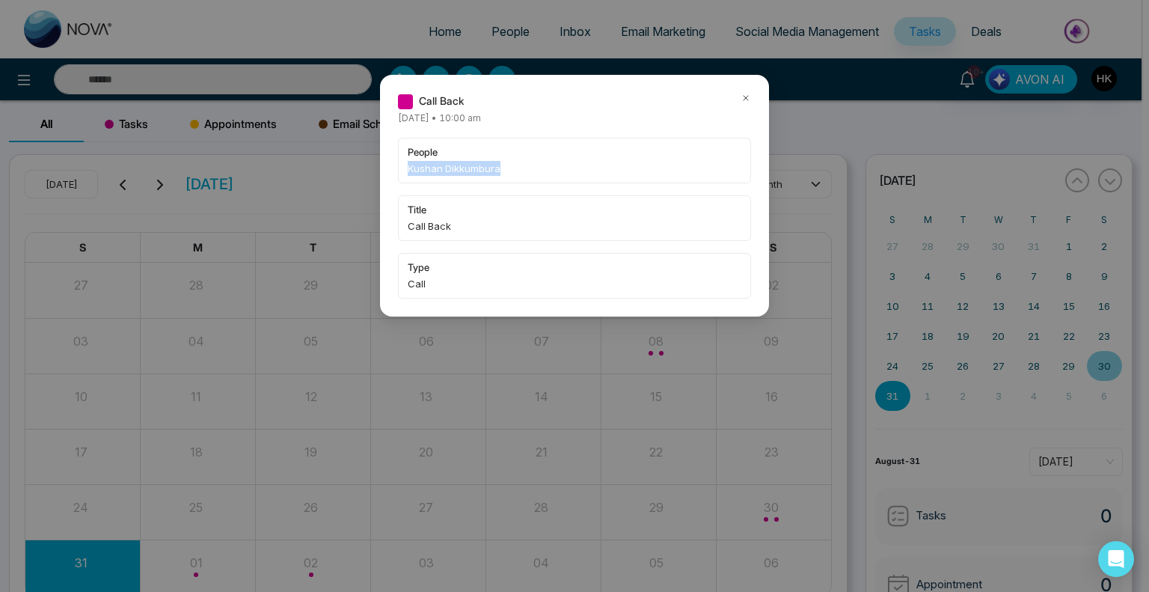
drag, startPoint x: 574, startPoint y: 163, endPoint x: 395, endPoint y: 164, distance: 179.5
click at [395, 164] on div "Call Back [DATE] • 10:00 am people Kushan Dikkumbura title Call Back type Call" at bounding box center [574, 196] width 389 height 242
click at [496, 167] on span "Kushan Dikkumbura" at bounding box center [575, 168] width 334 height 15
click at [476, 173] on span "Kushan Dikkumbura" at bounding box center [575, 168] width 334 height 15
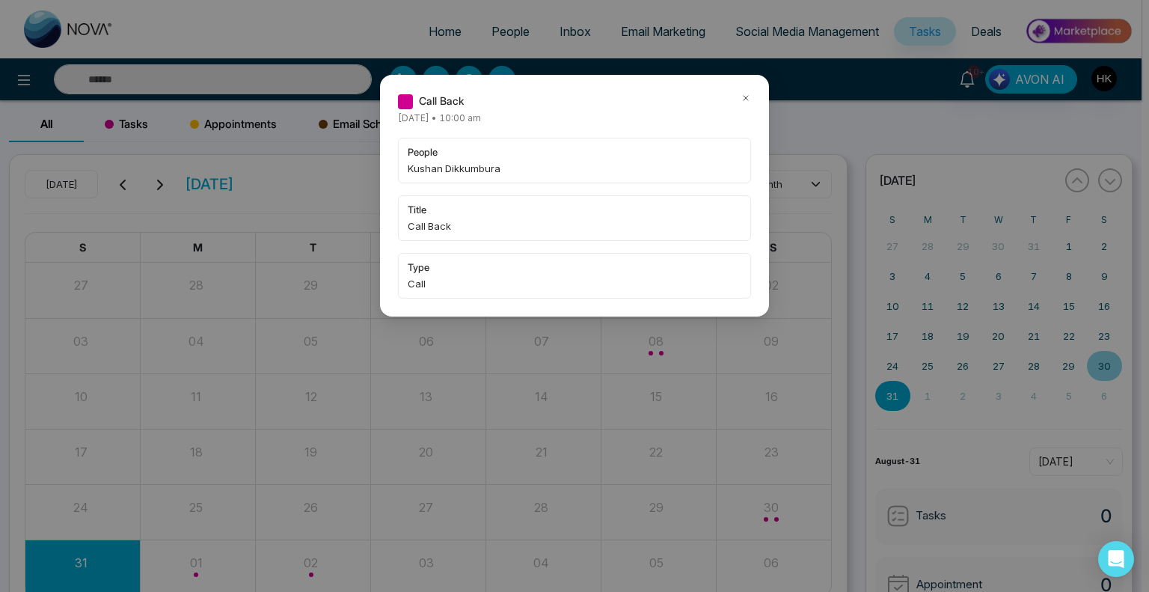
click at [746, 93] on icon at bounding box center [745, 98] width 10 height 10
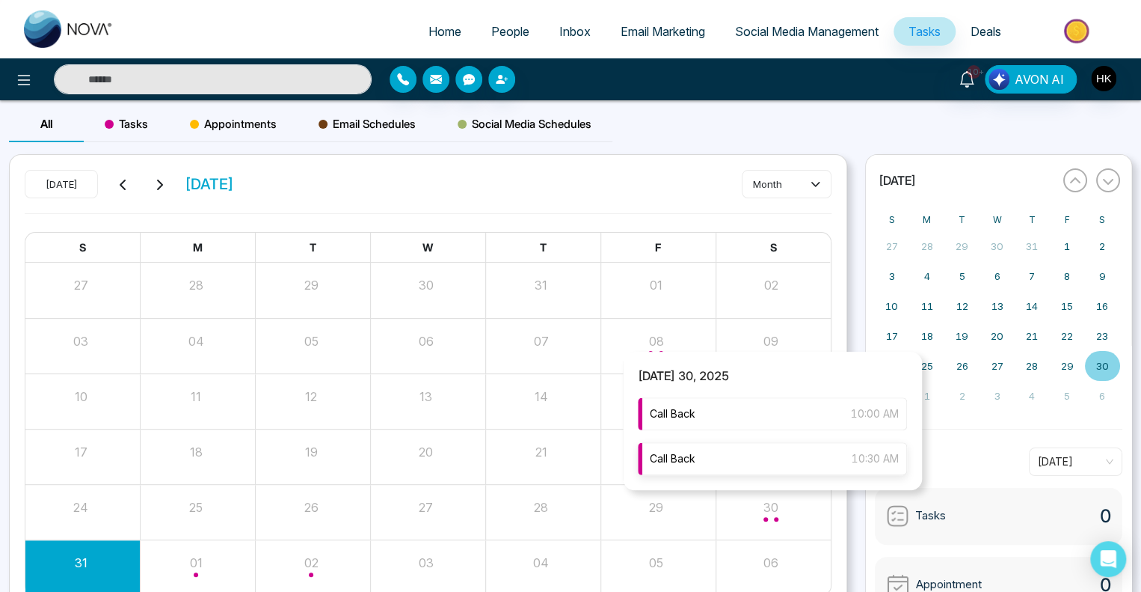
click at [798, 452] on div "Call Back 10:30 AM" at bounding box center [772, 458] width 269 height 33
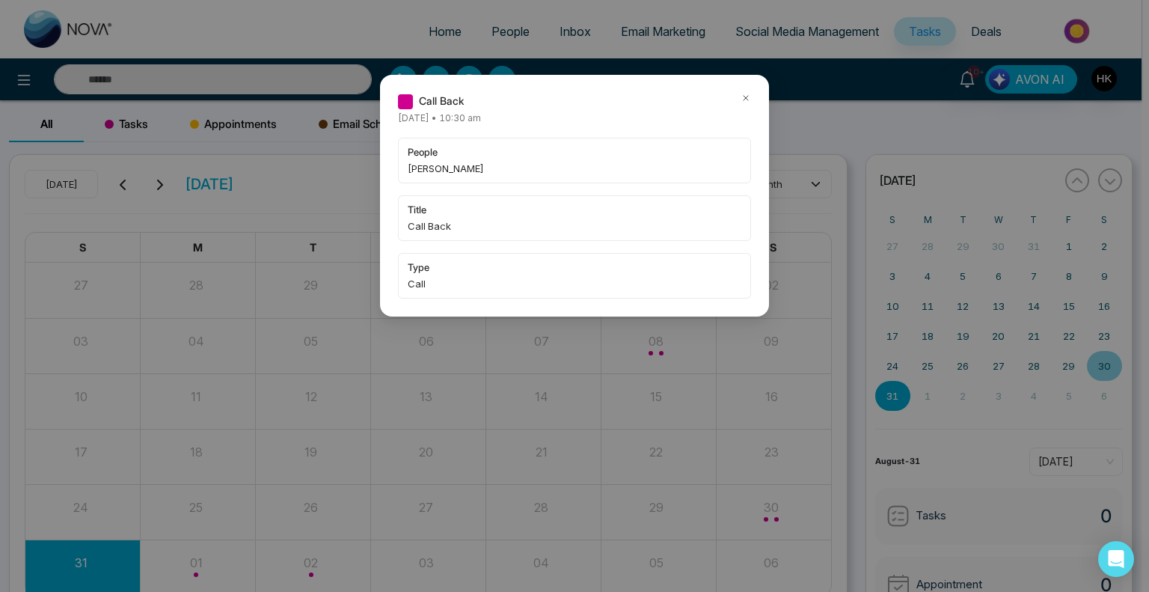
click at [742, 97] on icon at bounding box center [745, 98] width 10 height 10
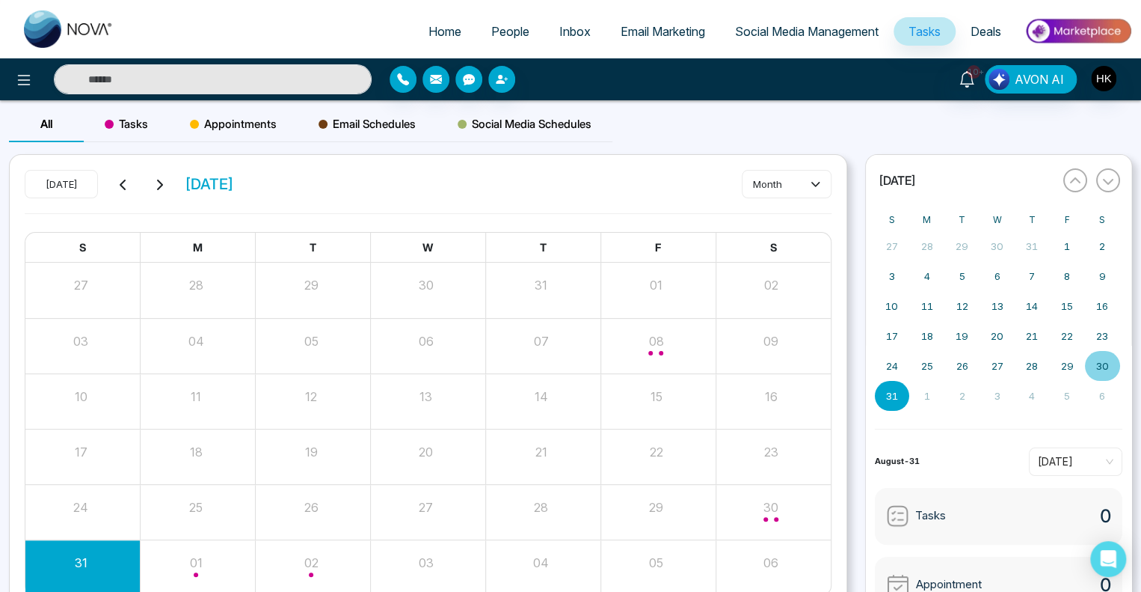
click at [503, 31] on span "People" at bounding box center [510, 31] width 38 height 15
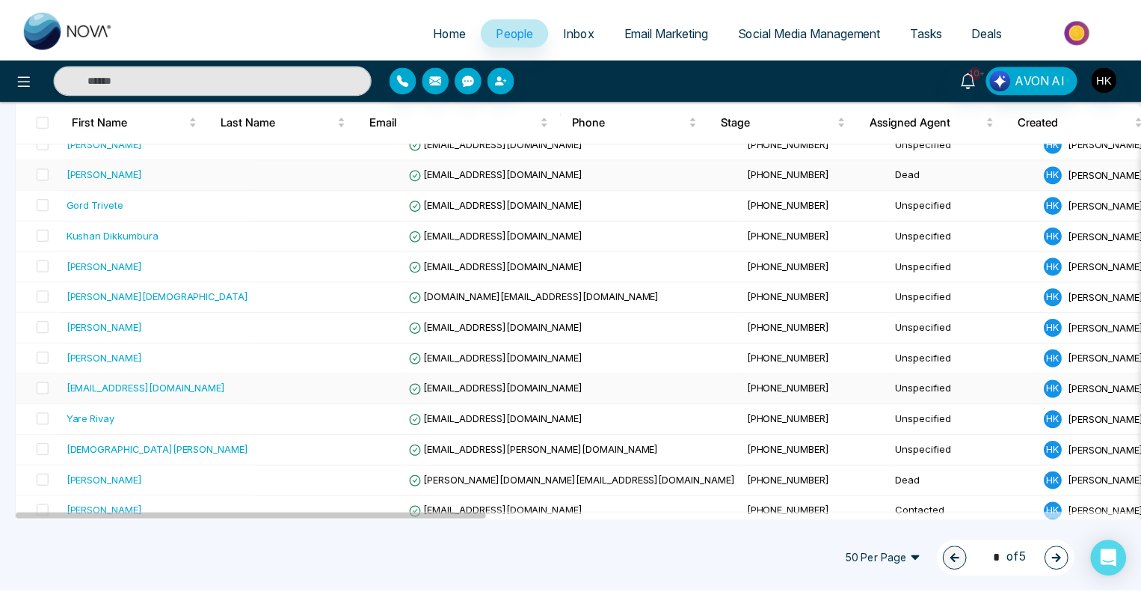
scroll to position [673, 0]
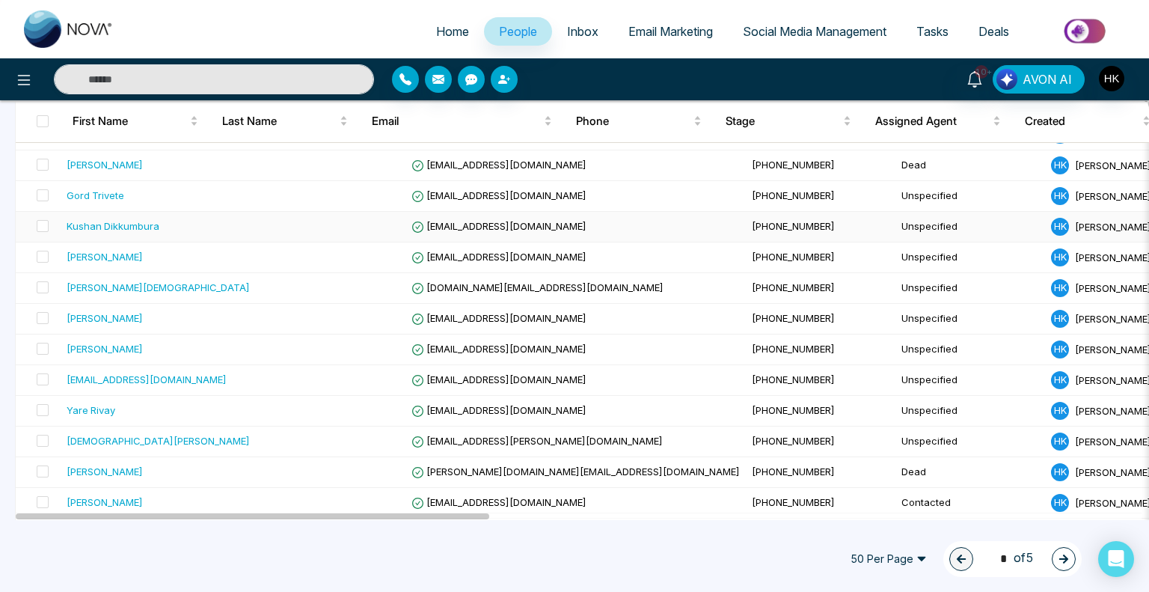
click at [129, 226] on div "Kushan Dikkumbura" at bounding box center [113, 225] width 93 height 15
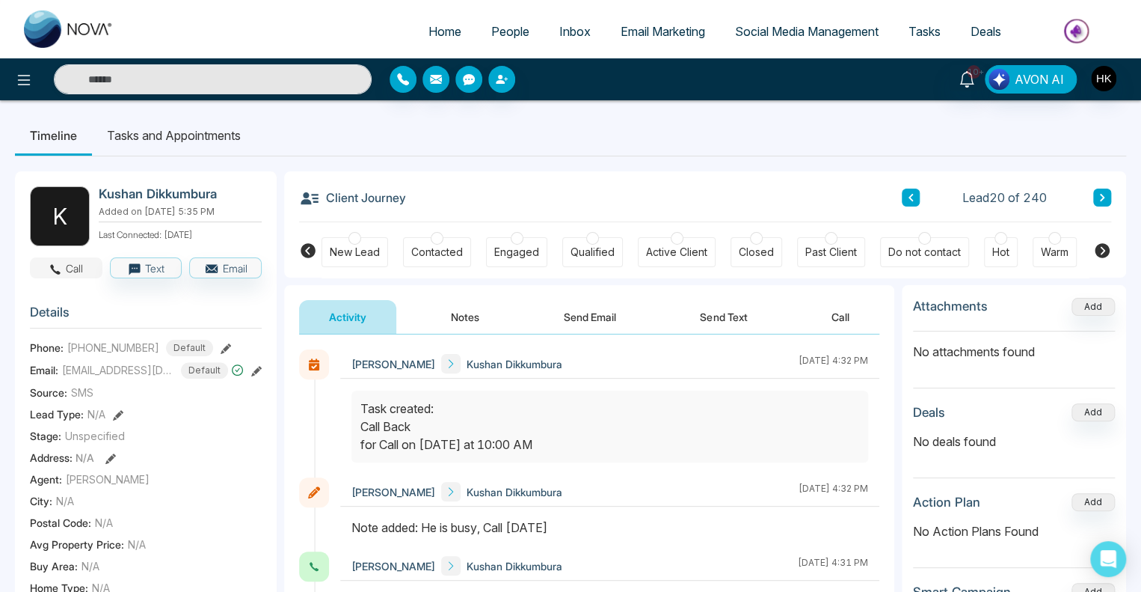
click at [86, 269] on button "Call" at bounding box center [66, 267] width 73 height 21
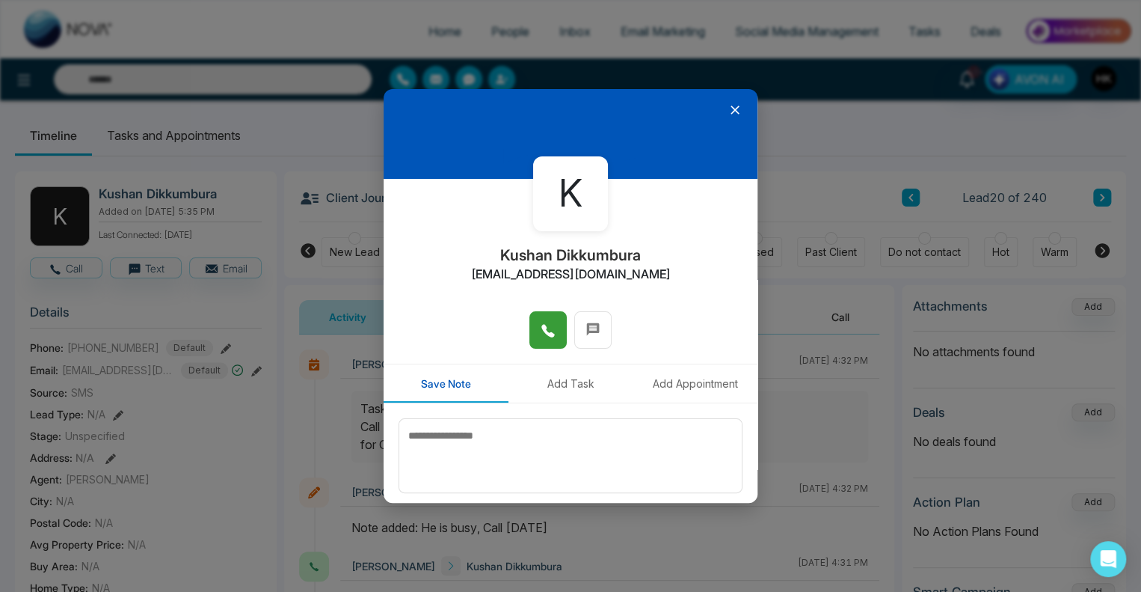
click at [541, 332] on icon at bounding box center [548, 330] width 15 height 15
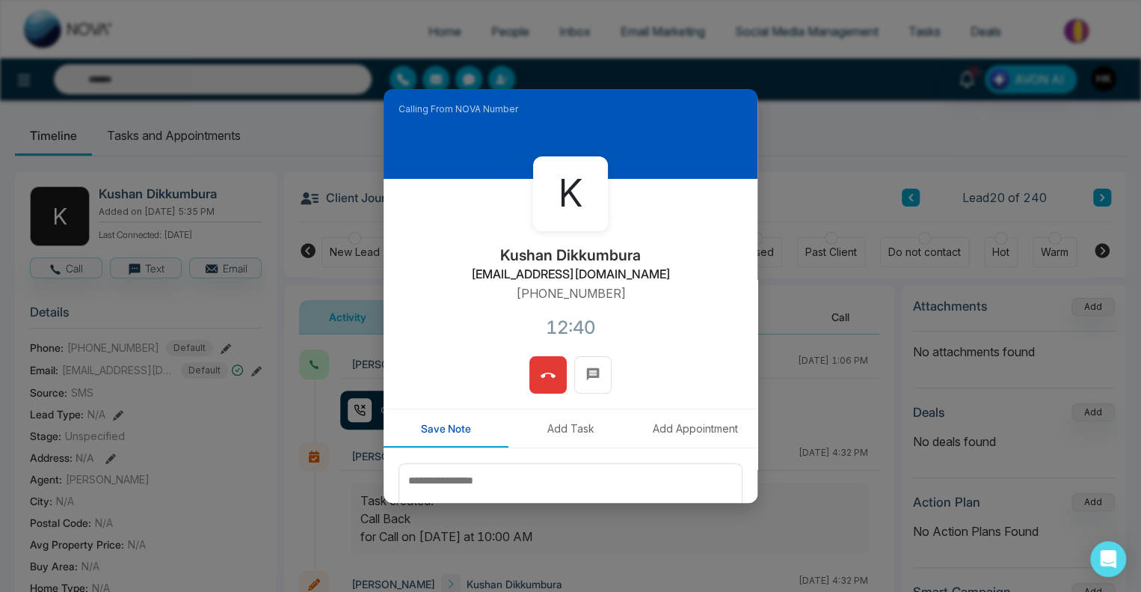
click at [544, 375] on icon at bounding box center [548, 375] width 15 height 15
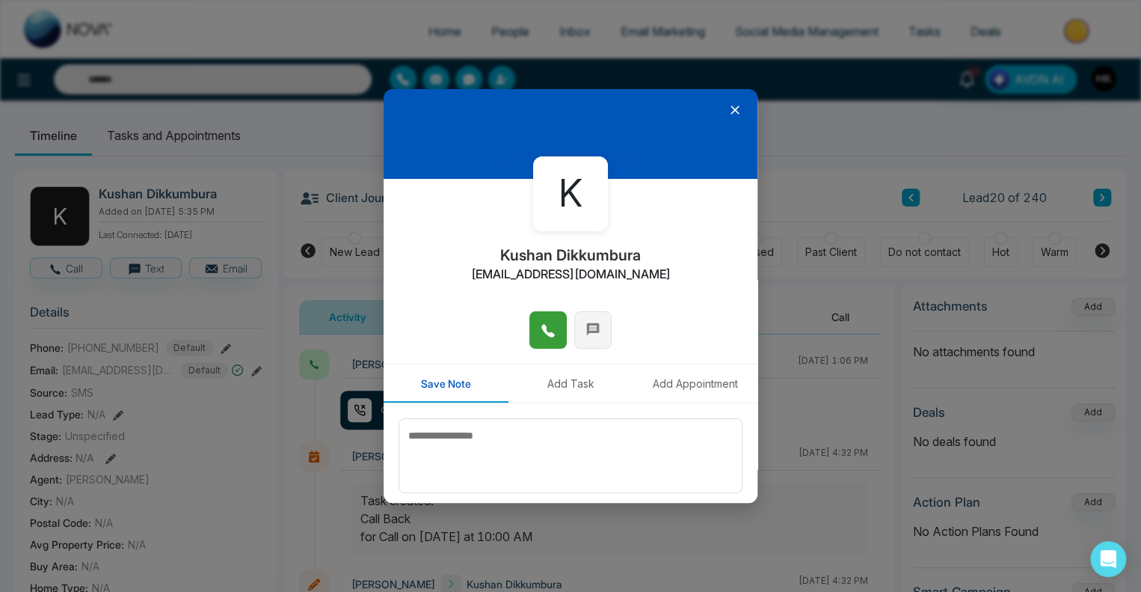
click at [589, 331] on icon at bounding box center [593, 329] width 13 height 13
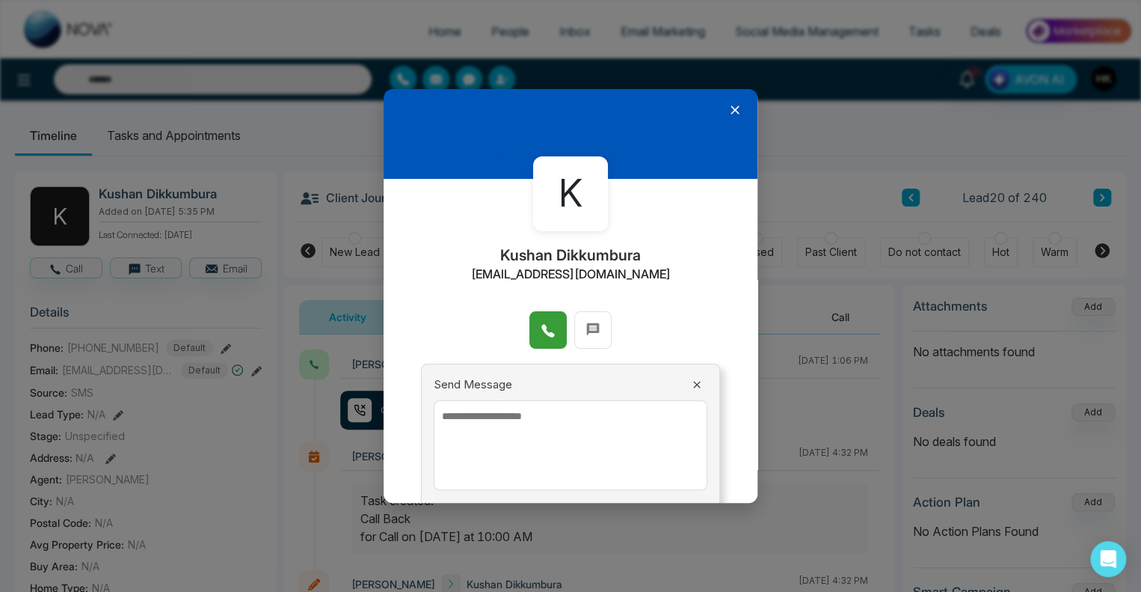
click at [583, 420] on textarea at bounding box center [571, 445] width 274 height 90
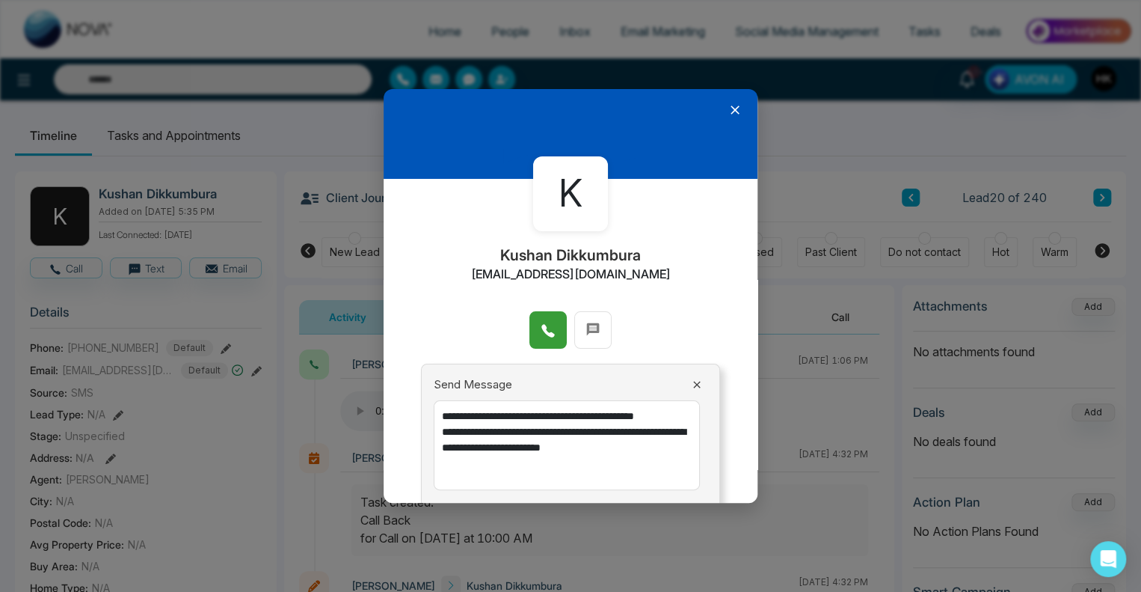
click at [574, 466] on textarea "**********" at bounding box center [567, 445] width 266 height 90
click at [479, 473] on textarea "**********" at bounding box center [567, 445] width 266 height 90
click at [542, 484] on textarea "**********" at bounding box center [567, 445] width 266 height 90
drag, startPoint x: 559, startPoint y: 483, endPoint x: 431, endPoint y: 427, distance: 140.3
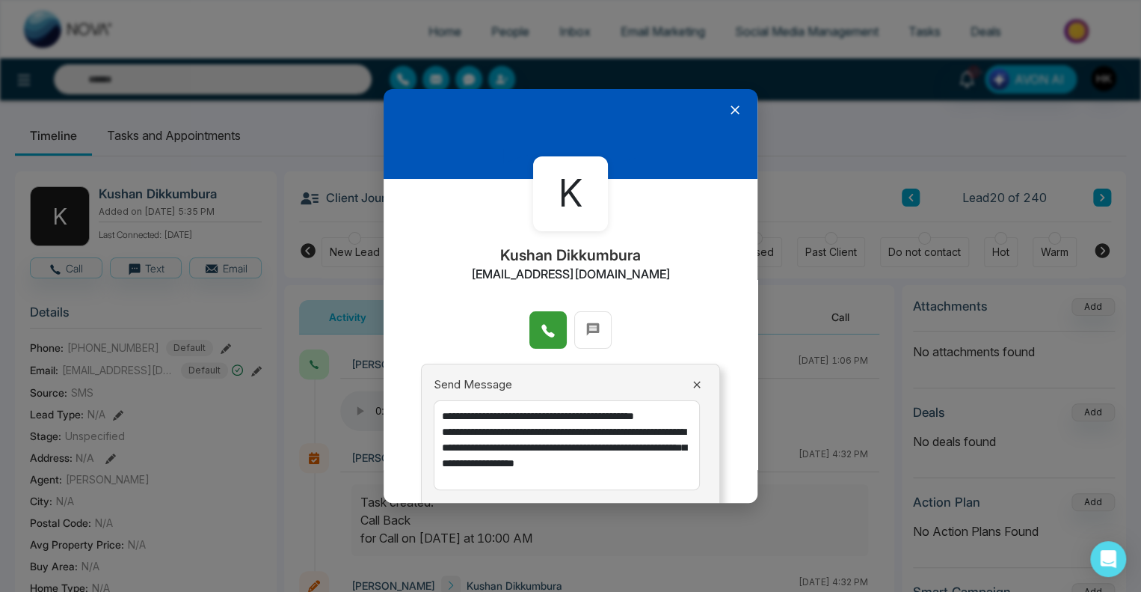
click at [431, 427] on div "**********" at bounding box center [570, 456] width 299 height 187
click at [446, 435] on textarea "**********" at bounding box center [567, 445] width 266 height 90
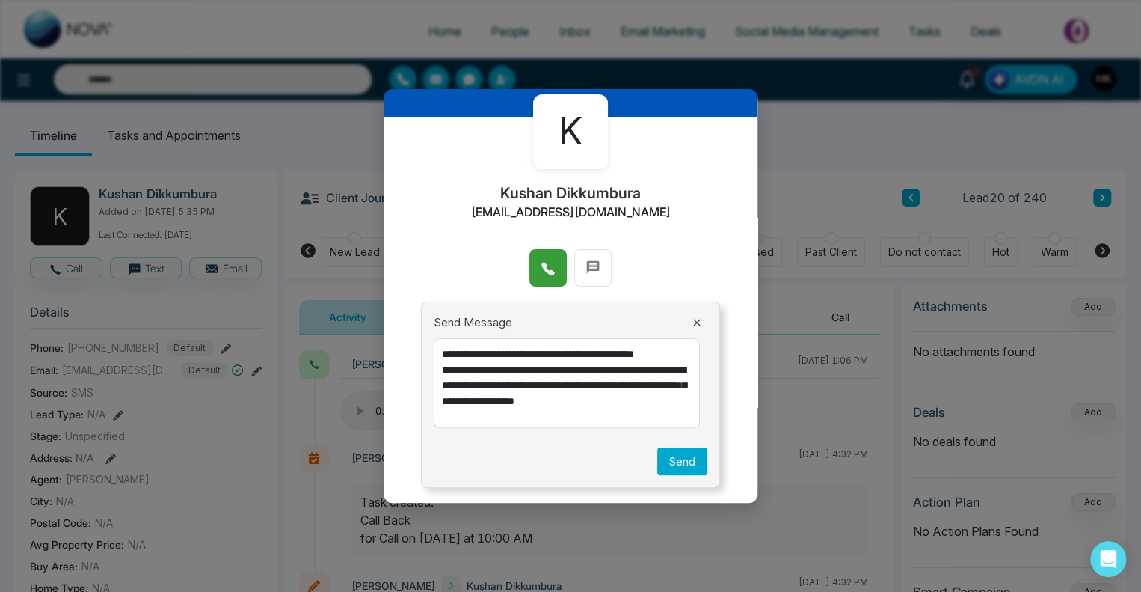
drag, startPoint x: 444, startPoint y: 435, endPoint x: 567, endPoint y: 514, distance: 146.7
click at [567, 514] on div "**********" at bounding box center [570, 296] width 1141 height 592
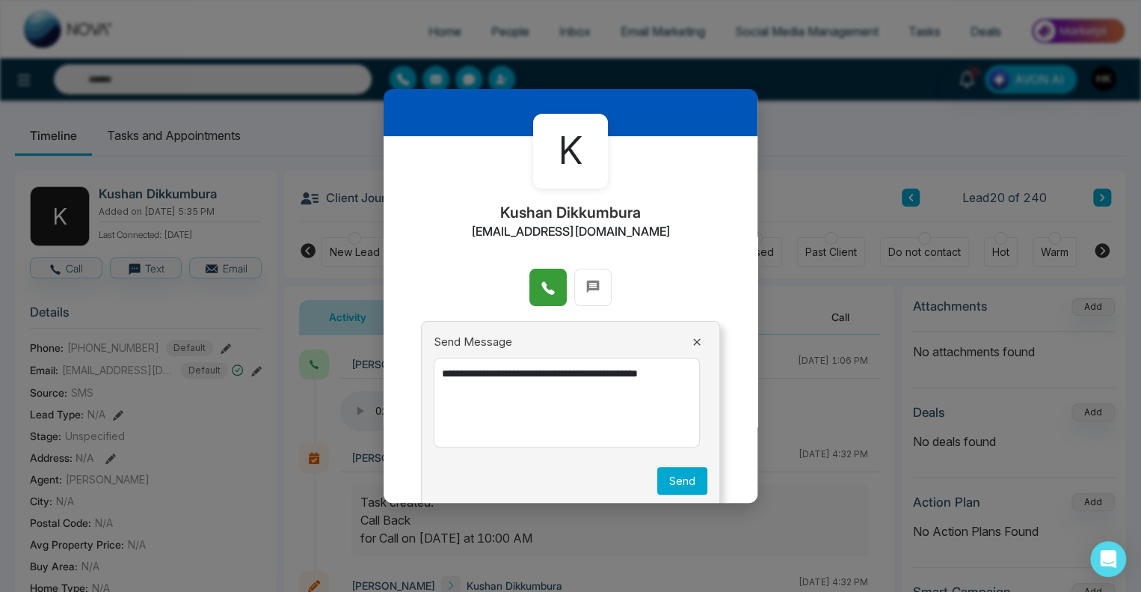
scroll to position [61, 0]
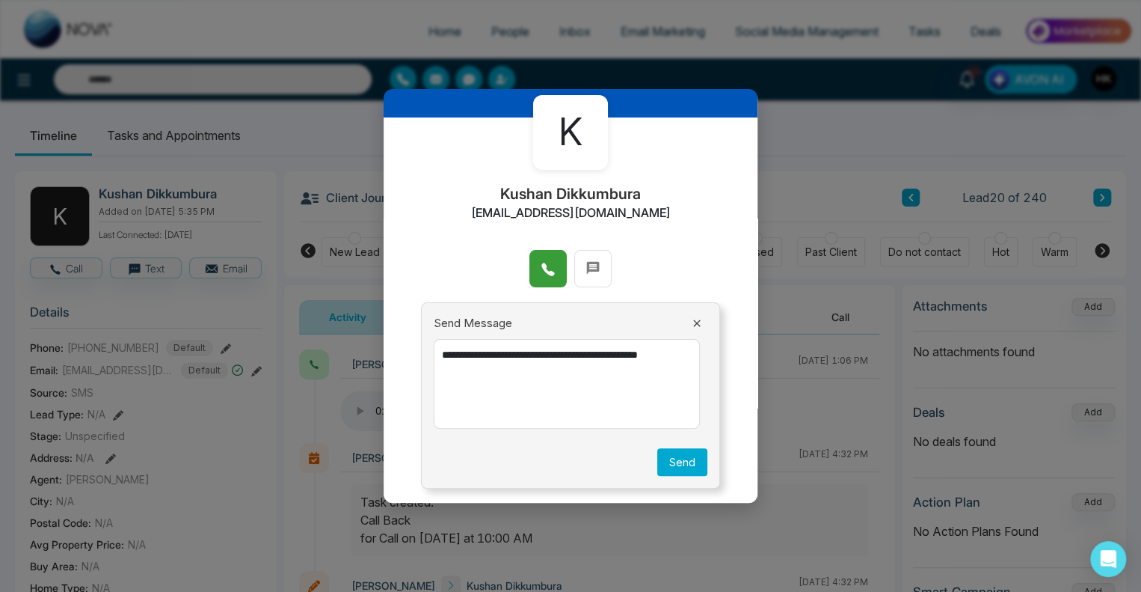
click at [488, 413] on textarea "**********" at bounding box center [567, 384] width 266 height 90
type textarea "**********"
click at [672, 461] on button "Send" at bounding box center [682, 462] width 50 height 28
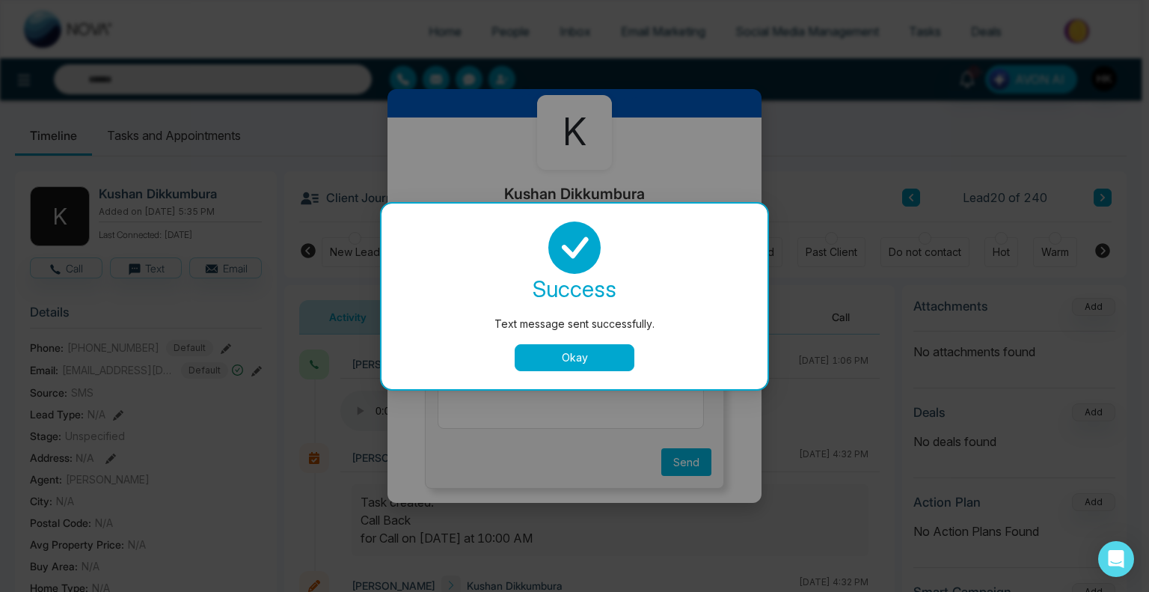
click at [590, 359] on button "Okay" at bounding box center [575, 357] width 120 height 27
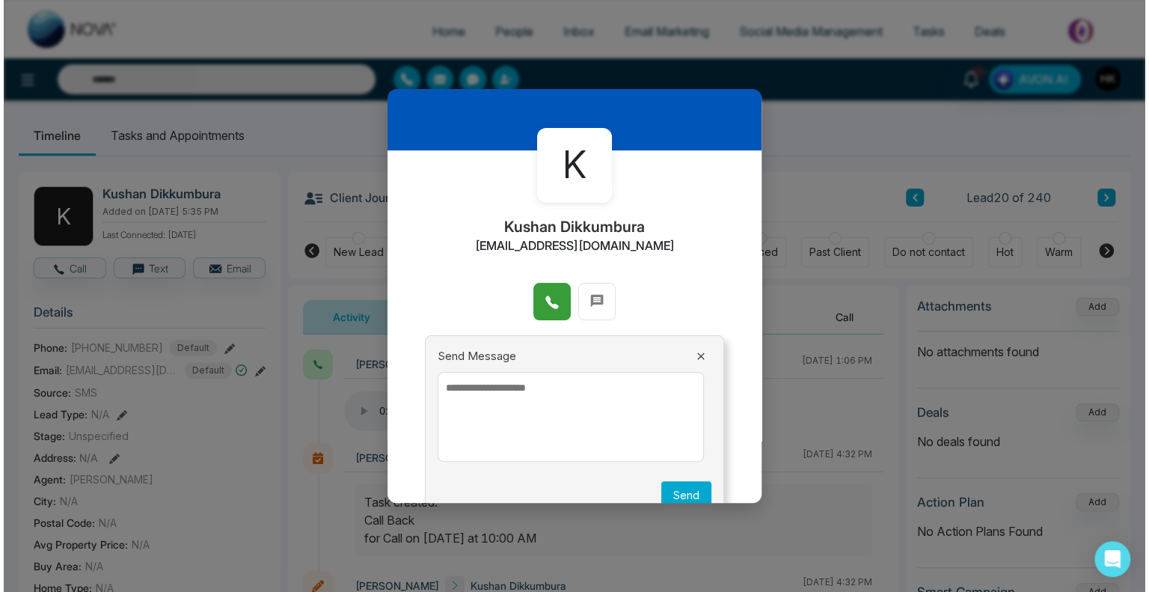
scroll to position [0, 0]
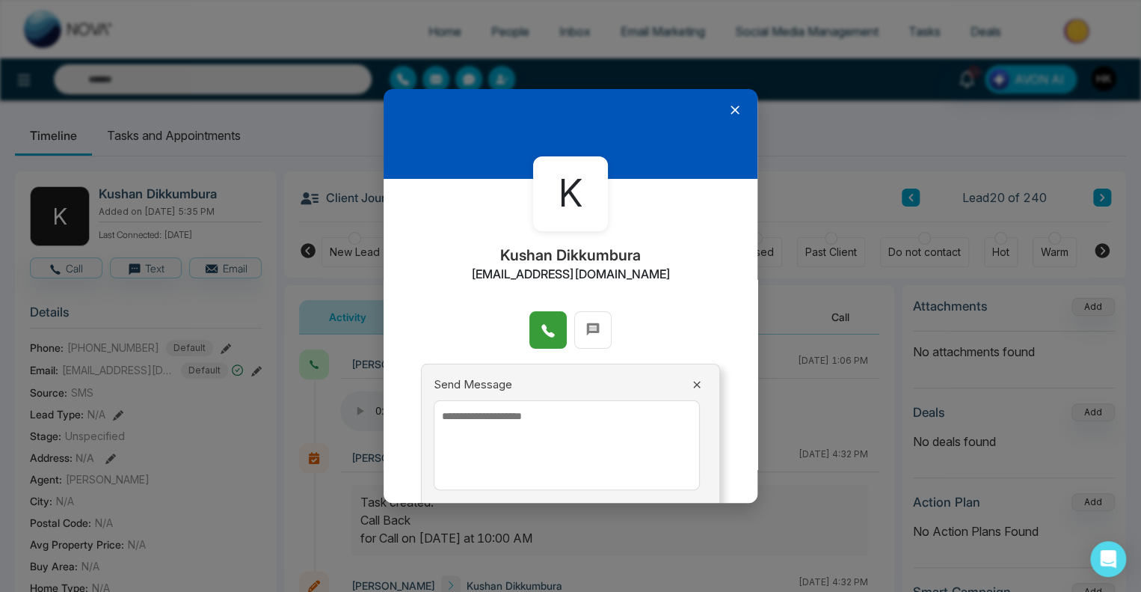
click at [728, 111] on icon at bounding box center [735, 109] width 15 height 15
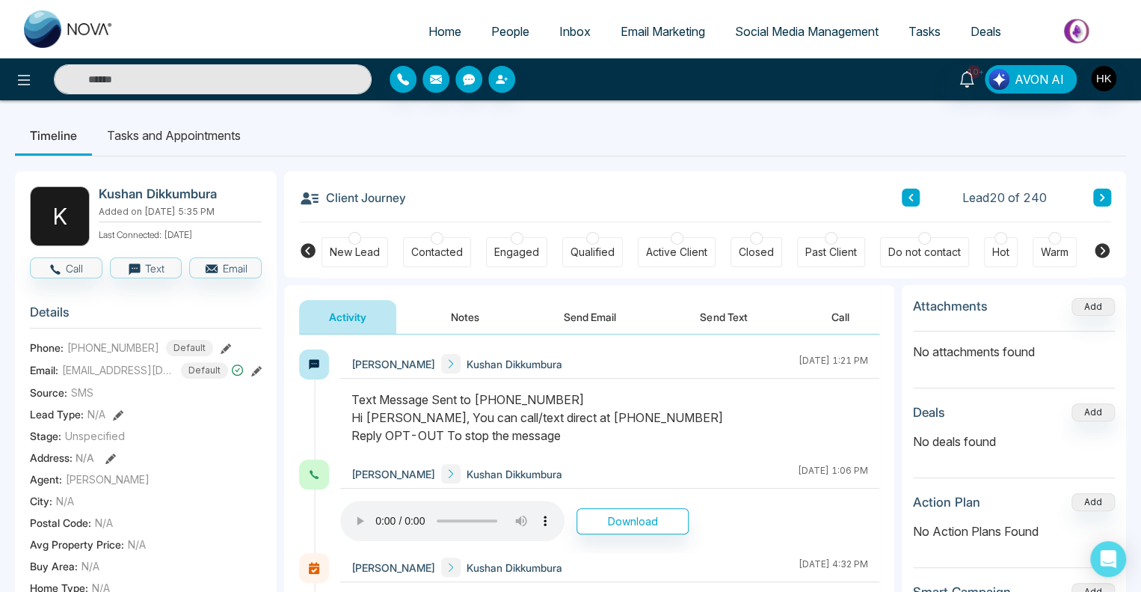
click at [491, 307] on button "Notes" at bounding box center [465, 317] width 88 height 34
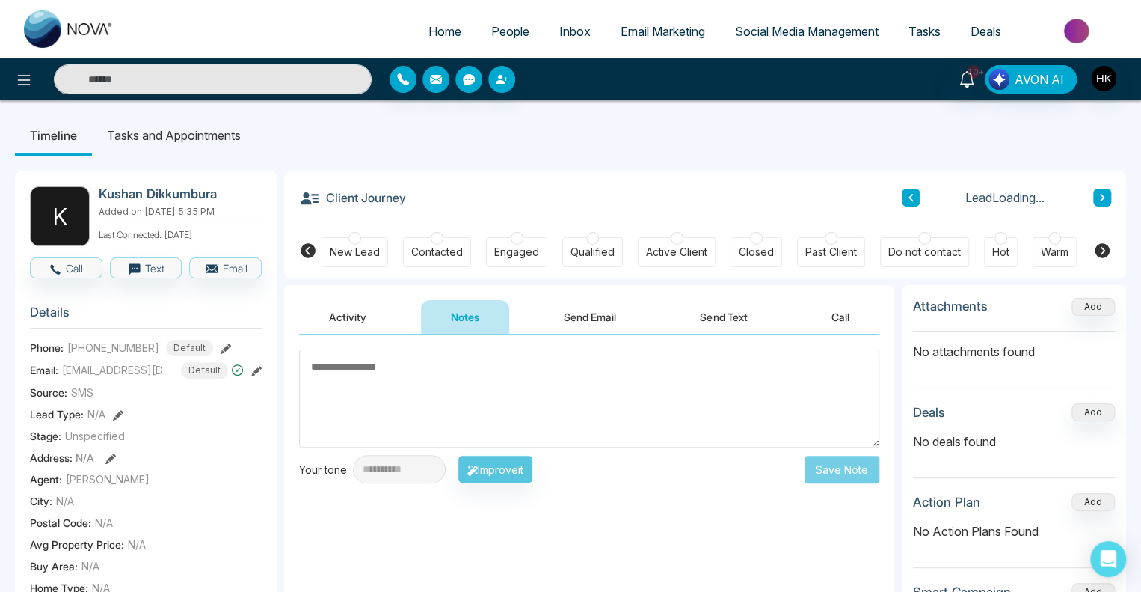
click at [423, 360] on textarea at bounding box center [589, 398] width 580 height 98
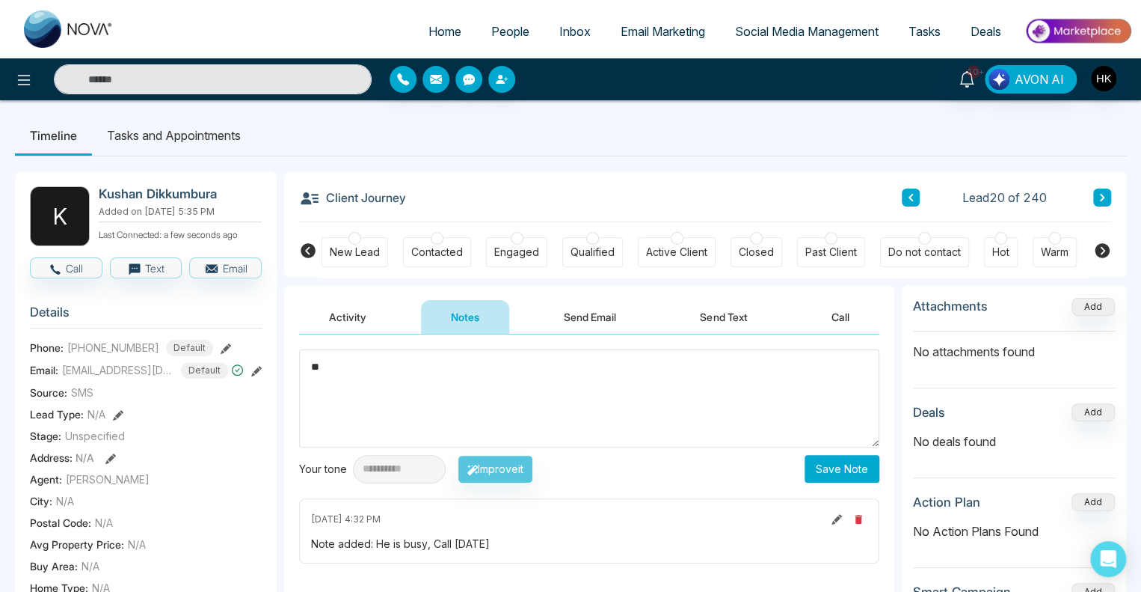
type textarea "*"
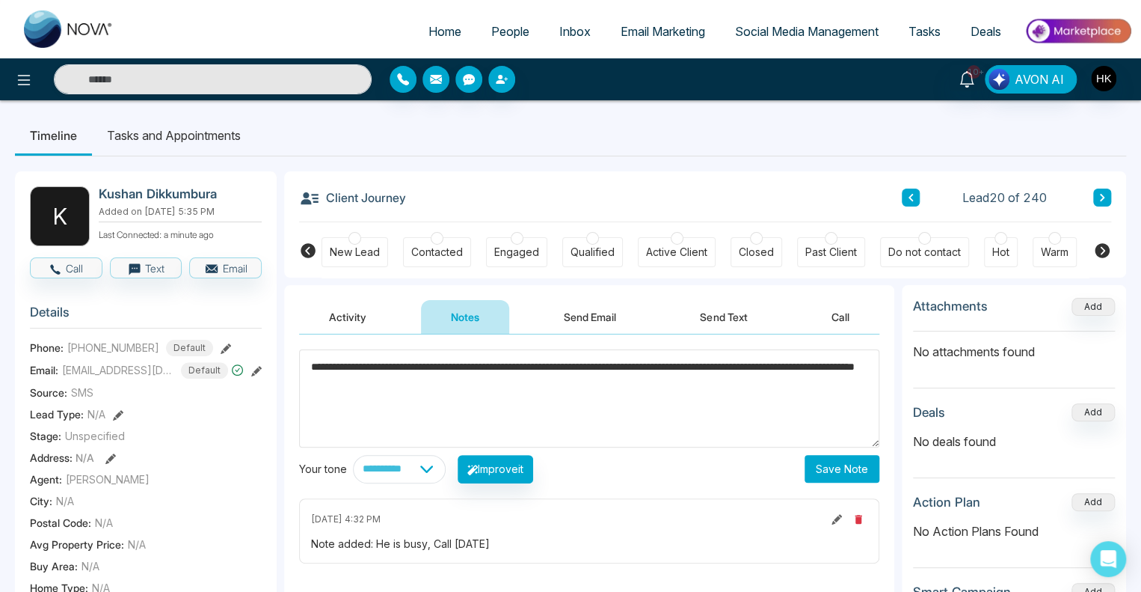
type textarea "**********"
click at [850, 468] on button "Save Note" at bounding box center [842, 469] width 75 height 28
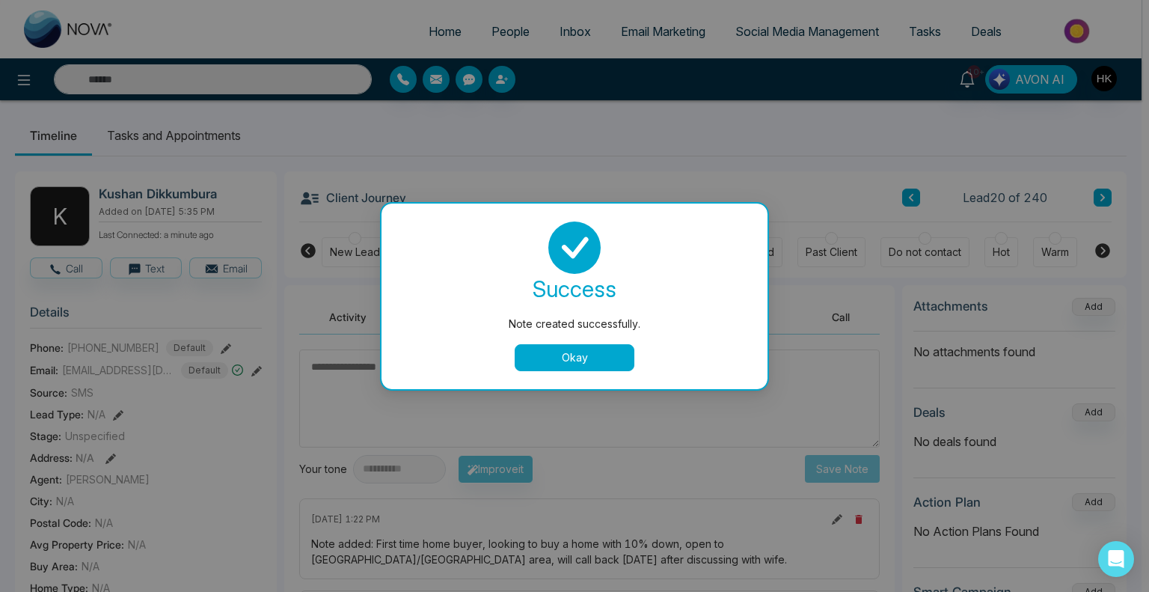
click at [600, 349] on button "Okay" at bounding box center [575, 357] width 120 height 27
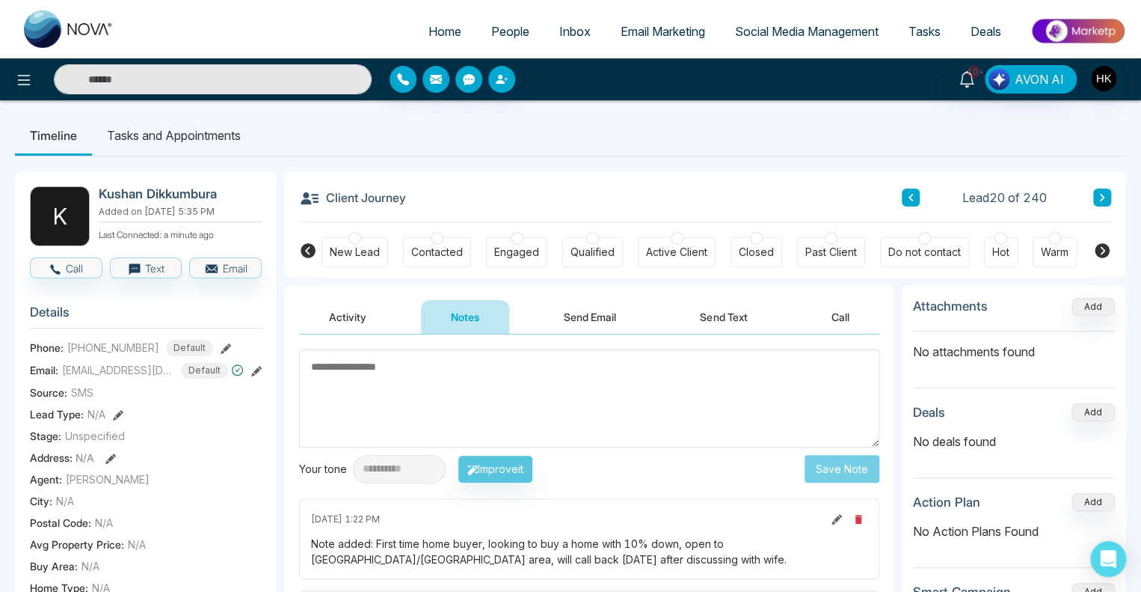
click at [996, 239] on div at bounding box center [1001, 238] width 13 height 13
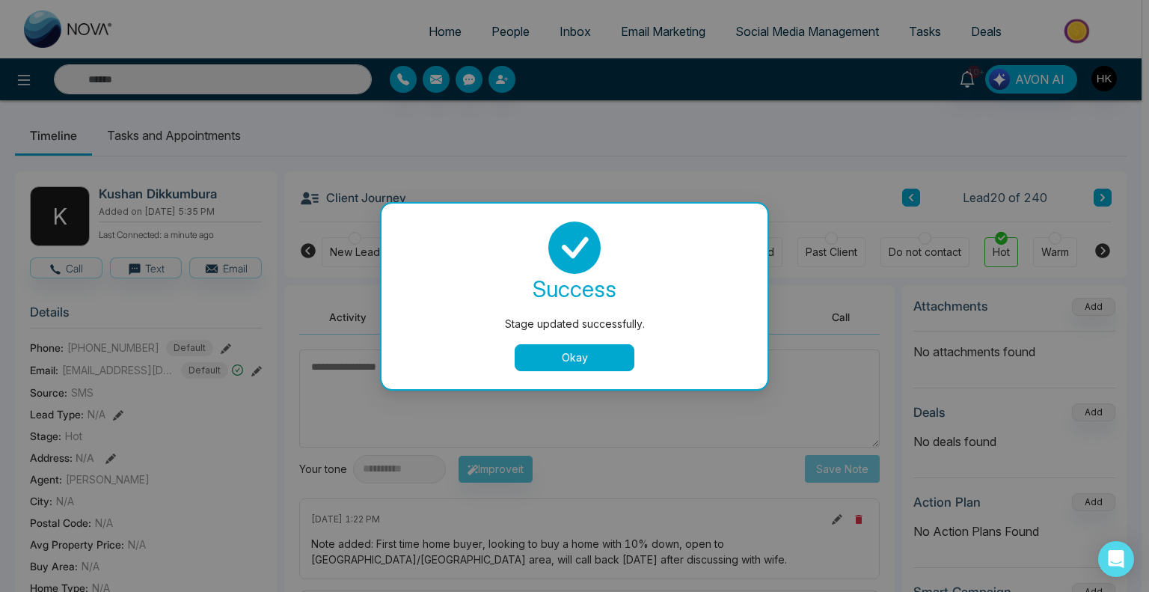
click at [580, 360] on button "Okay" at bounding box center [575, 357] width 120 height 27
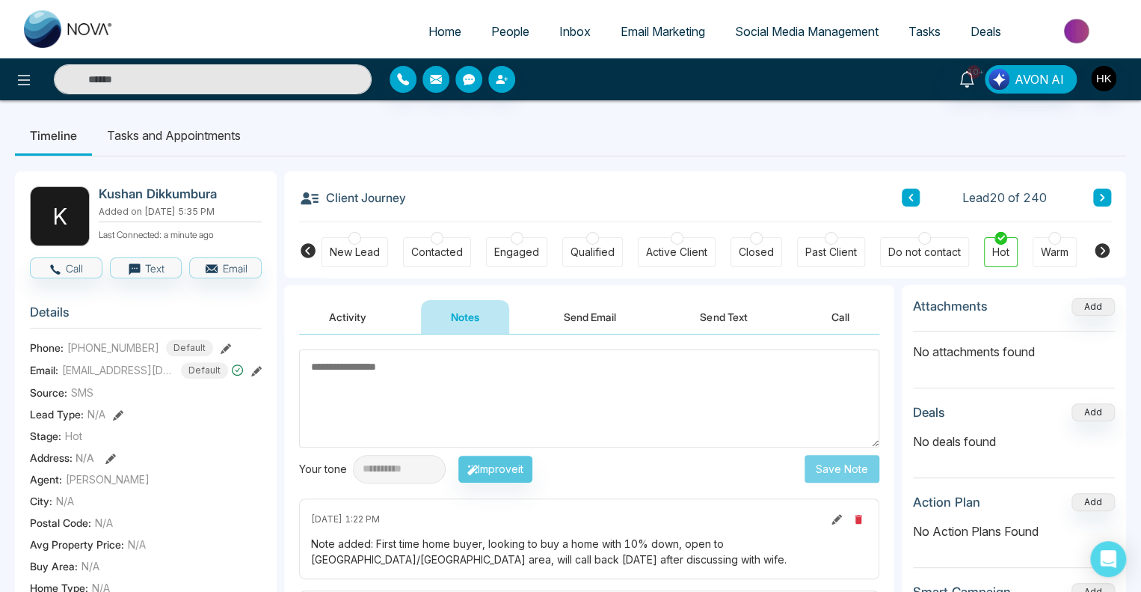
click at [493, 30] on span "People" at bounding box center [510, 31] width 38 height 15
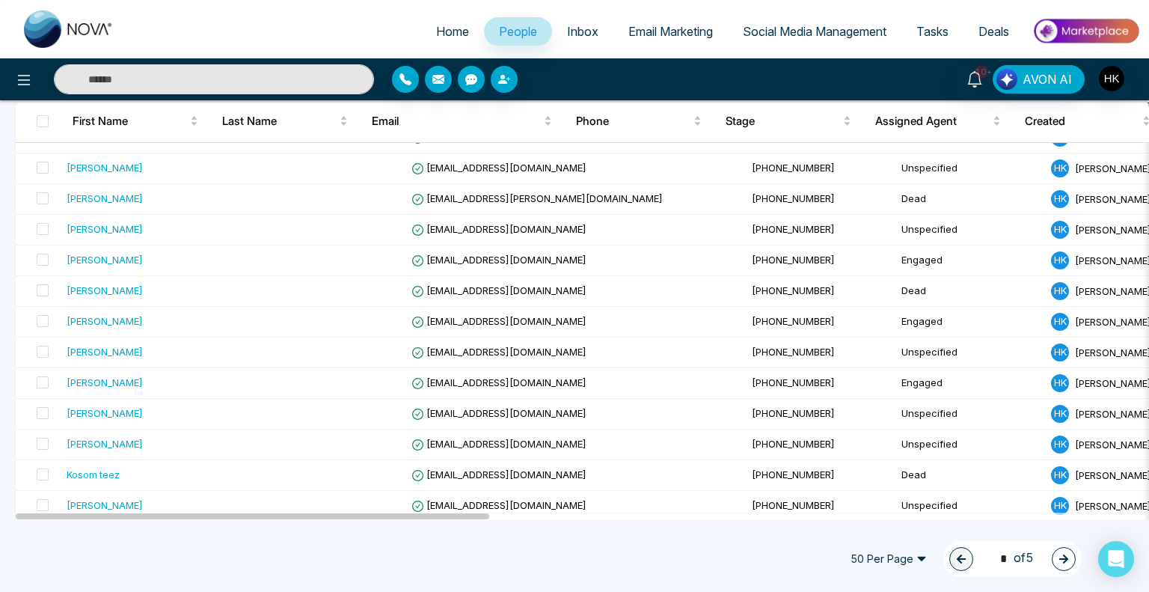
scroll to position [374, 0]
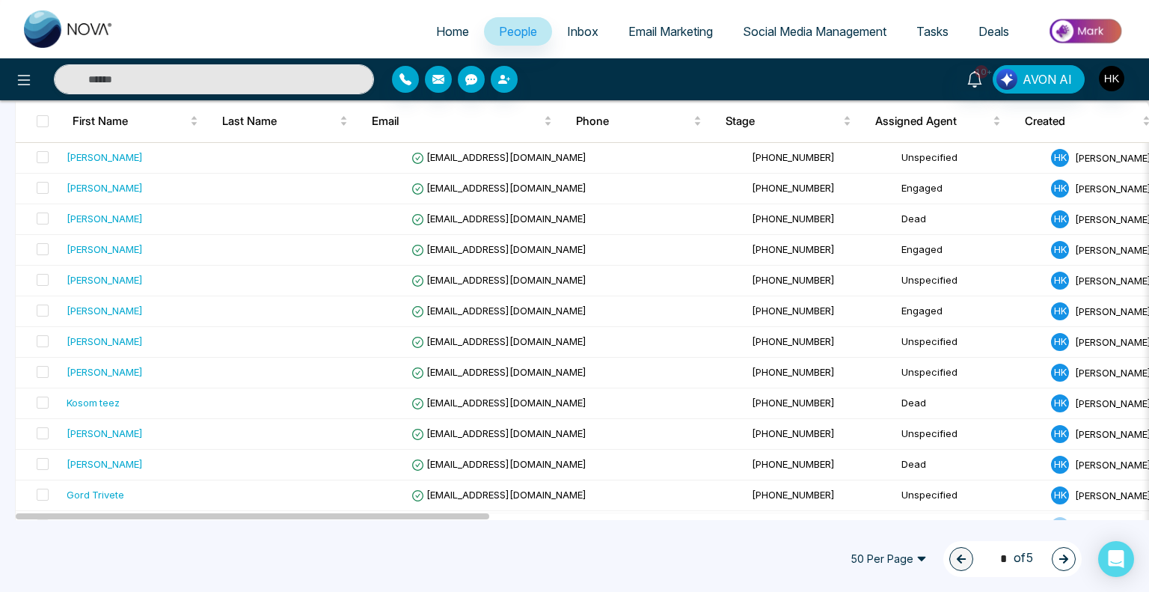
click at [516, 33] on span "People" at bounding box center [518, 31] width 38 height 15
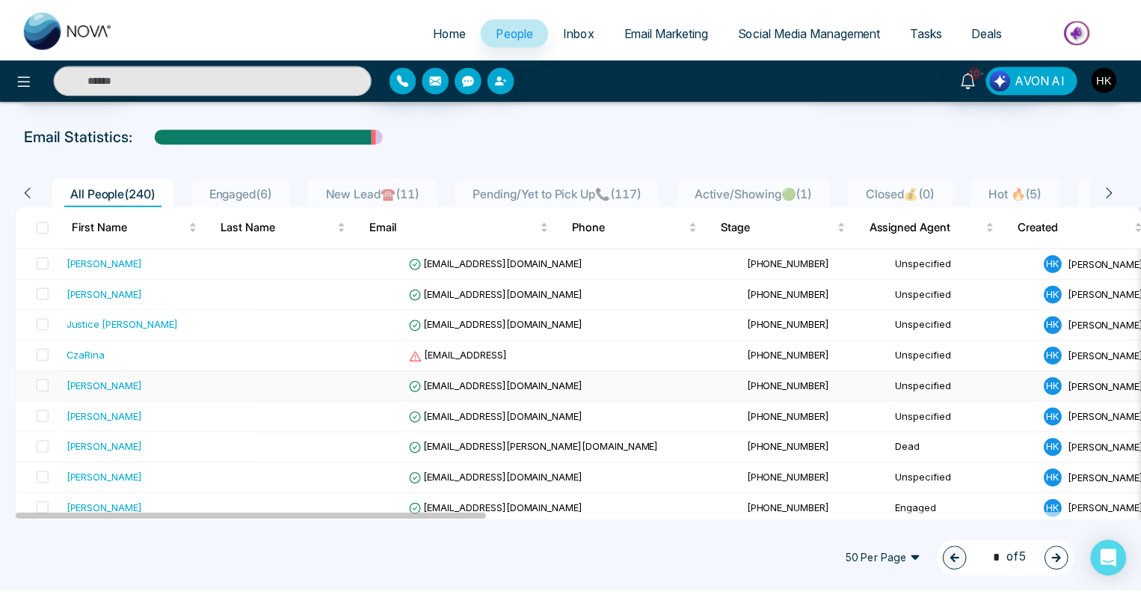
scroll to position [0, 0]
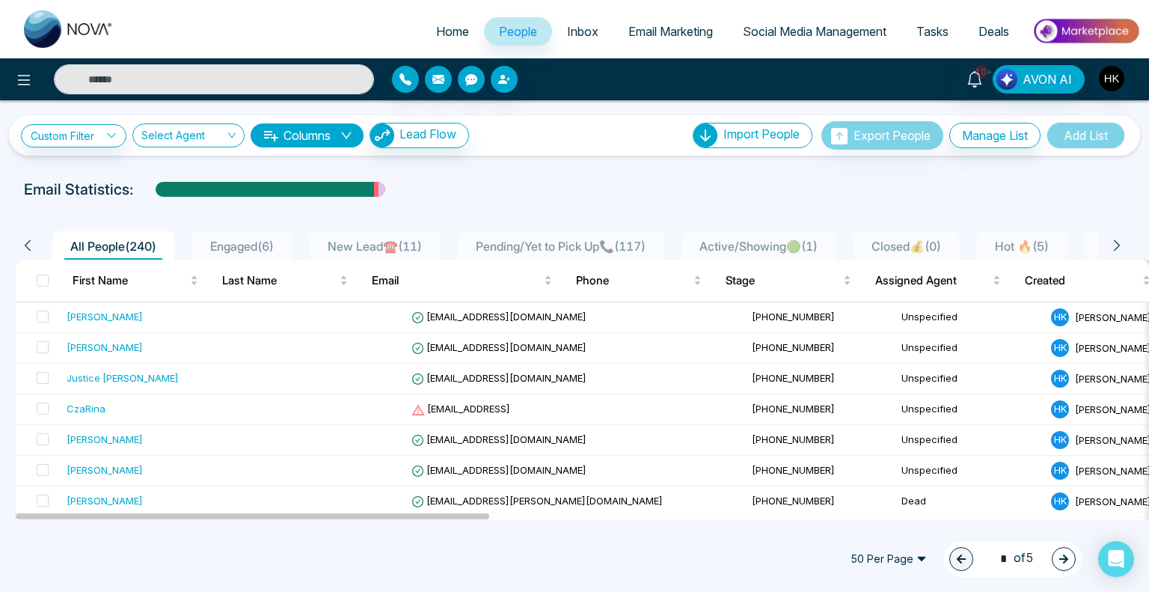
click at [247, 236] on li "Engaged ( 6 )" at bounding box center [241, 245] width 99 height 28
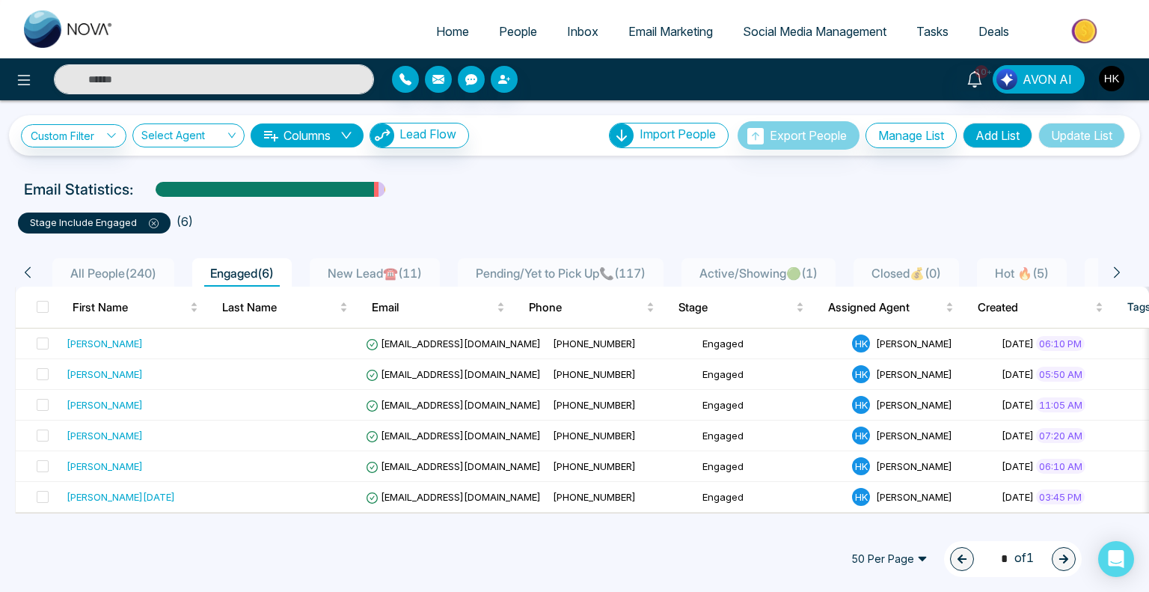
click at [1044, 272] on span "Hot 🔥 ( 5 )" at bounding box center [1022, 273] width 66 height 15
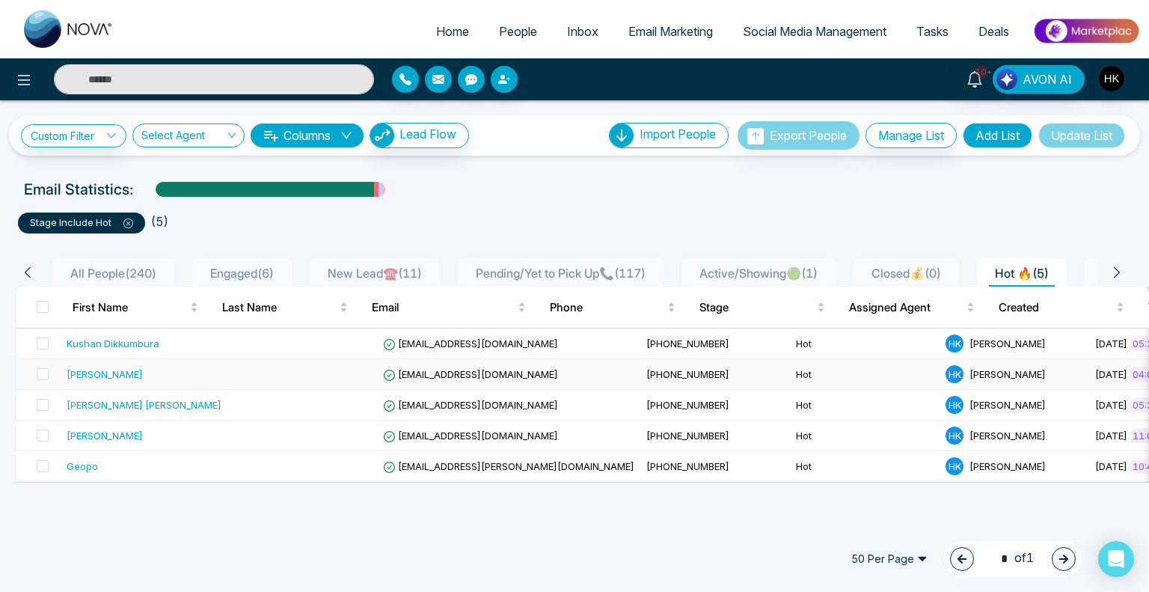
click at [84, 376] on div "[PERSON_NAME]" at bounding box center [105, 373] width 76 height 15
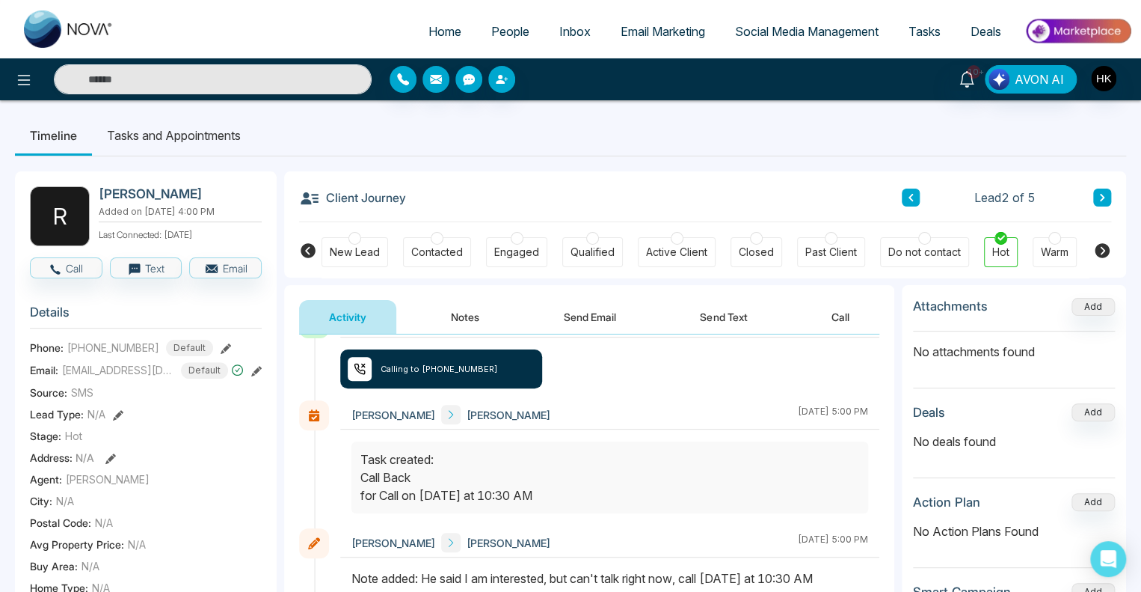
scroll to position [99, 0]
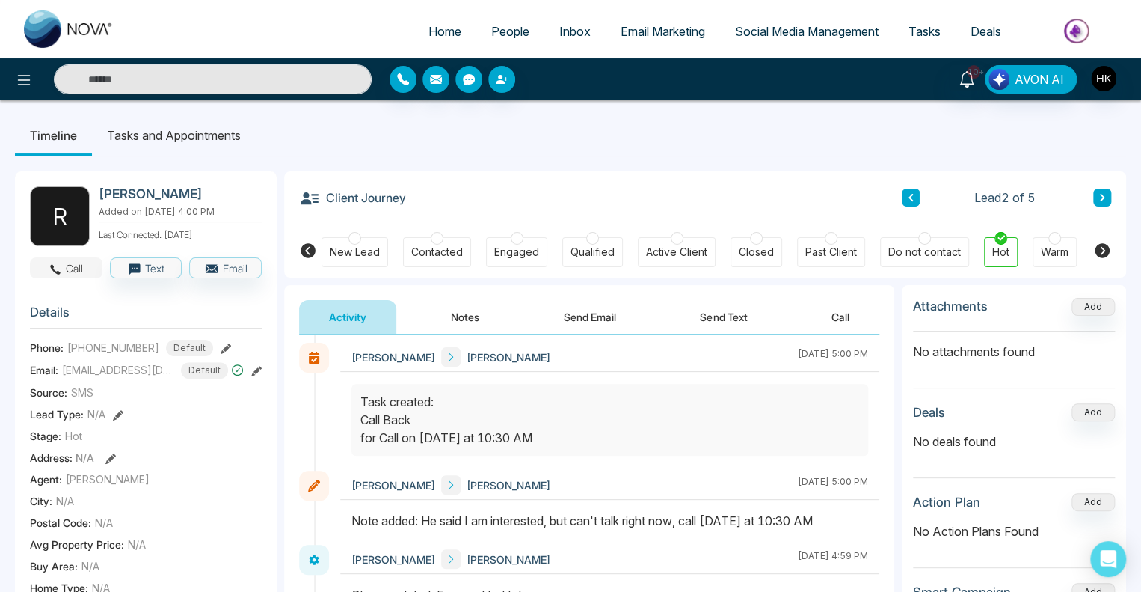
click at [87, 268] on button "Call" at bounding box center [66, 267] width 73 height 21
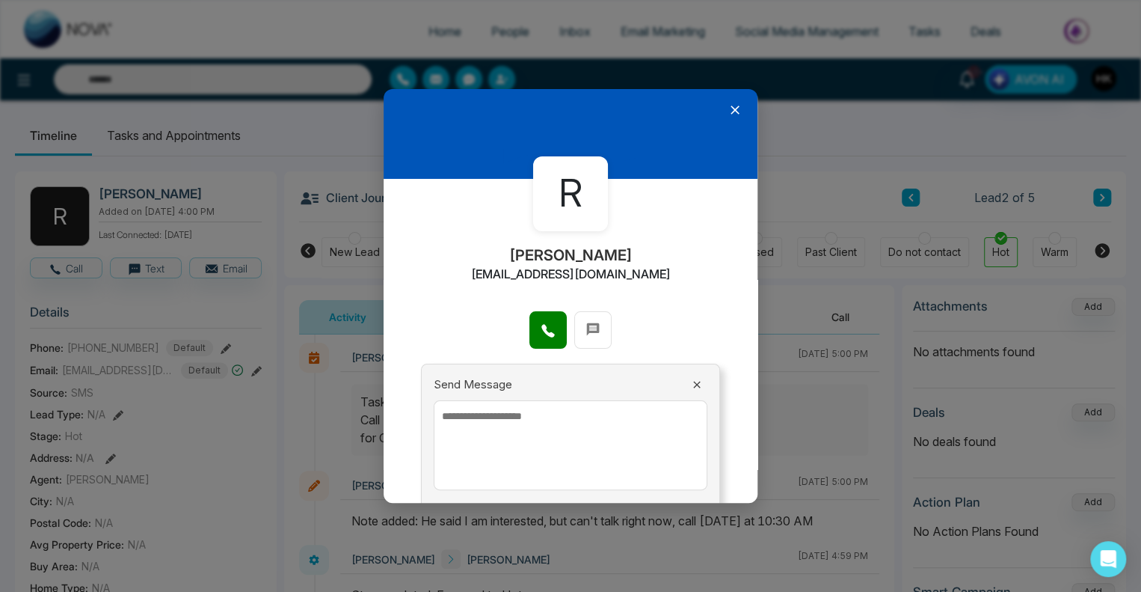
click at [731, 107] on icon at bounding box center [735, 109] width 9 height 9
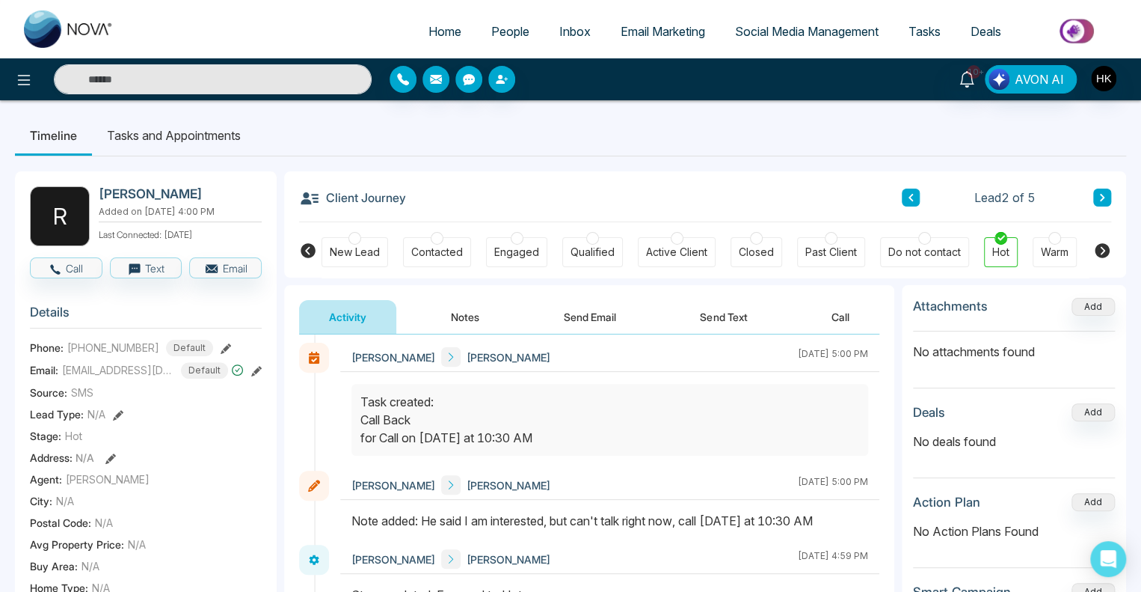
drag, startPoint x: 512, startPoint y: 518, endPoint x: 886, endPoint y: 521, distance: 374.0
click at [678, 519] on div "Note added: He said I am interested, but can't talk right now, call [DATE] at 1…" at bounding box center [610, 521] width 517 height 18
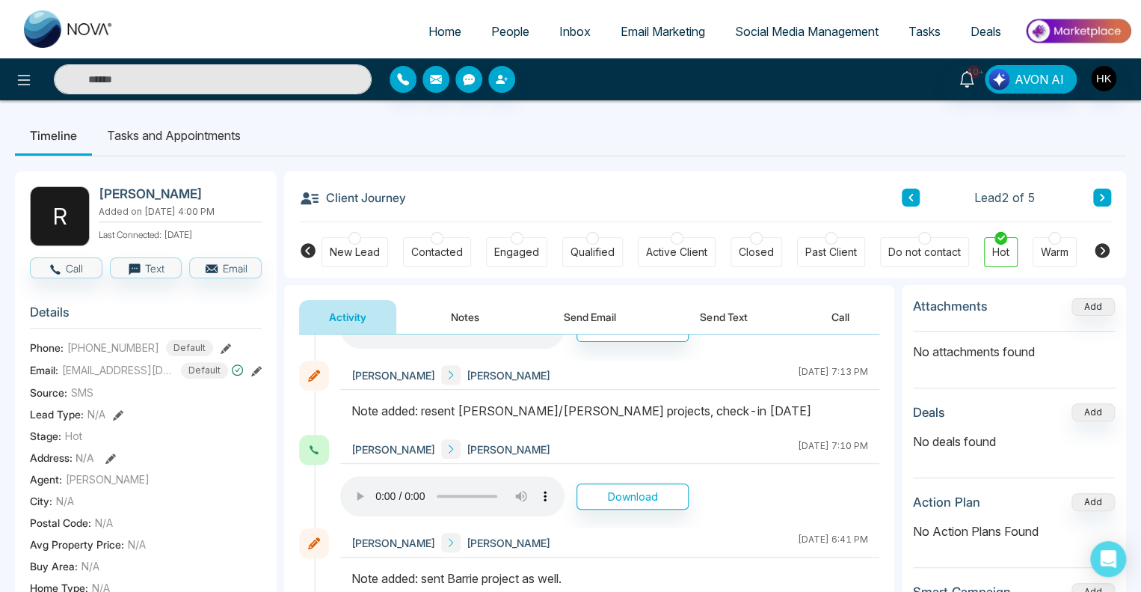
scroll to position [473, 0]
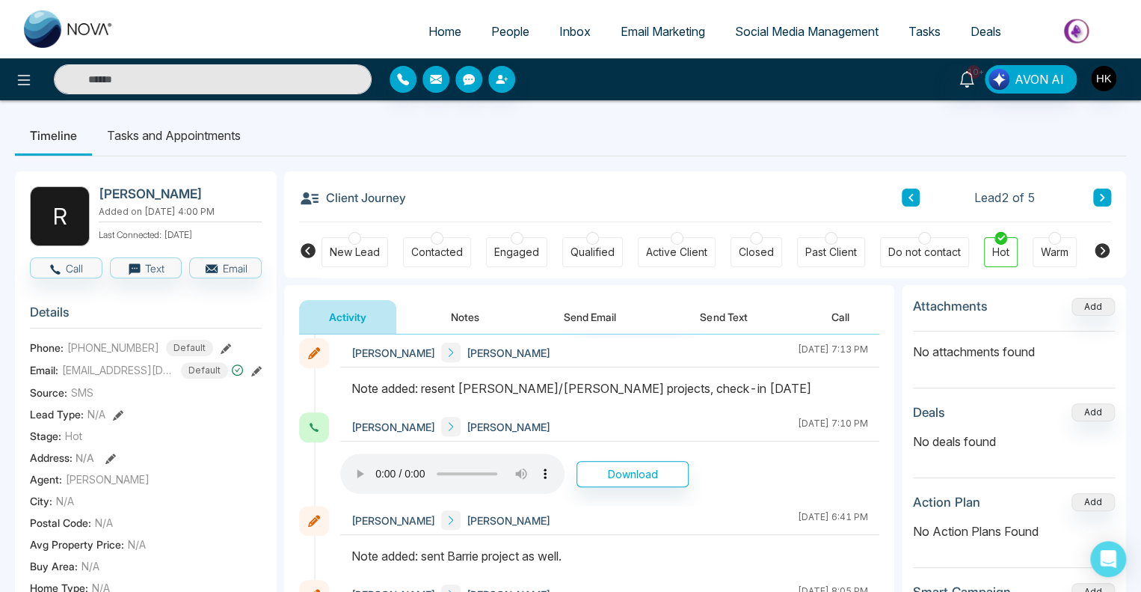
drag, startPoint x: 417, startPoint y: 385, endPoint x: 731, endPoint y: 394, distance: 315.0
click at [731, 394] on div "Note added: resent [PERSON_NAME]/[PERSON_NAME] projects, check-in [DATE]" at bounding box center [610, 388] width 517 height 18
click at [732, 394] on div "Note added: resent [PERSON_NAME]/[PERSON_NAME] projects, check-in [DATE]" at bounding box center [610, 388] width 517 height 18
drag, startPoint x: 479, startPoint y: 384, endPoint x: 720, endPoint y: 389, distance: 241.6
click at [720, 389] on div "Note added: resent [PERSON_NAME]/[PERSON_NAME] projects, check-in [DATE]" at bounding box center [610, 388] width 517 height 18
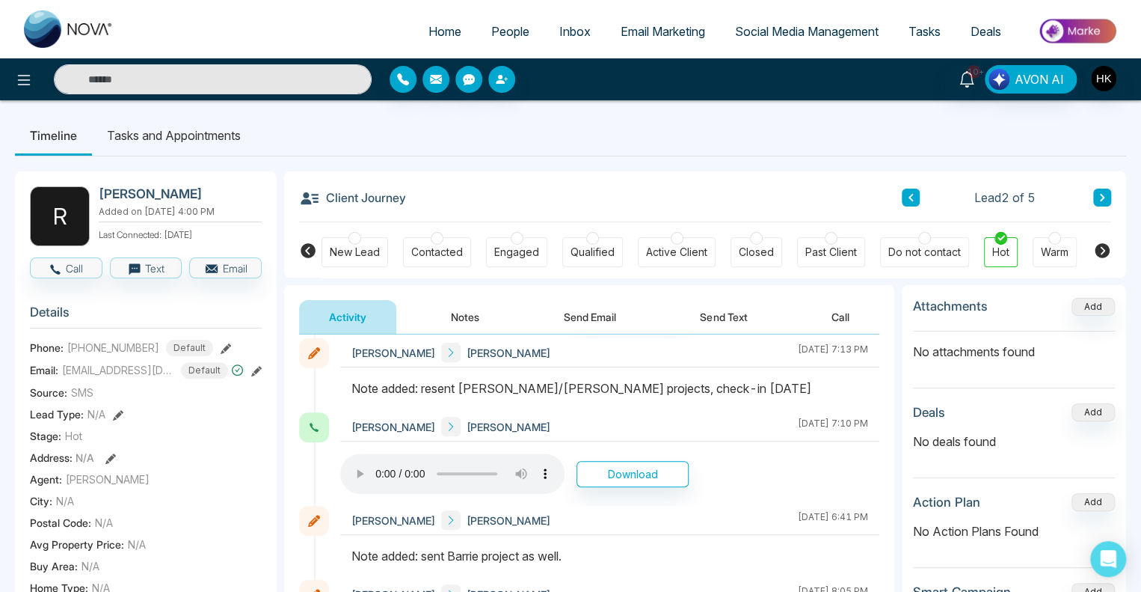
click at [720, 389] on div "Note added: resent [PERSON_NAME]/[PERSON_NAME] projects, check-in [DATE]" at bounding box center [610, 388] width 517 height 18
click at [76, 259] on button "Call" at bounding box center [66, 267] width 73 height 21
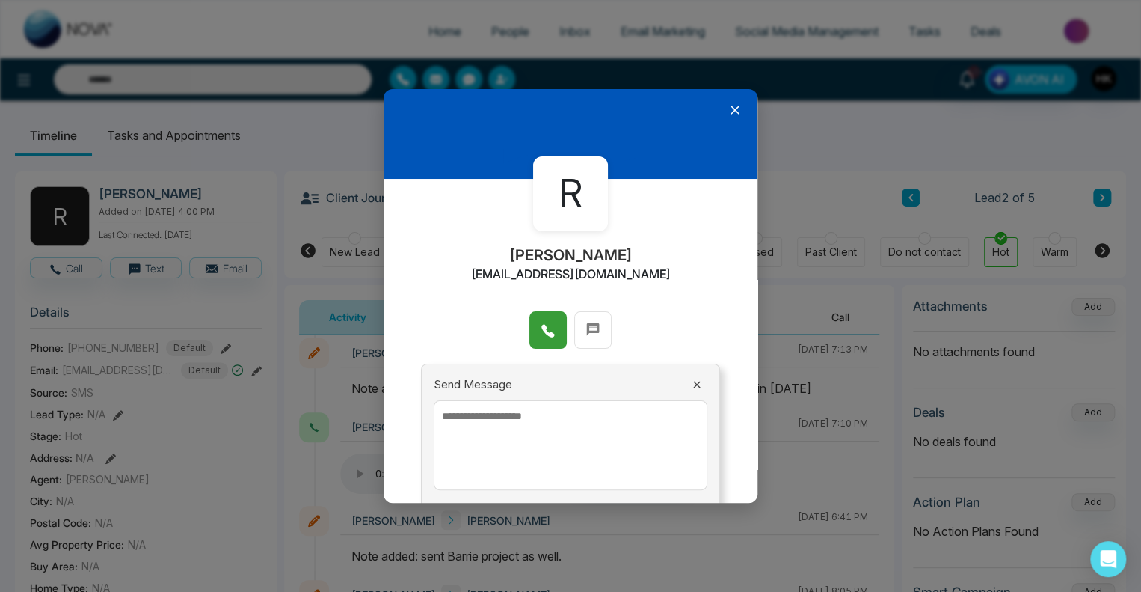
click at [547, 325] on icon at bounding box center [548, 330] width 15 height 15
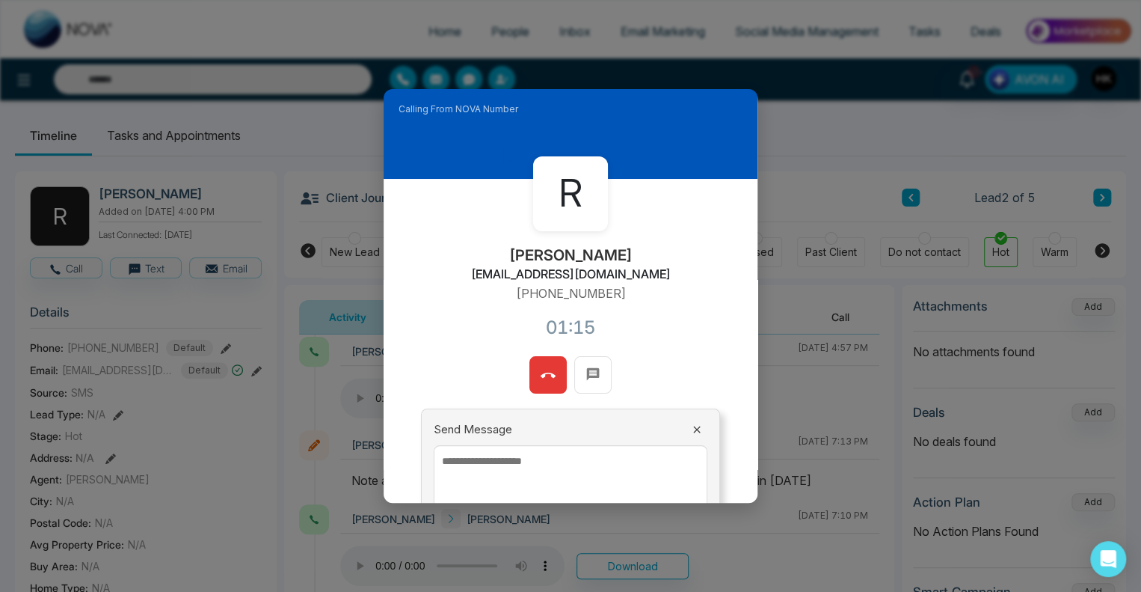
click at [546, 372] on icon at bounding box center [548, 375] width 15 height 15
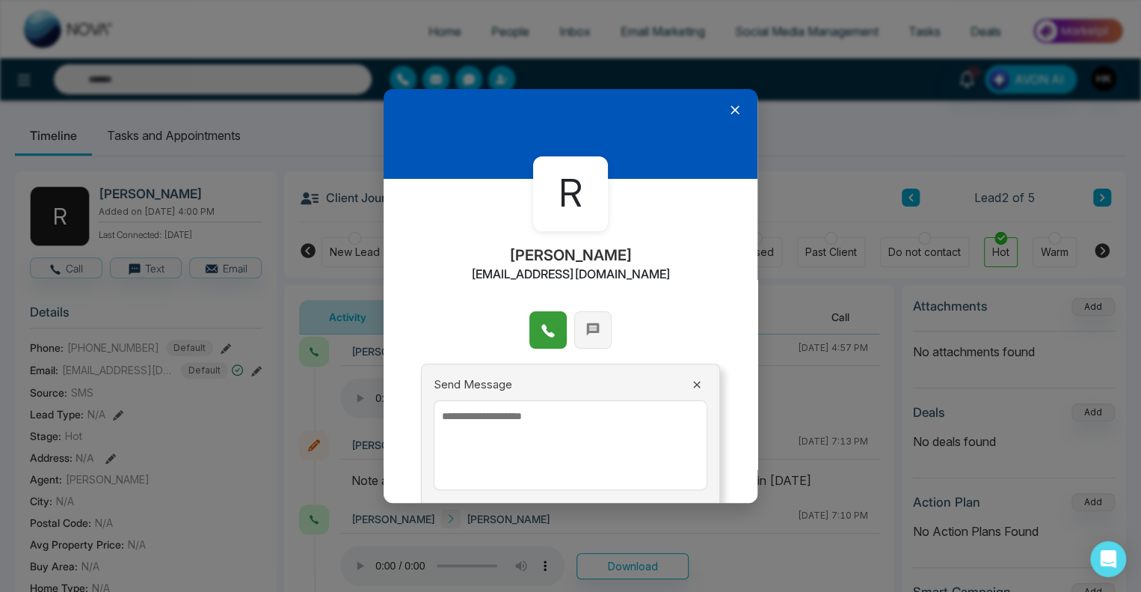
click at [590, 325] on icon at bounding box center [593, 329] width 15 height 15
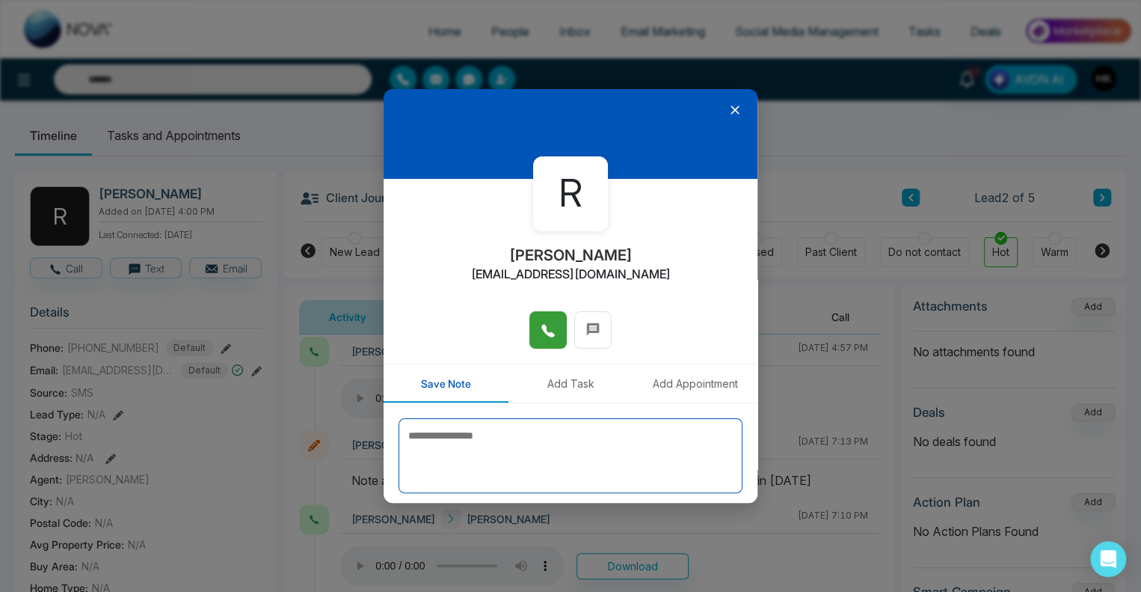
click at [498, 447] on textarea at bounding box center [571, 455] width 344 height 75
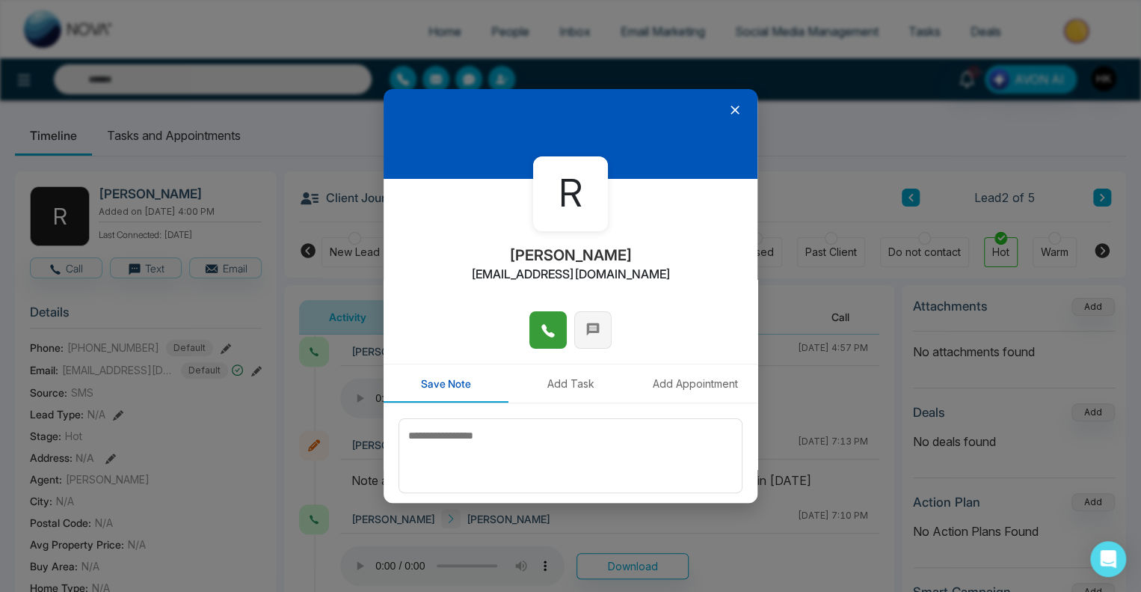
click at [599, 323] on button at bounding box center [592, 329] width 37 height 37
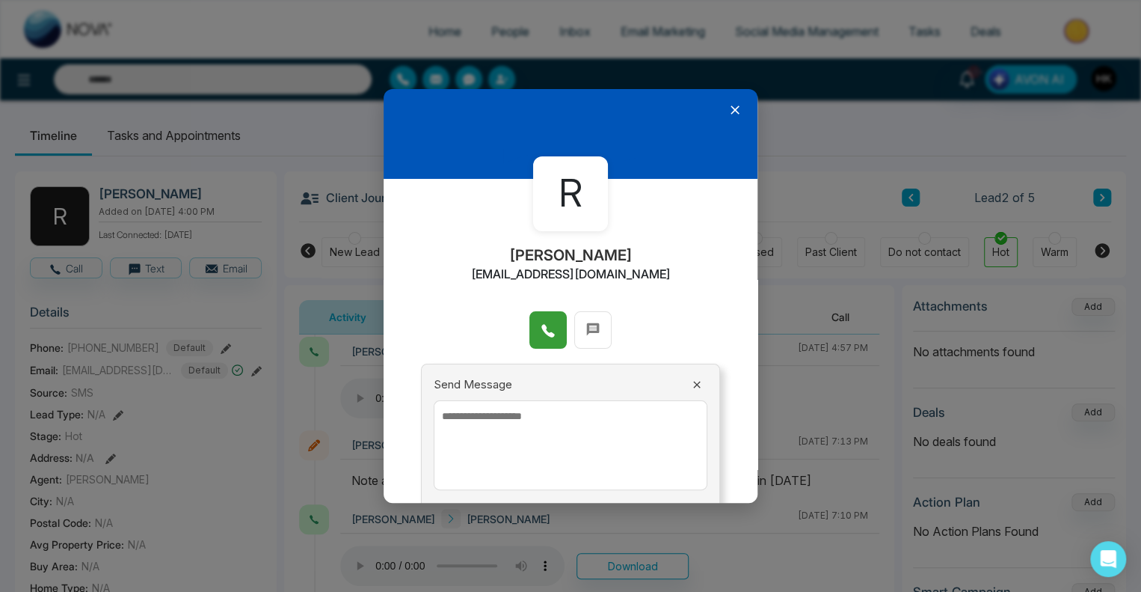
click at [488, 432] on textarea at bounding box center [571, 445] width 274 height 90
type textarea "*"
click at [670, 417] on textarea "**********" at bounding box center [567, 445] width 266 height 90
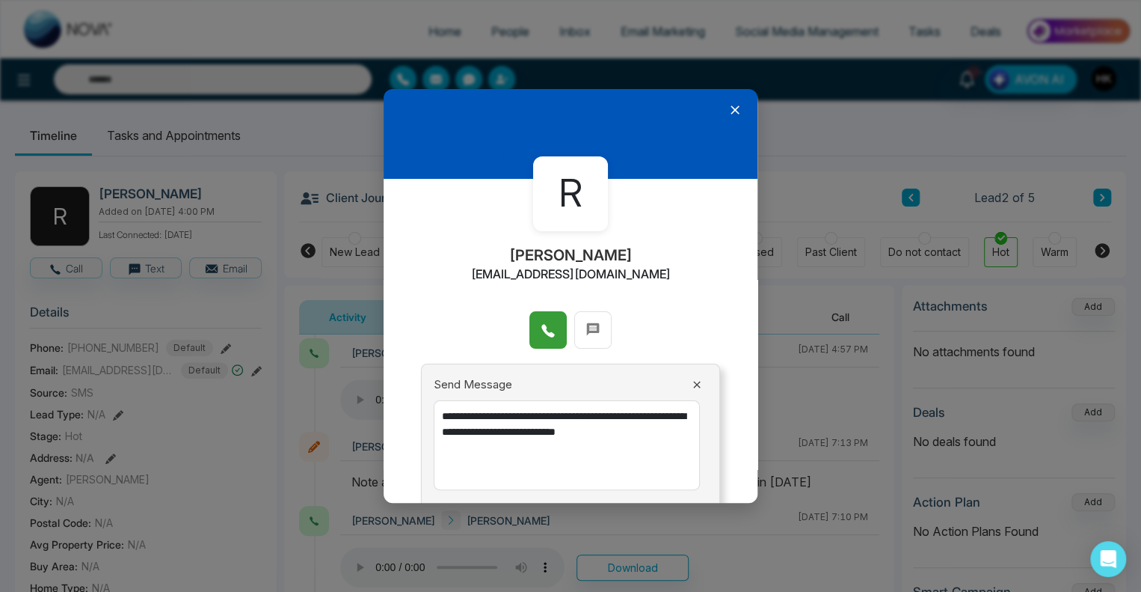
click at [657, 438] on textarea "**********" at bounding box center [567, 445] width 266 height 90
click at [669, 433] on textarea "**********" at bounding box center [567, 445] width 266 height 90
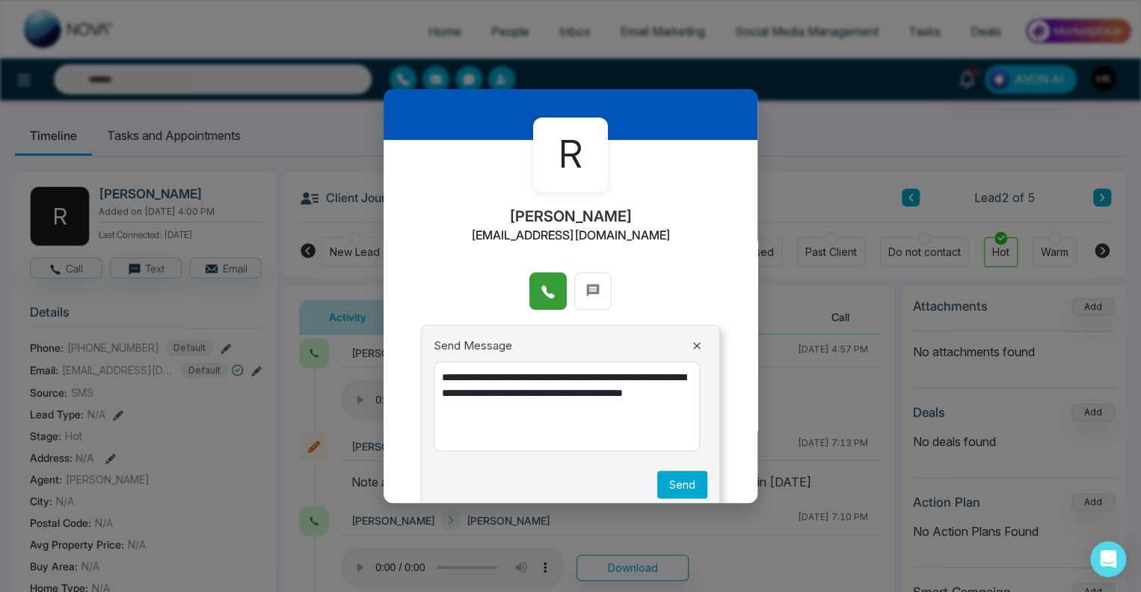
scroll to position [61, 0]
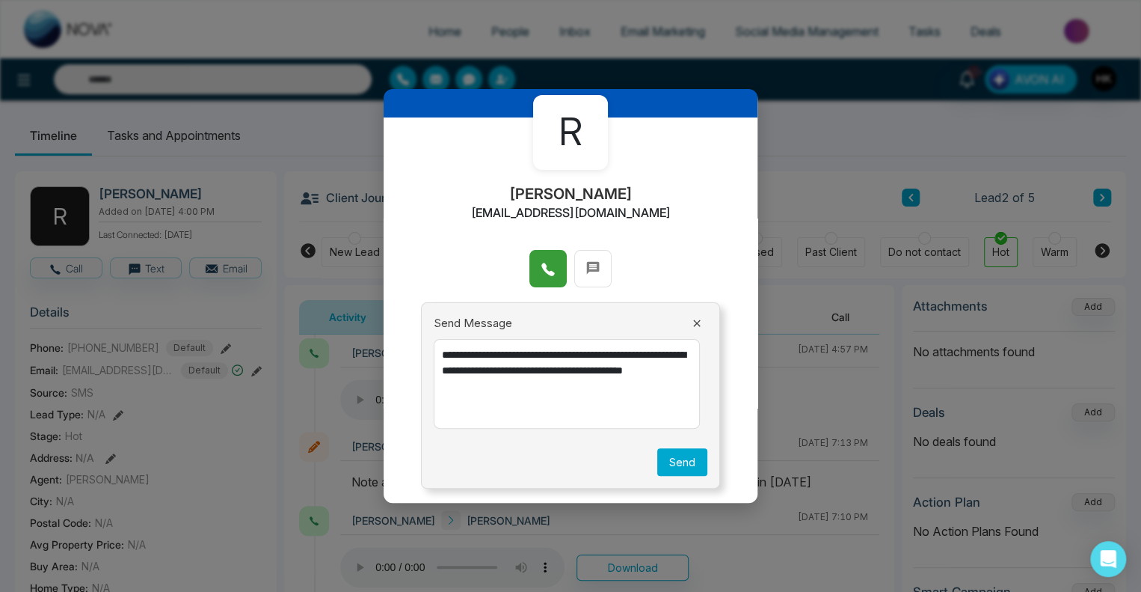
type textarea "**********"
drag, startPoint x: 669, startPoint y: 460, endPoint x: 571, endPoint y: 430, distance: 102.4
click at [571, 430] on div "**********" at bounding box center [570, 395] width 299 height 187
click at [678, 458] on button "Send" at bounding box center [682, 462] width 50 height 28
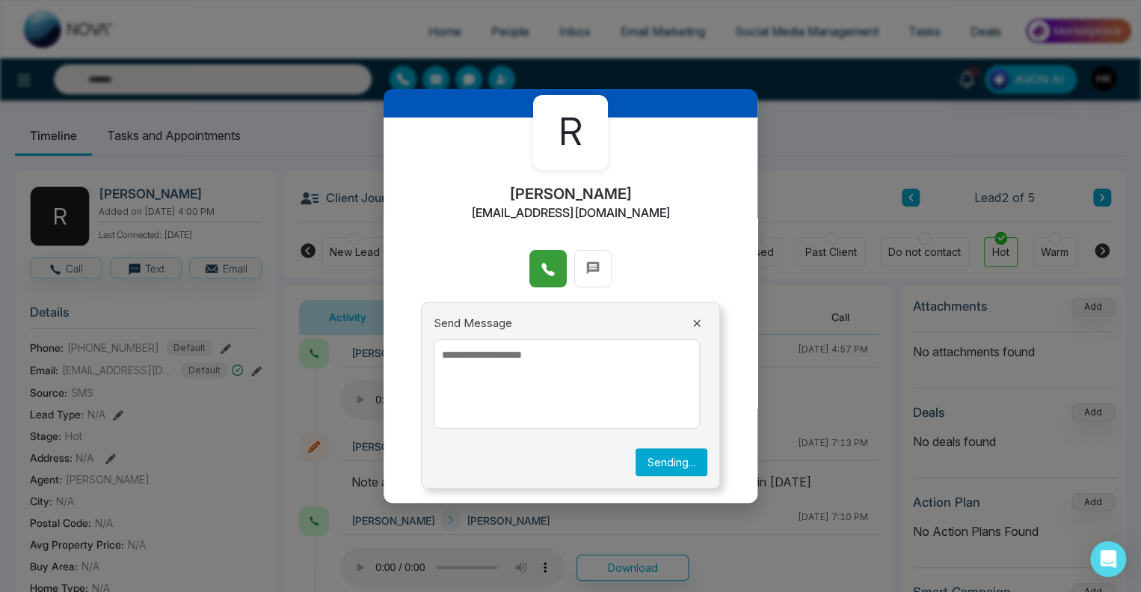
scroll to position [0, 0]
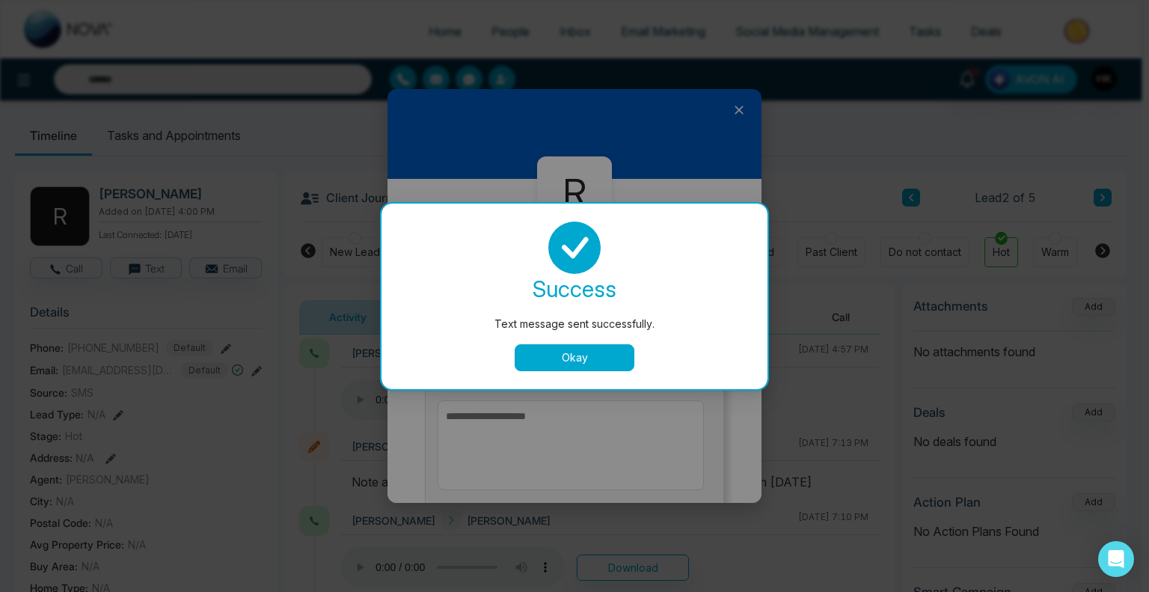
click at [565, 370] on div "success Text message sent successfully. Okay" at bounding box center [574, 295] width 386 height 185
click at [568, 356] on button "Okay" at bounding box center [575, 357] width 120 height 27
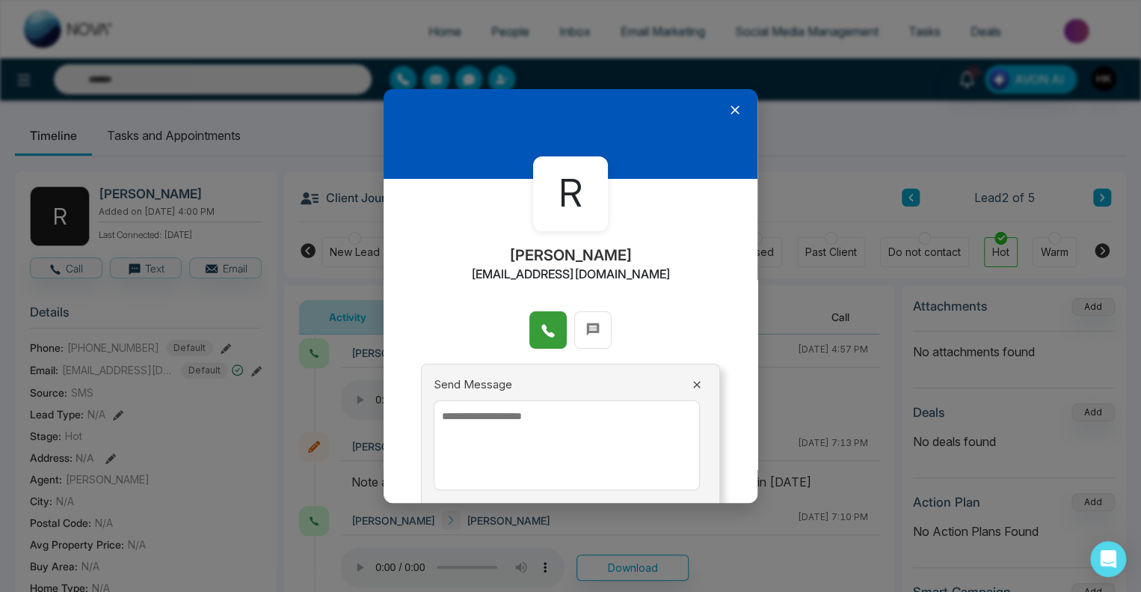
click at [729, 105] on icon at bounding box center [735, 109] width 15 height 15
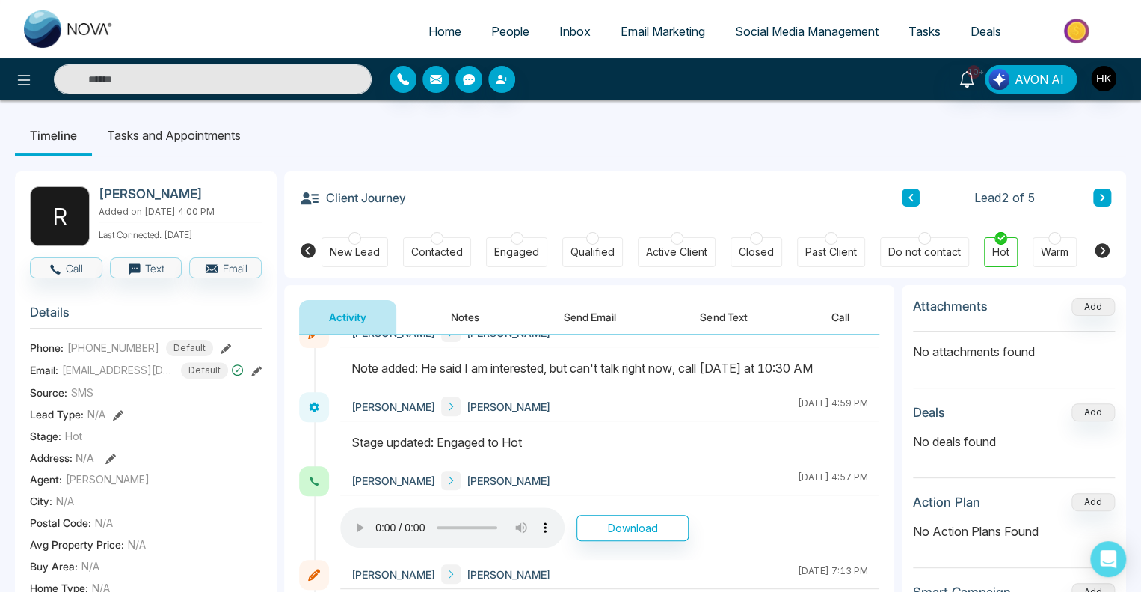
click at [500, 32] on span "People" at bounding box center [510, 31] width 38 height 15
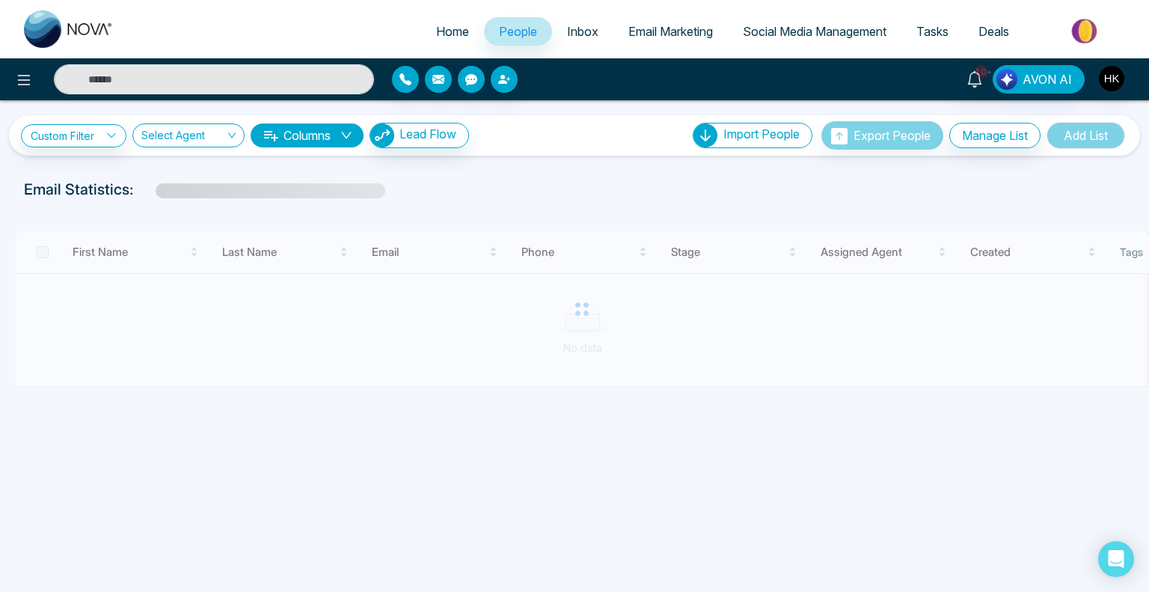
click at [90, 70] on input "text" at bounding box center [214, 79] width 320 height 30
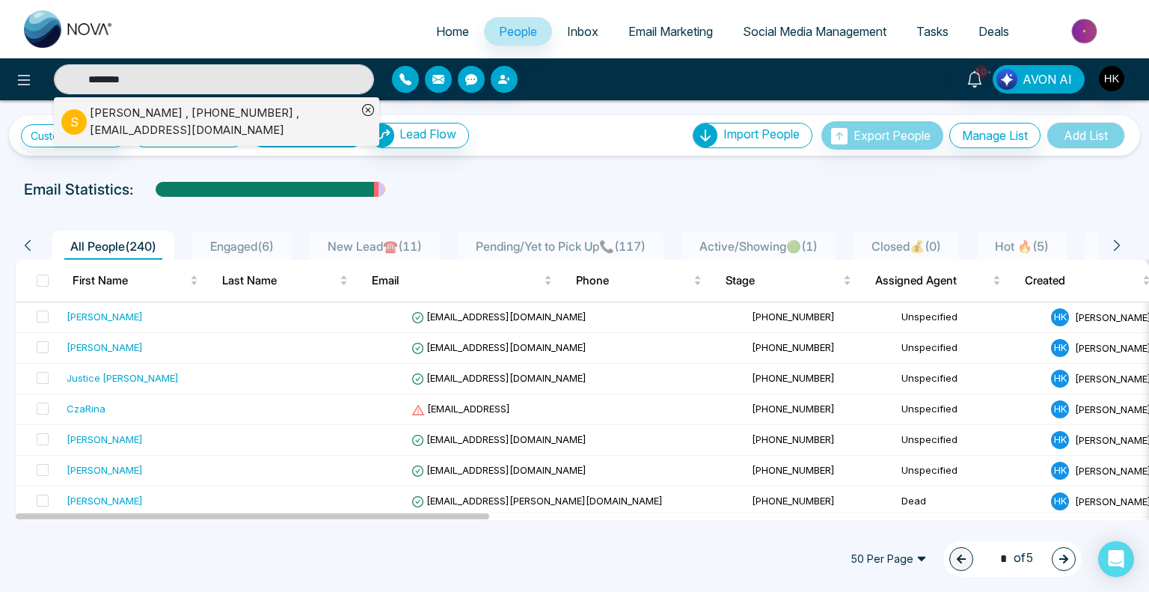
type input "********"
click at [108, 121] on div "[PERSON_NAME] , [PHONE_NUMBER] , [EMAIL_ADDRESS][DOMAIN_NAME]" at bounding box center [223, 122] width 267 height 34
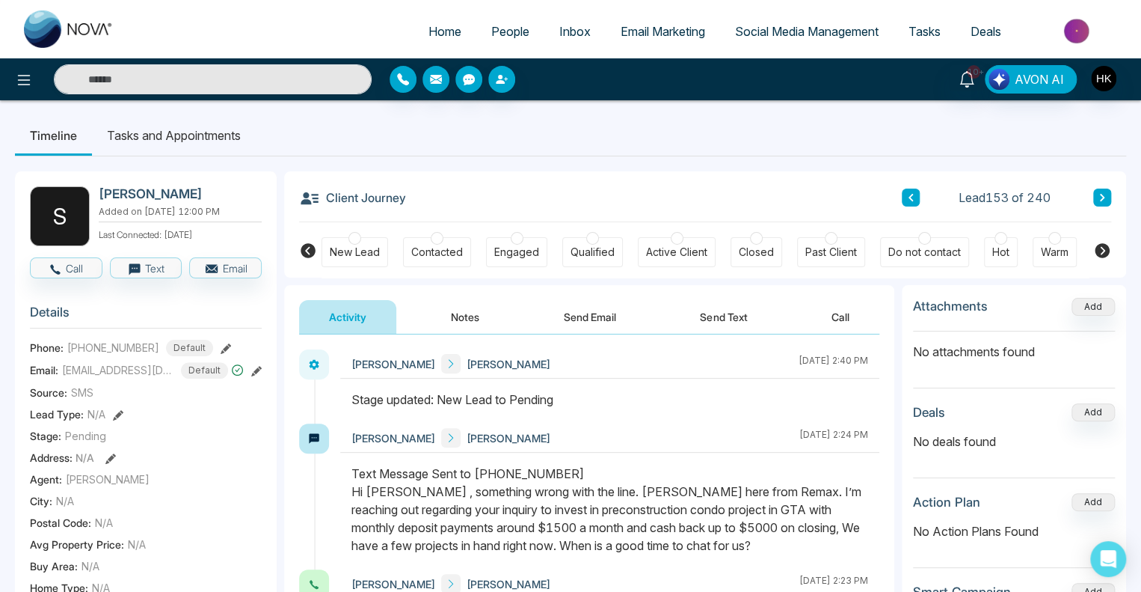
click at [1098, 249] on icon at bounding box center [1102, 250] width 15 height 15
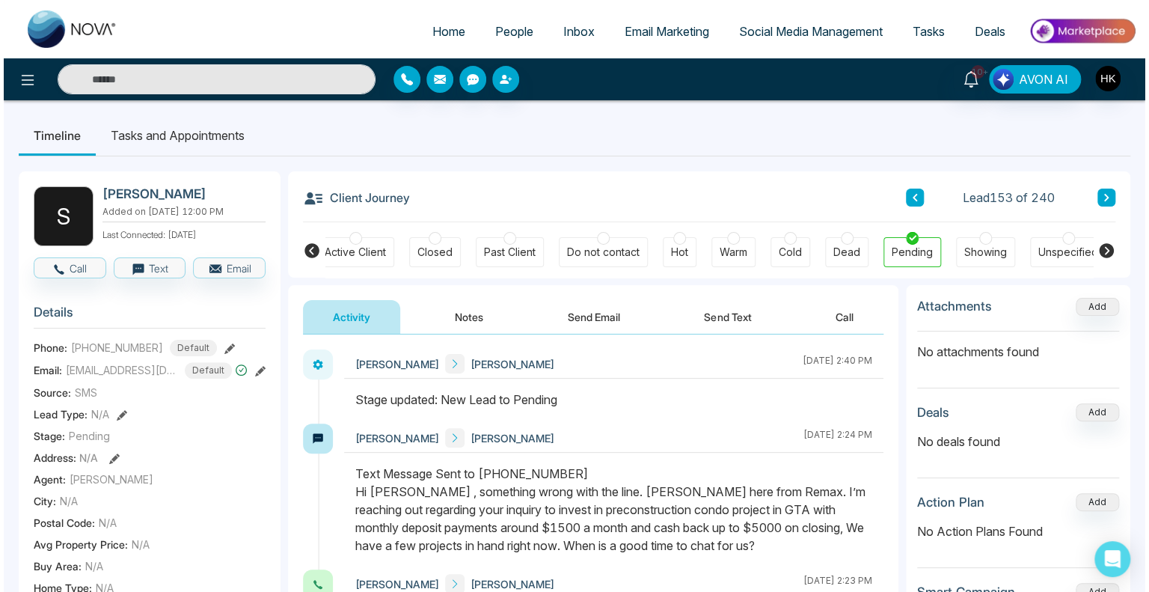
scroll to position [0, 333]
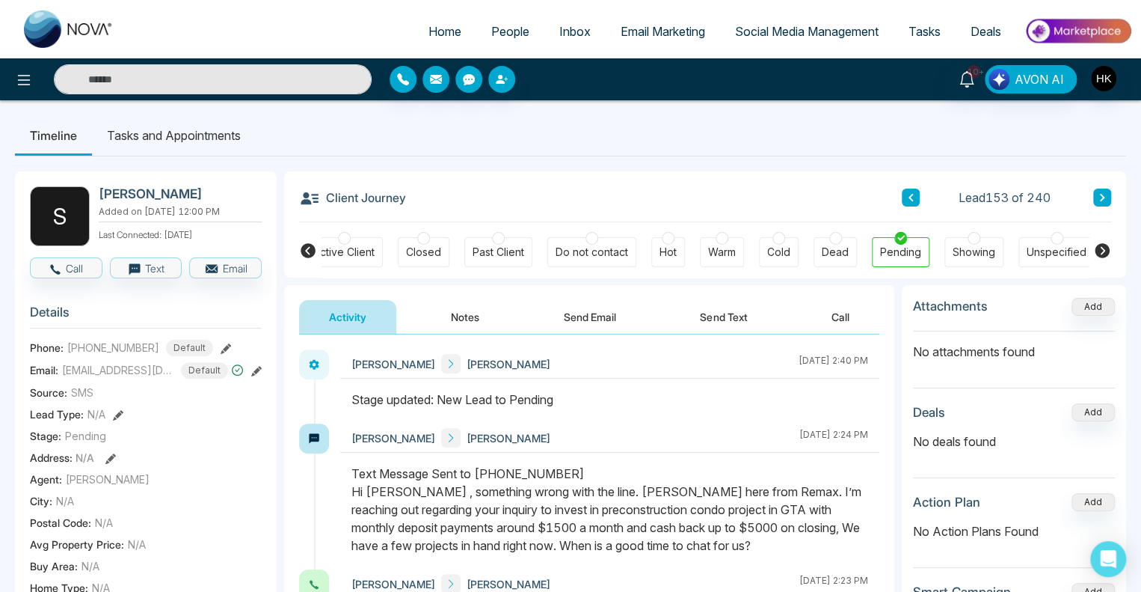
click at [829, 235] on div at bounding box center [835, 238] width 13 height 13
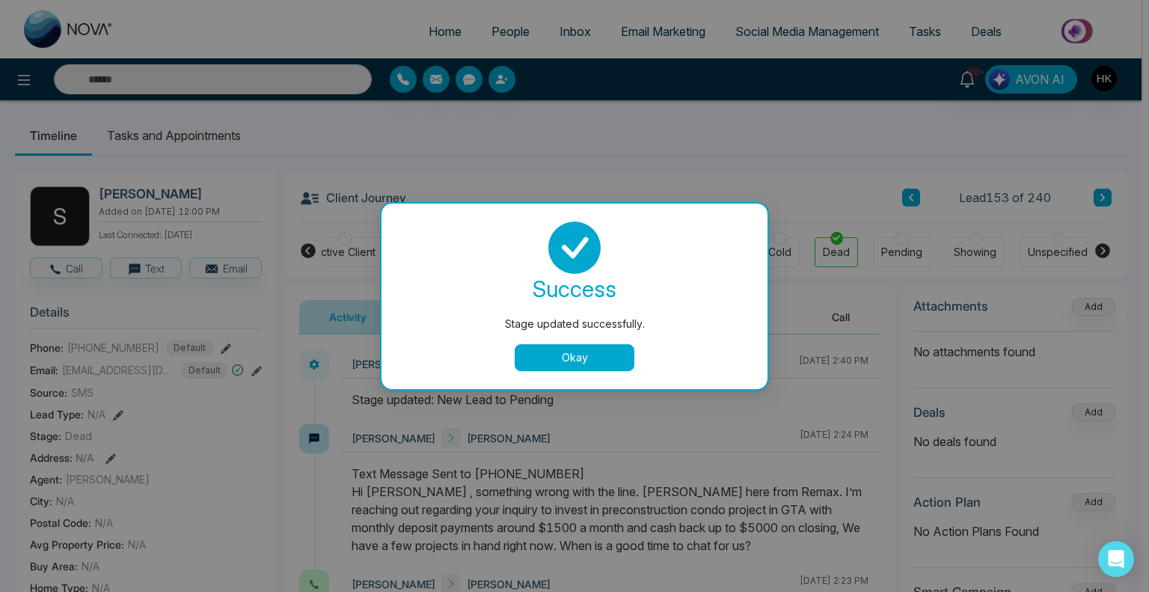
click at [586, 363] on button "Okay" at bounding box center [575, 357] width 120 height 27
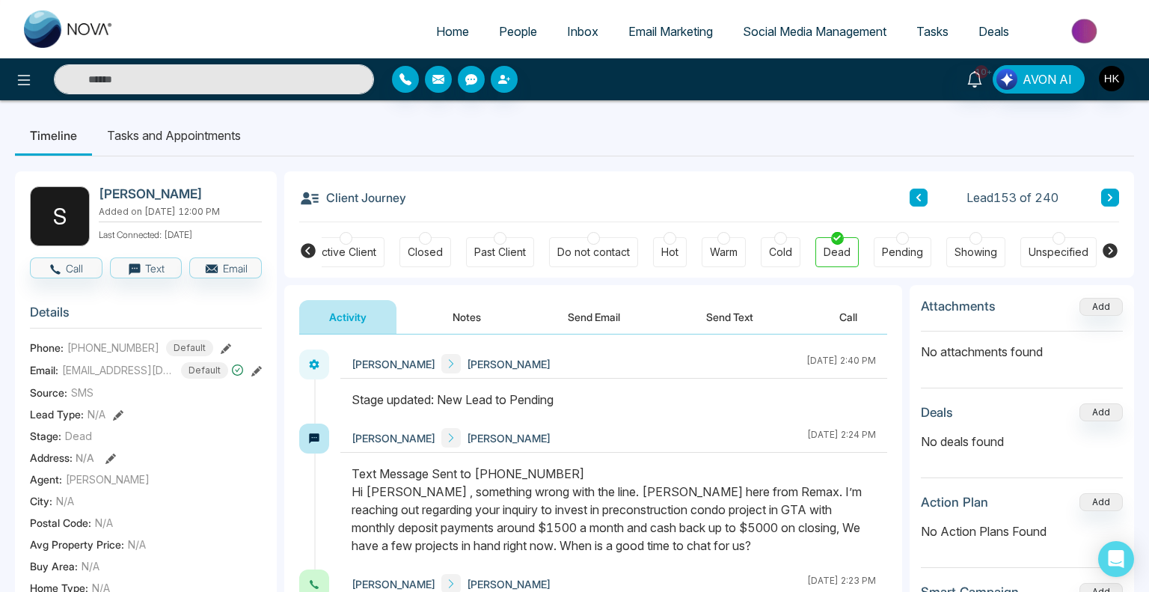
scroll to position [0, 325]
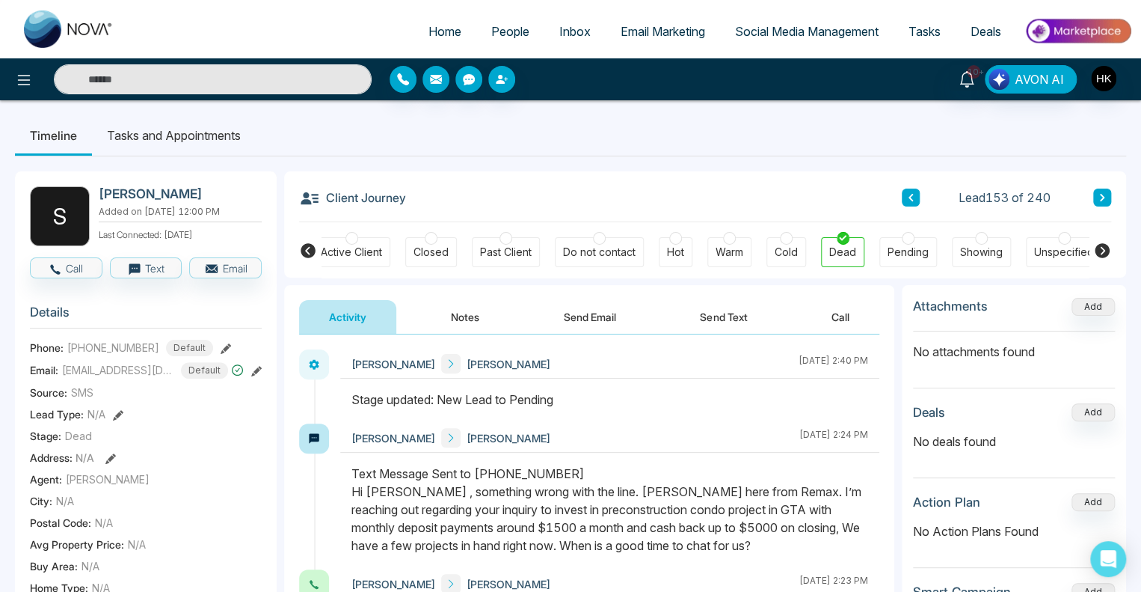
click at [279, 83] on input "text" at bounding box center [213, 79] width 318 height 30
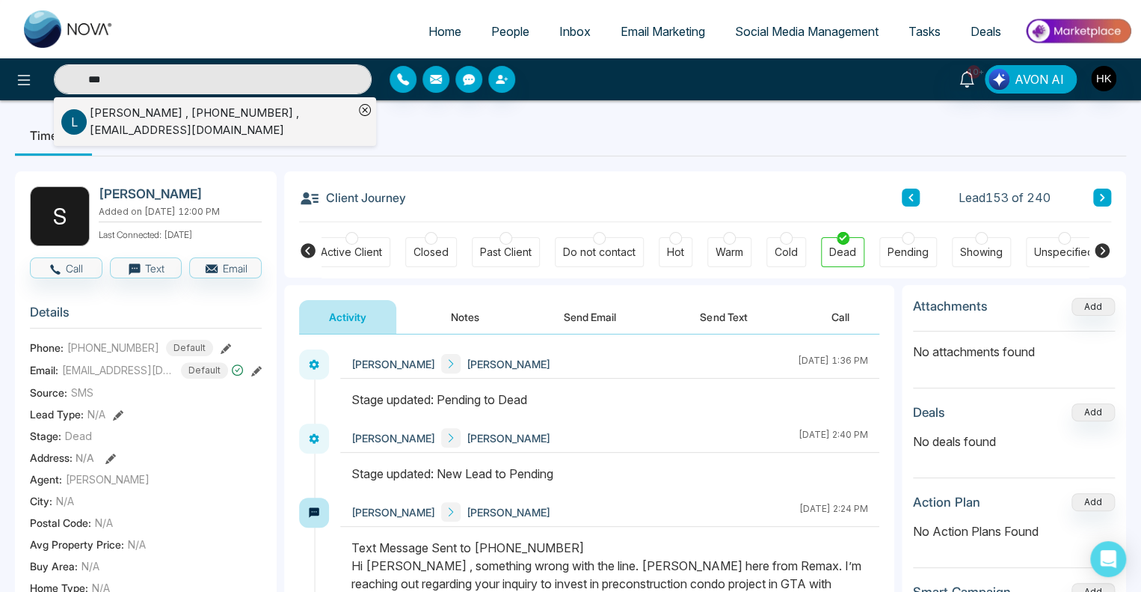
type input "***"
click at [198, 117] on div "[PERSON_NAME] , [PHONE_NUMBER] , [EMAIL_ADDRESS][DOMAIN_NAME]" at bounding box center [222, 122] width 264 height 34
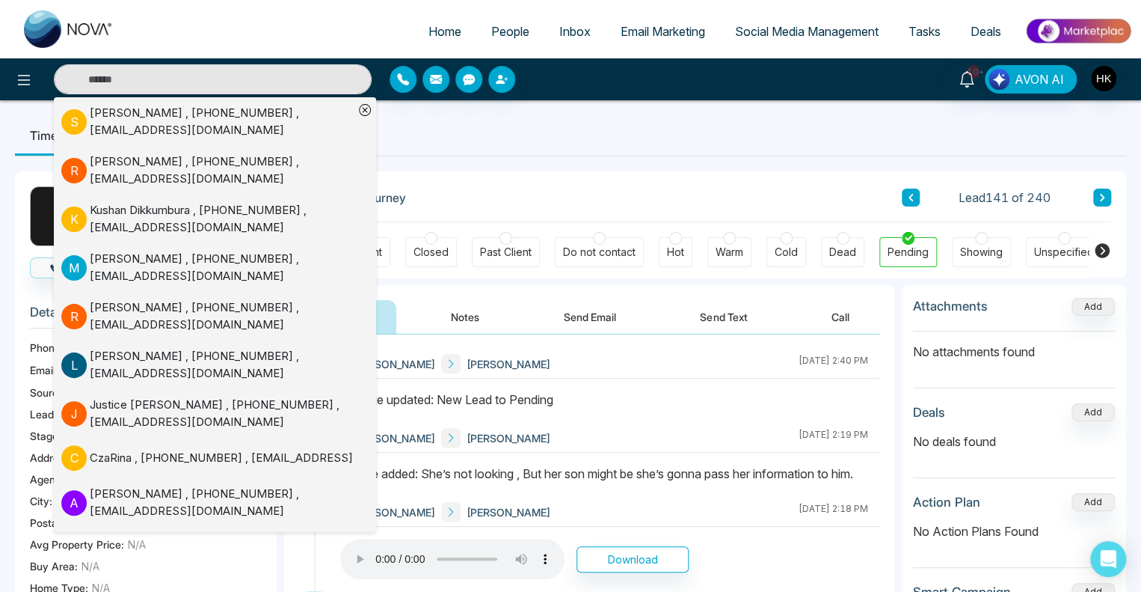
click at [844, 238] on div at bounding box center [843, 238] width 13 height 13
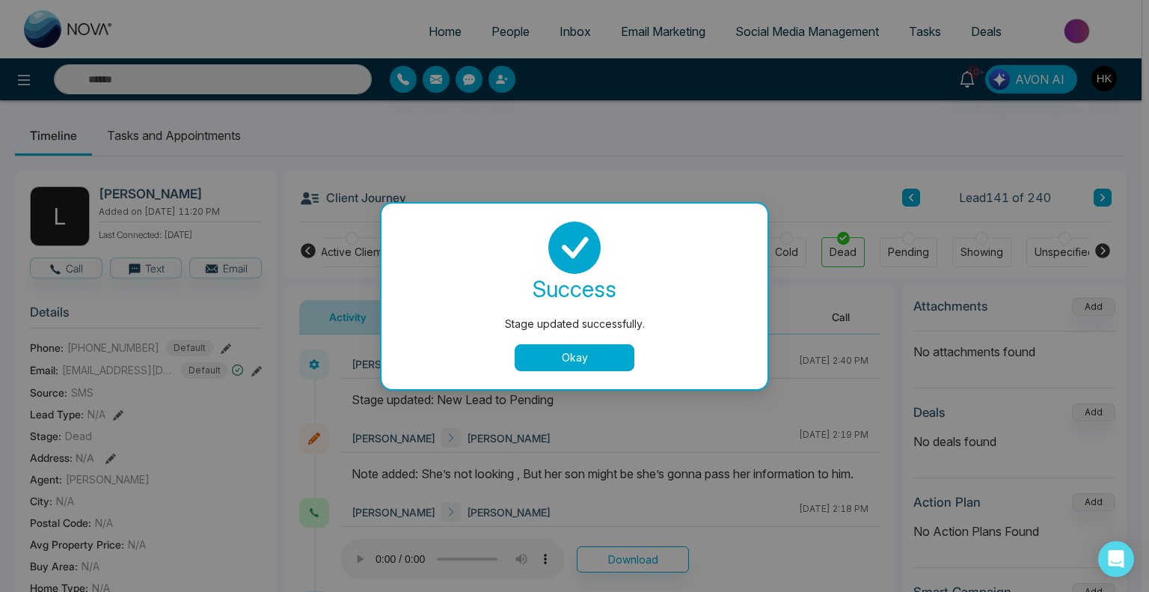
click at [553, 359] on button "Okay" at bounding box center [575, 357] width 120 height 27
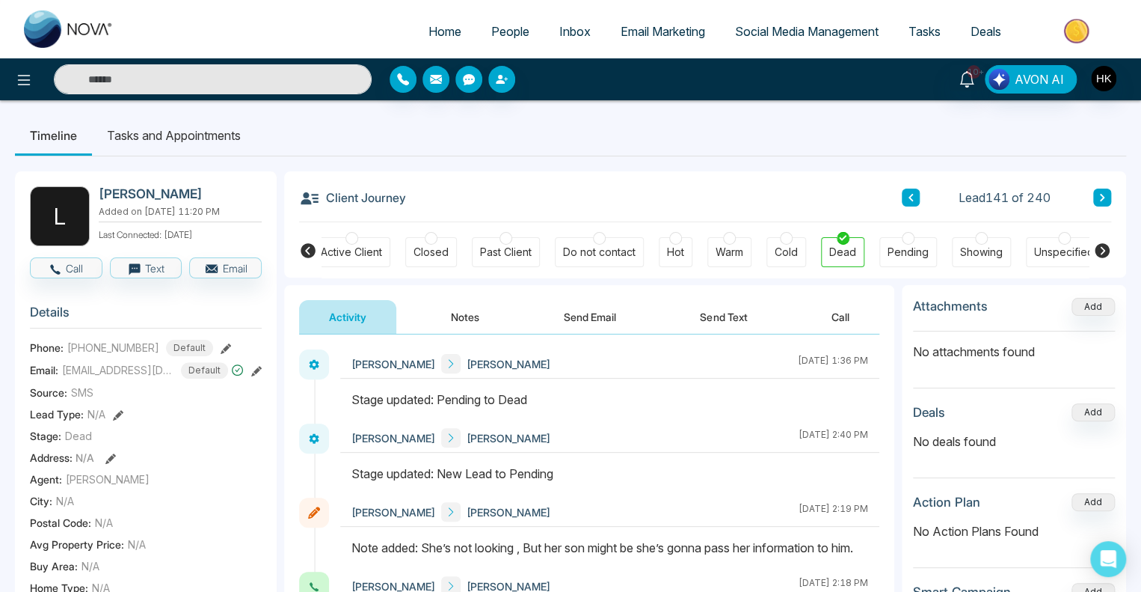
click at [191, 75] on input "text" at bounding box center [213, 79] width 318 height 30
type input "*"
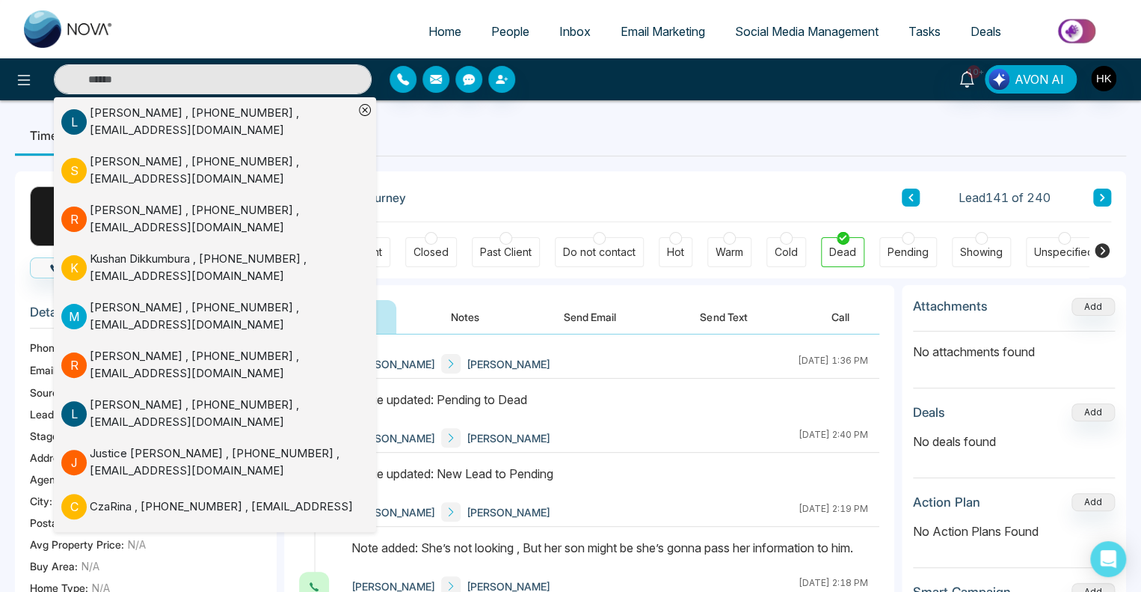
click at [445, 37] on span "Home" at bounding box center [445, 31] width 33 height 15
select select "*"
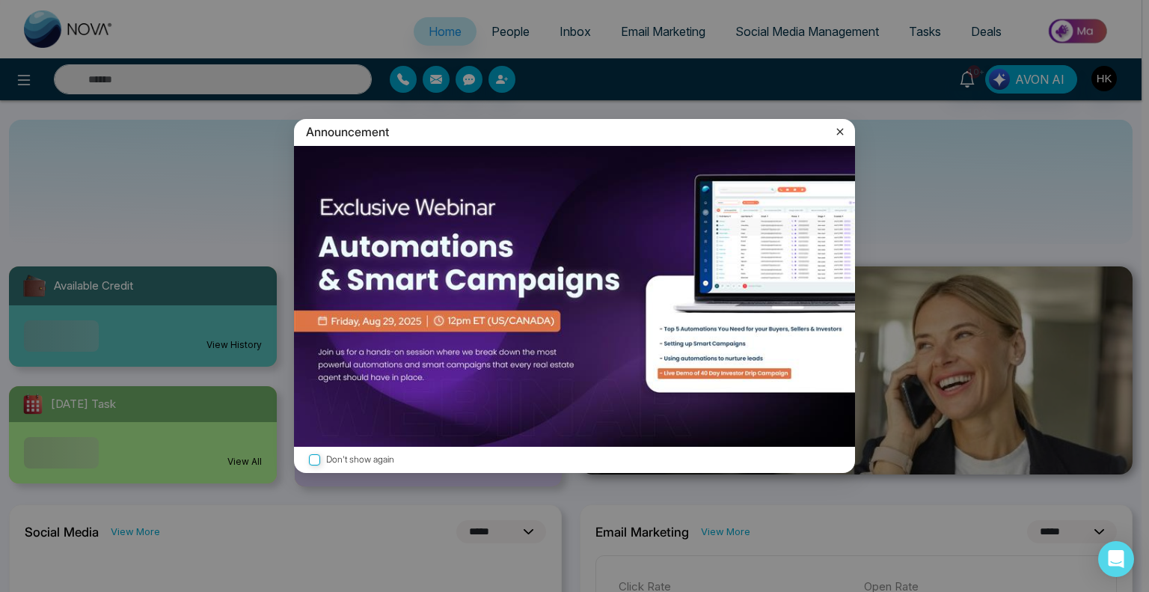
click at [137, 79] on div "Announcement Don't show again" at bounding box center [574, 296] width 1149 height 592
click at [837, 134] on icon at bounding box center [840, 132] width 7 height 7
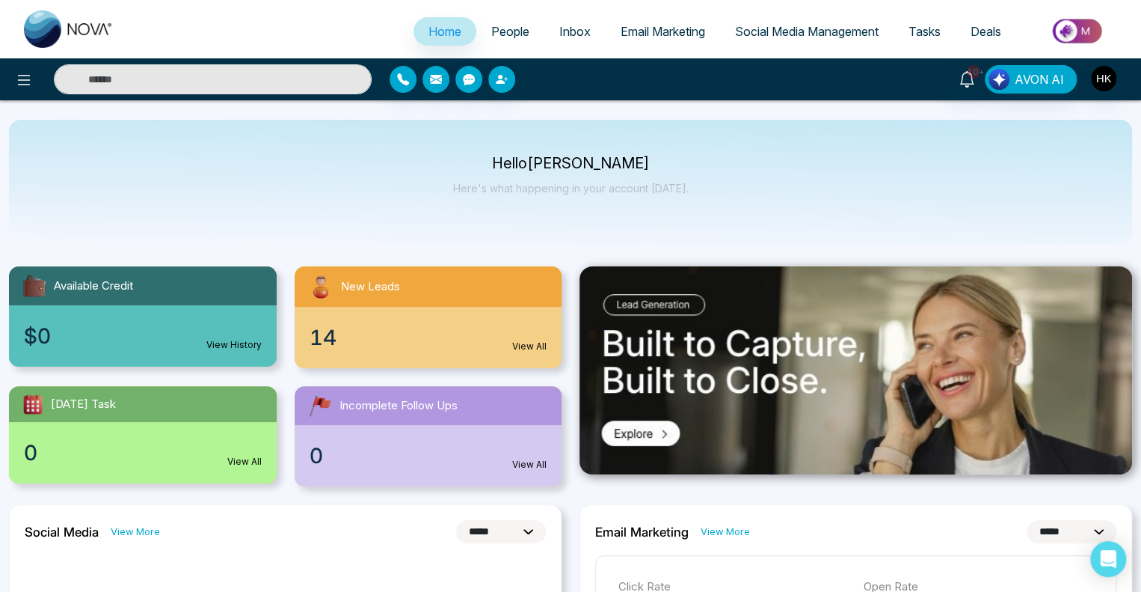
click at [153, 76] on input "text" at bounding box center [213, 79] width 318 height 30
type input "*"
type input "****"
click at [512, 34] on span "People" at bounding box center [510, 31] width 38 height 15
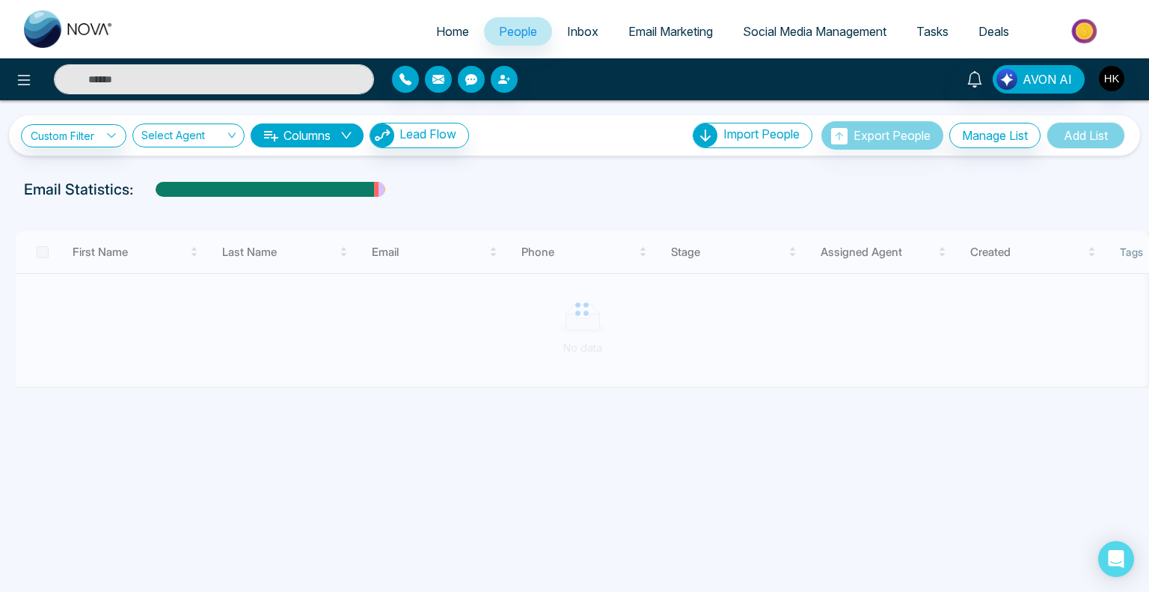
click at [124, 76] on input "text" at bounding box center [214, 79] width 320 height 30
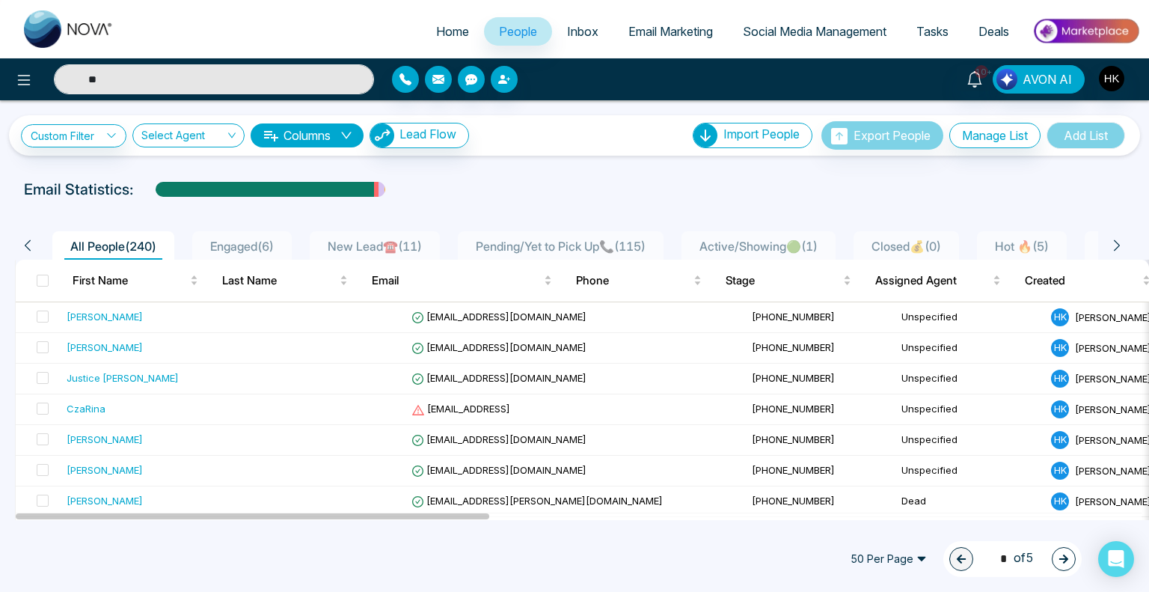
type input "*"
type input "*******"
